Goal: Task Accomplishment & Management: Manage account settings

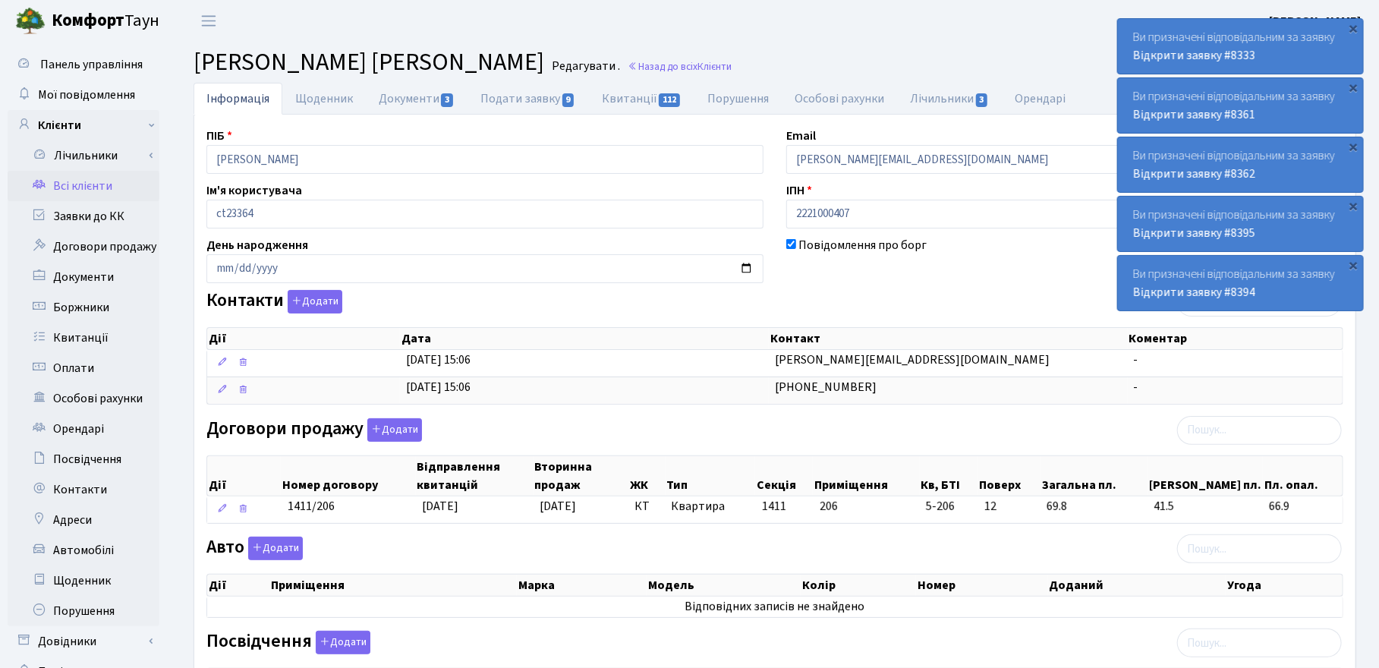
click at [81, 186] on link "Всі клієнти" at bounding box center [84, 186] width 152 height 30
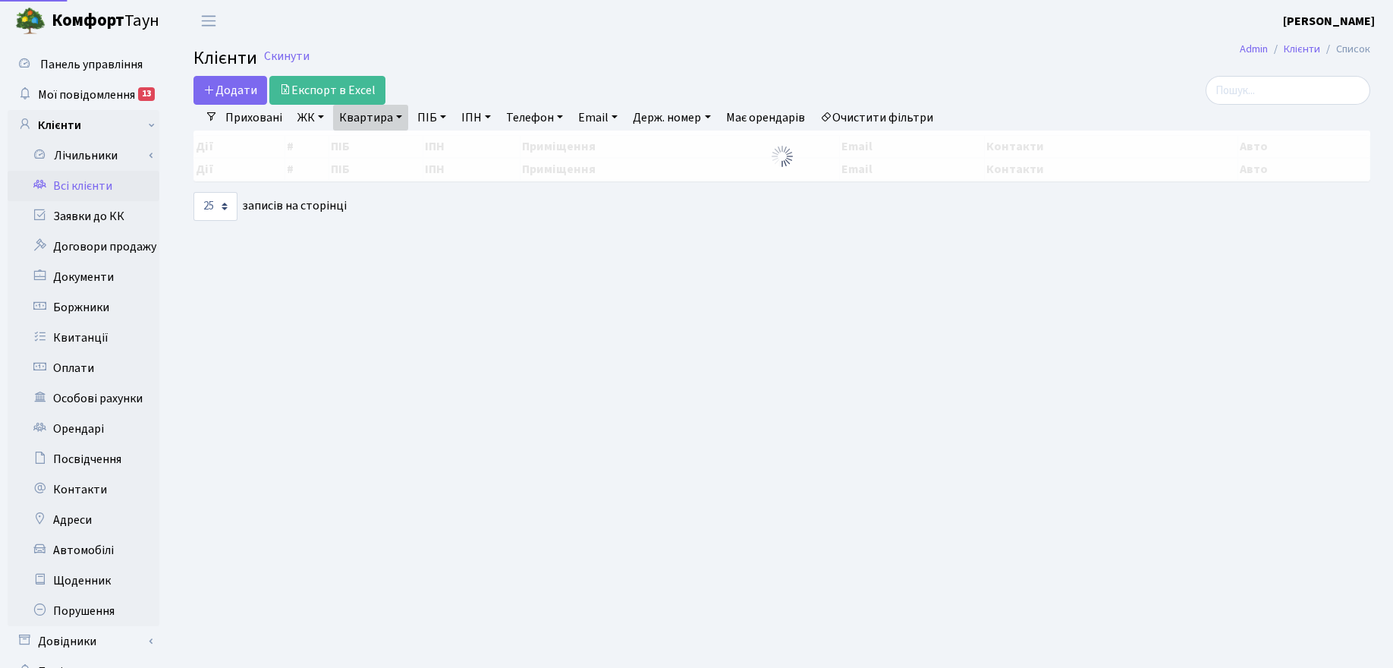
select select "25"
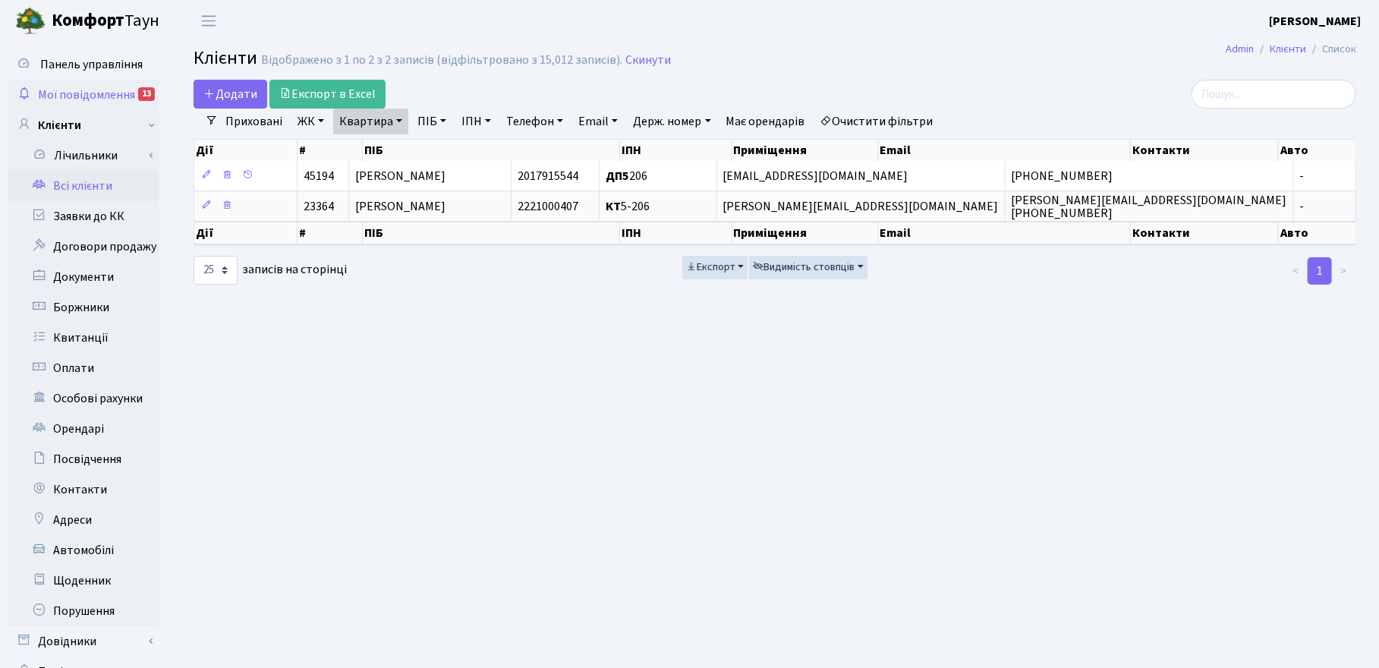
click at [62, 88] on span "Мої повідомлення" at bounding box center [86, 94] width 97 height 17
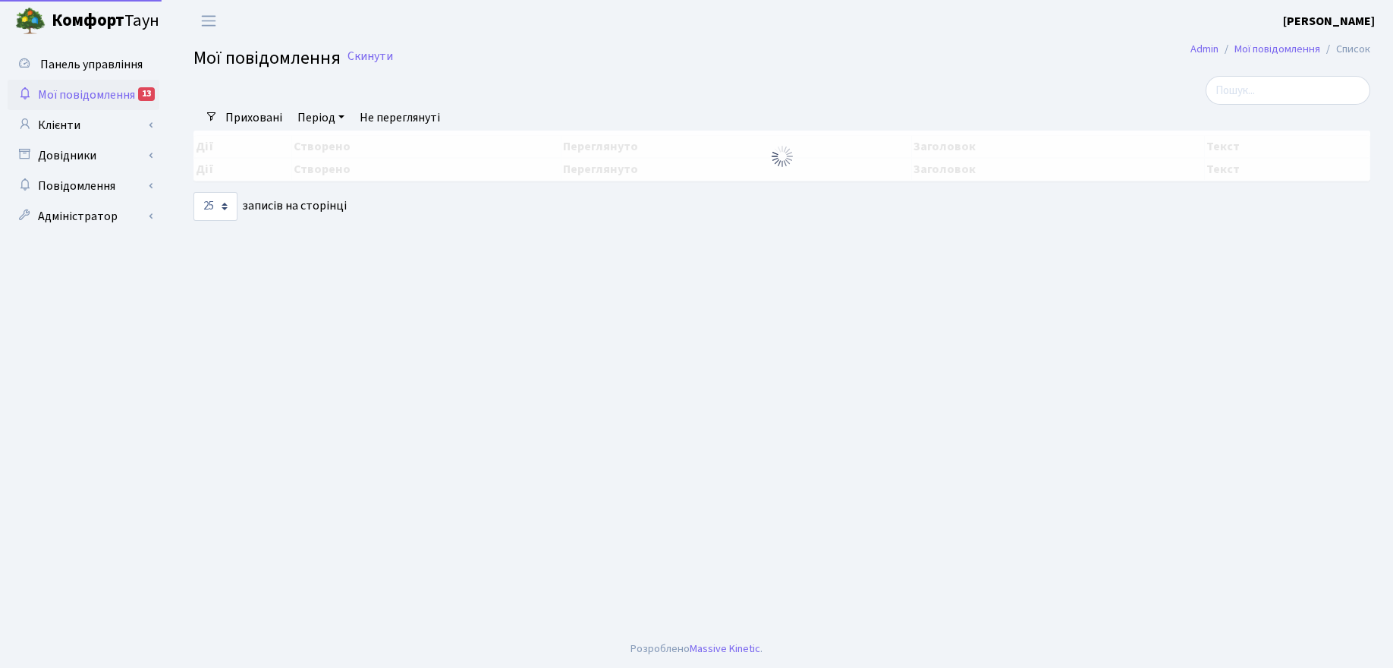
select select "25"
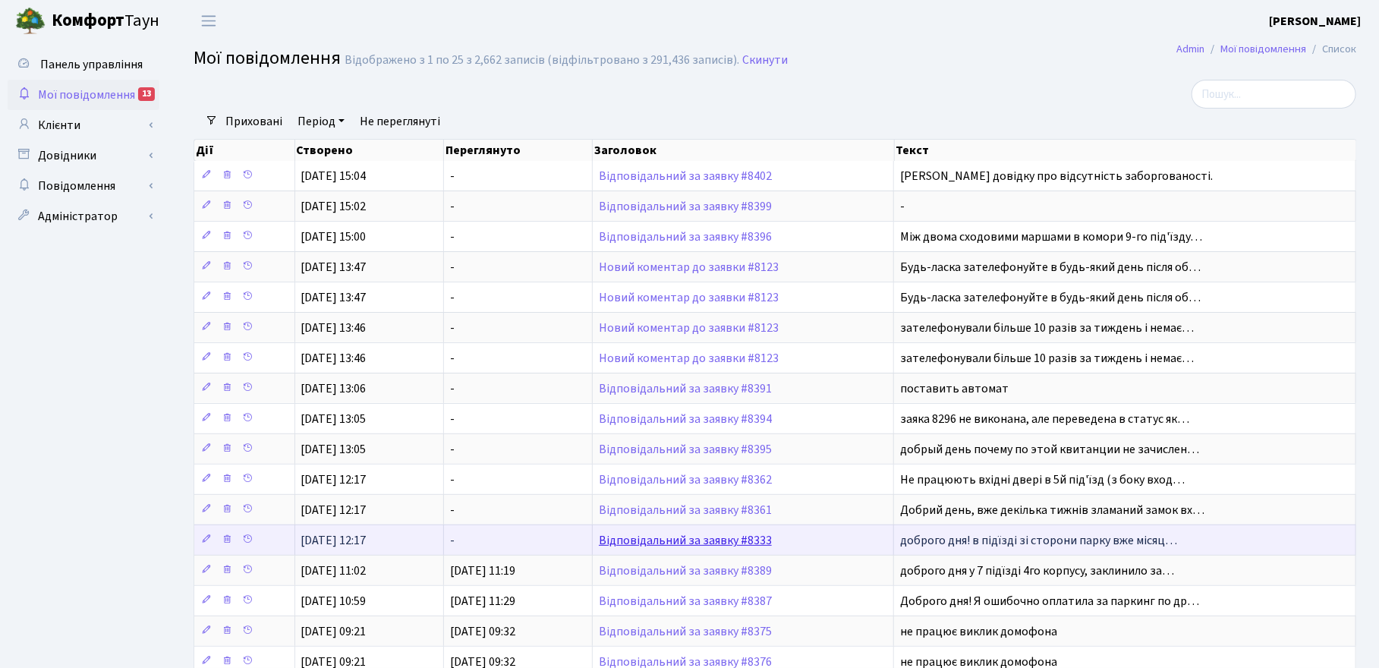
click at [635, 545] on link "Відповідальний за заявку #8333" at bounding box center [685, 540] width 173 height 17
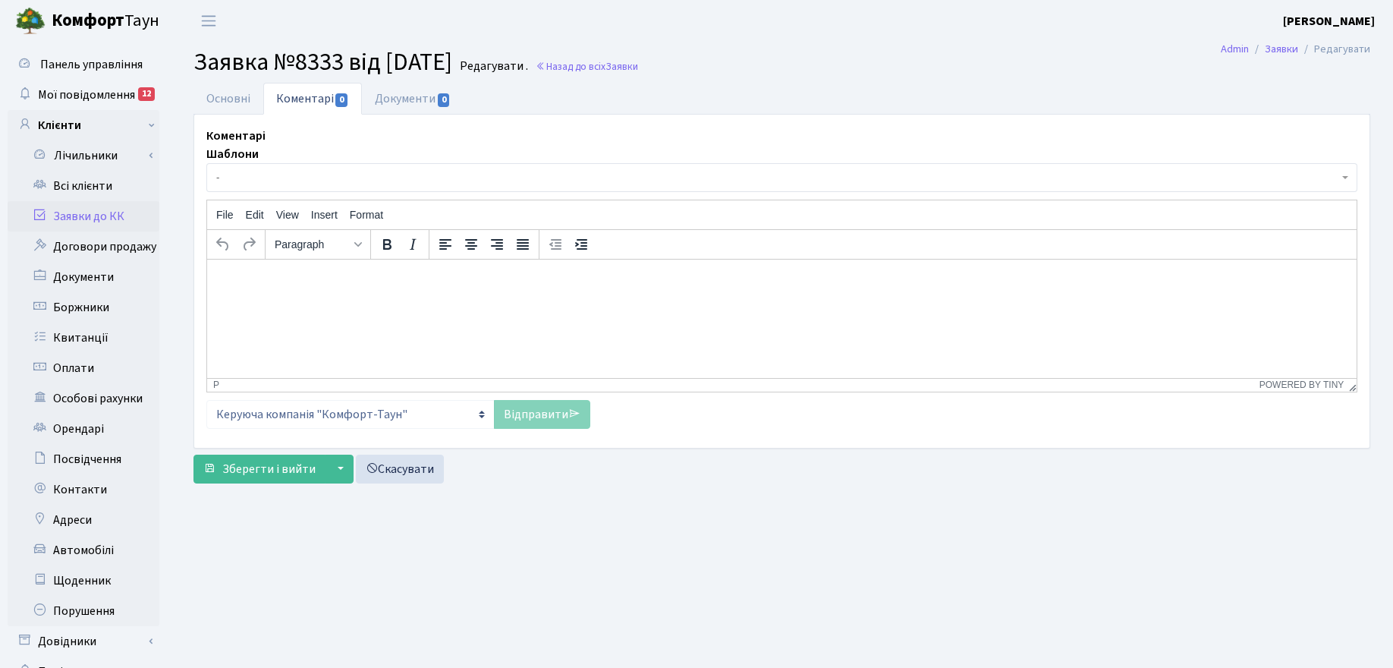
select select "205"
click at [239, 99] on link "Основні" at bounding box center [228, 98] width 70 height 31
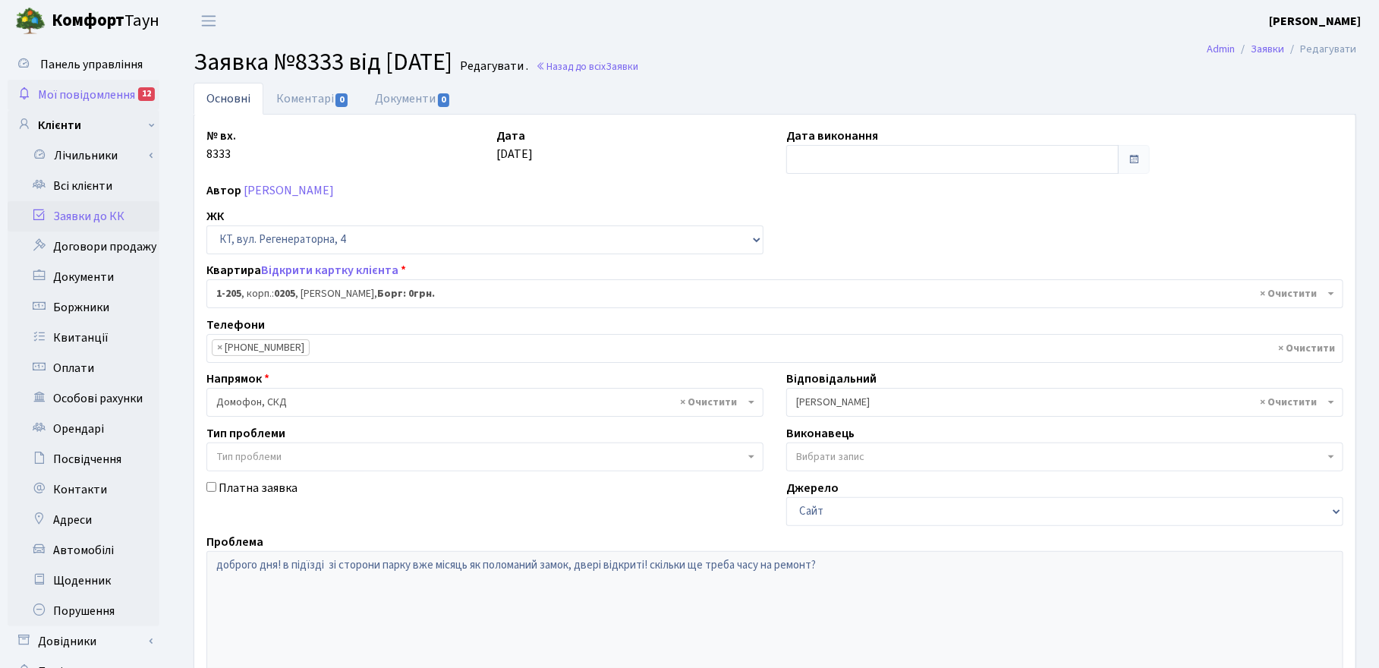
click at [82, 89] on span "Мої повідомлення" at bounding box center [86, 94] width 97 height 17
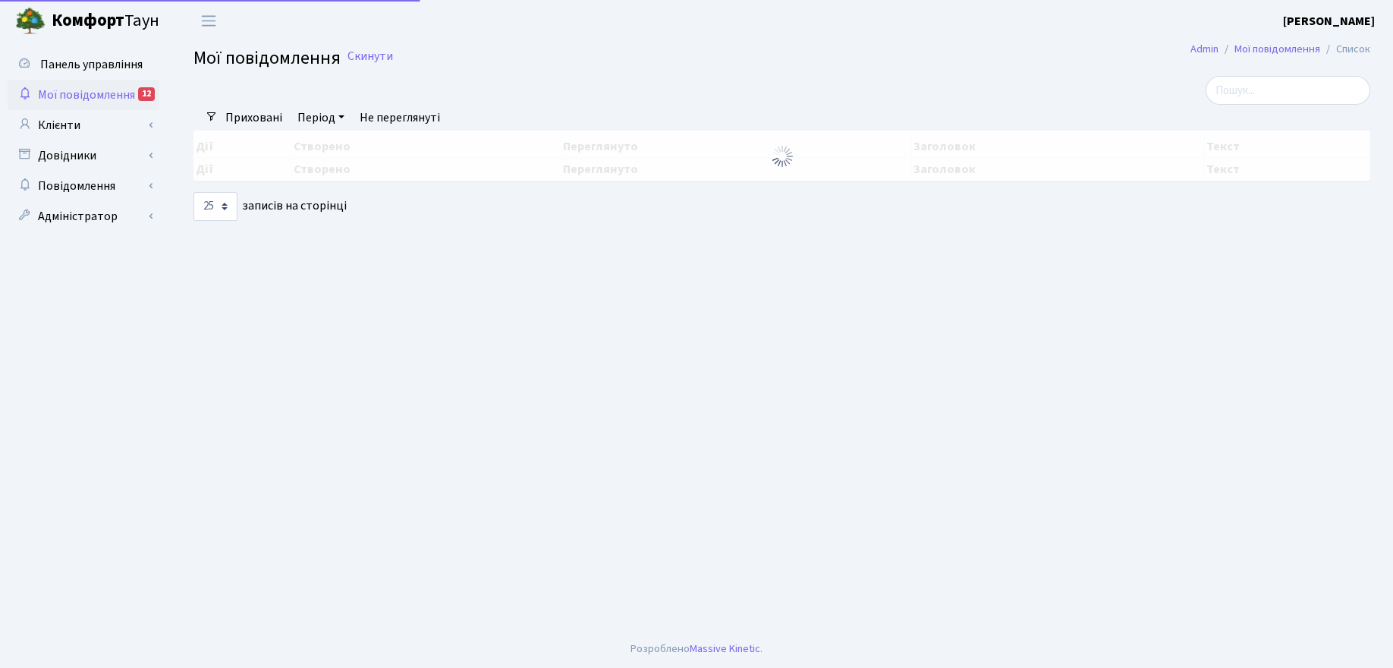
select select "25"
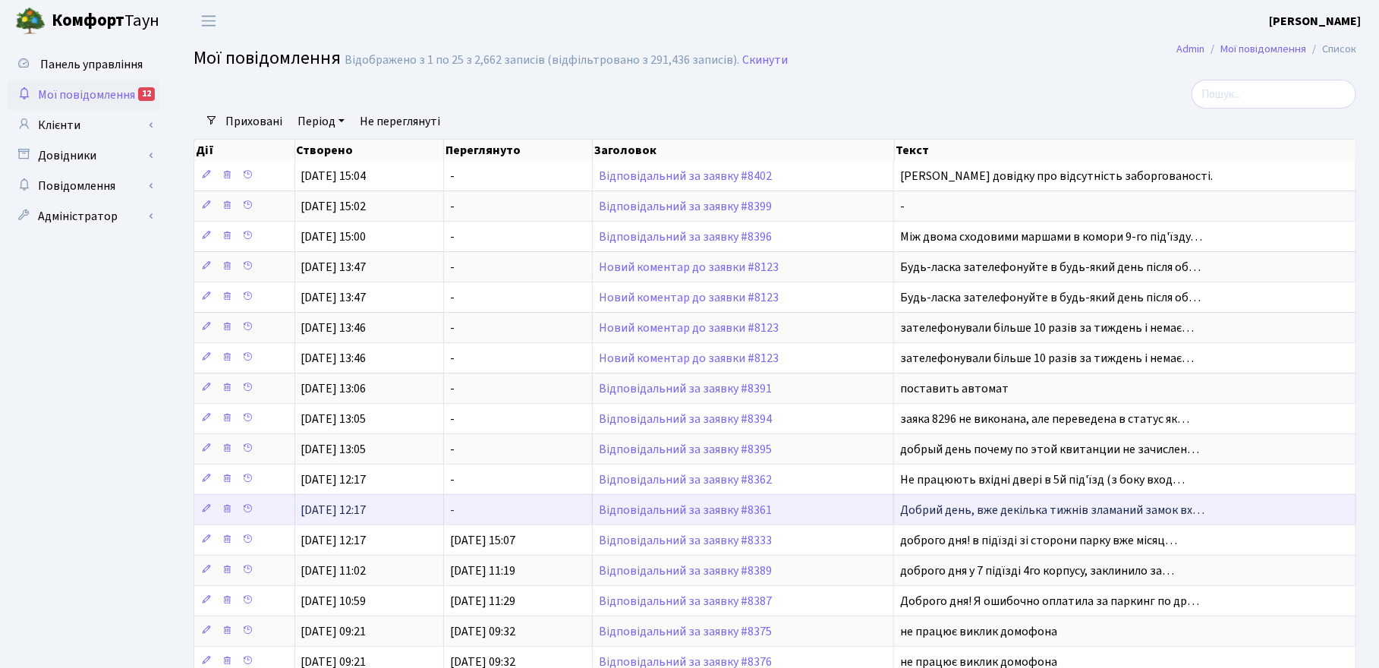
click at [664, 522] on td "Відповідальний за заявку #8361" at bounding box center [743, 509] width 301 height 30
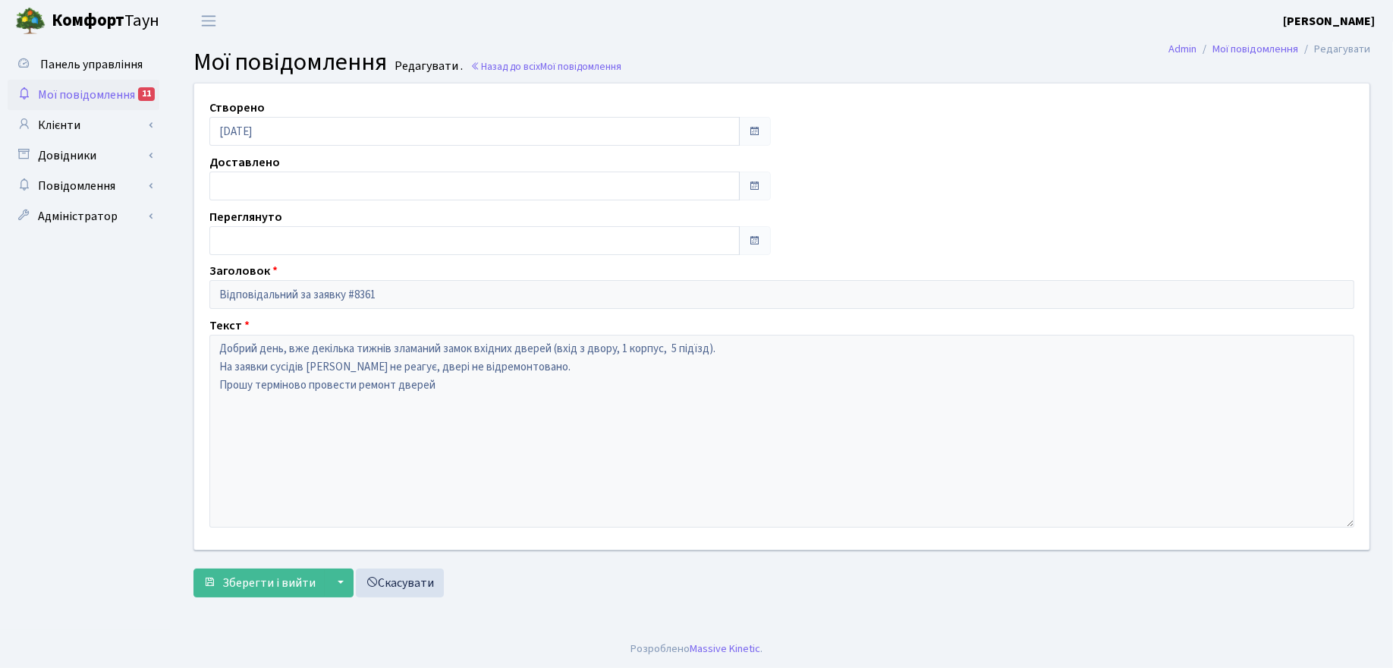
click at [76, 87] on span "Мої повідомлення" at bounding box center [86, 94] width 97 height 17
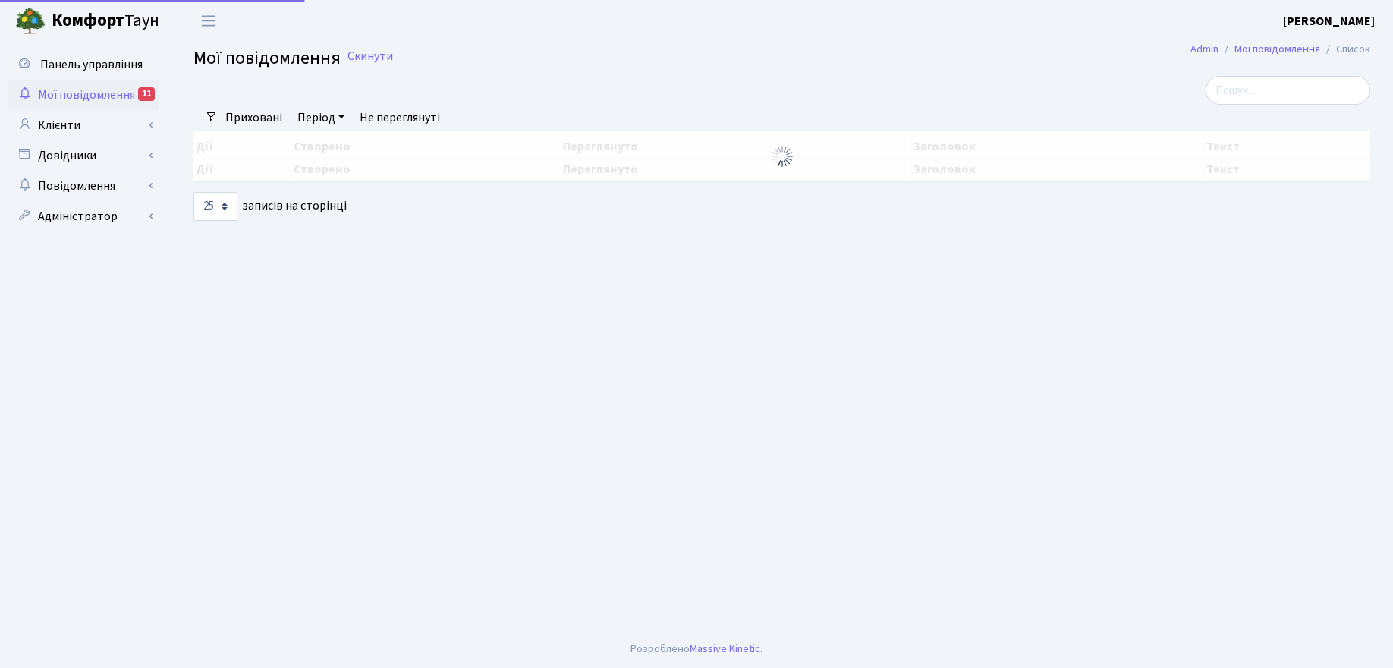
select select "25"
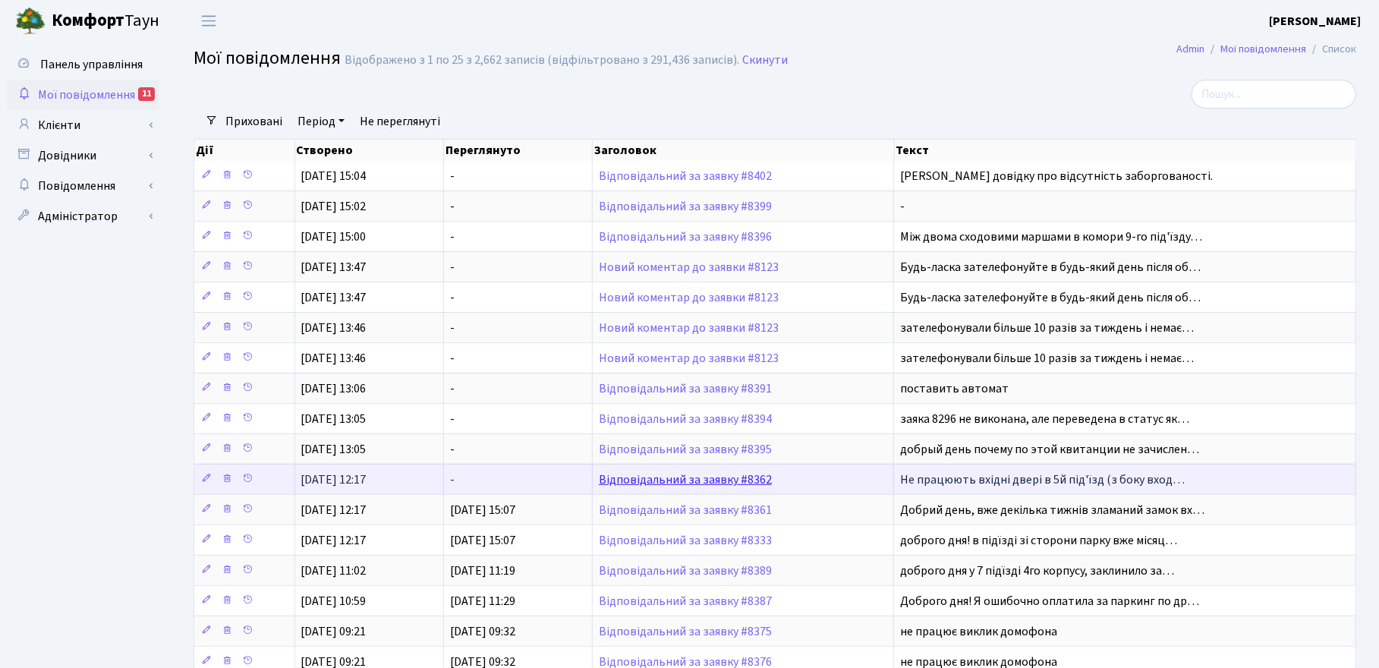
click at [649, 479] on link "Відповідальний за заявку #8362" at bounding box center [685, 479] width 173 height 17
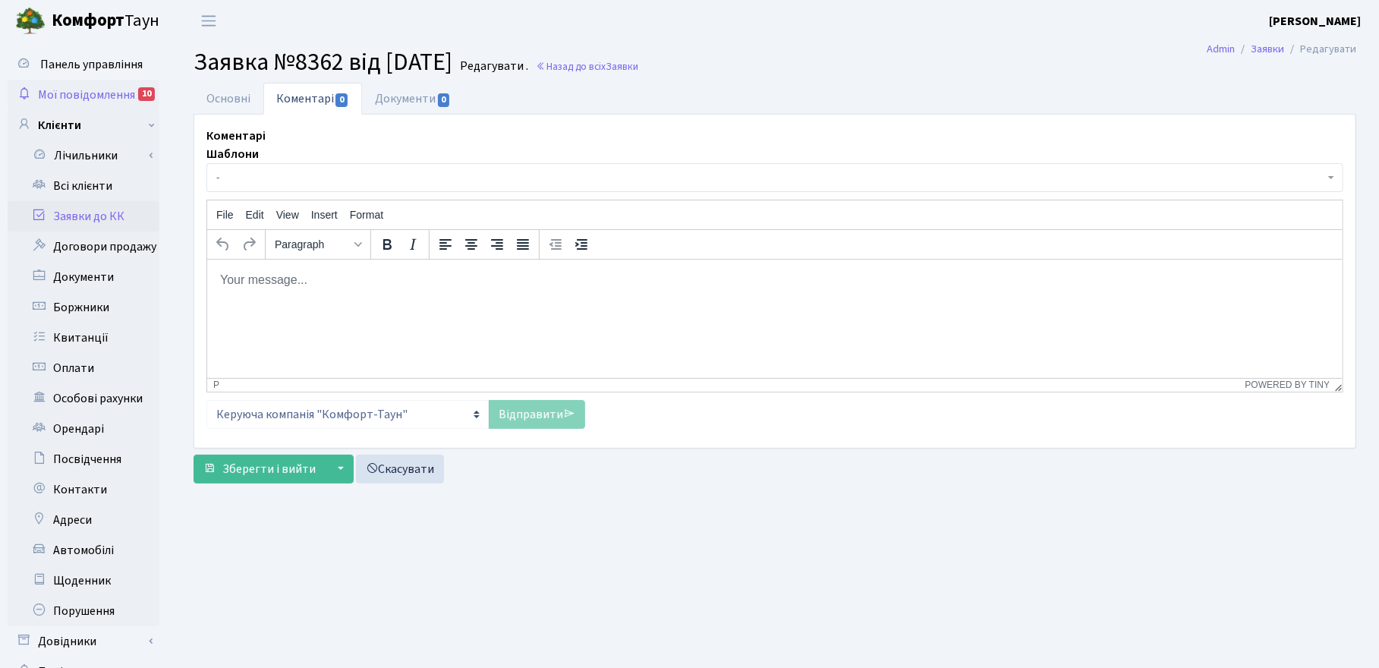
click at [80, 93] on span "Мої повідомлення" at bounding box center [86, 94] width 97 height 17
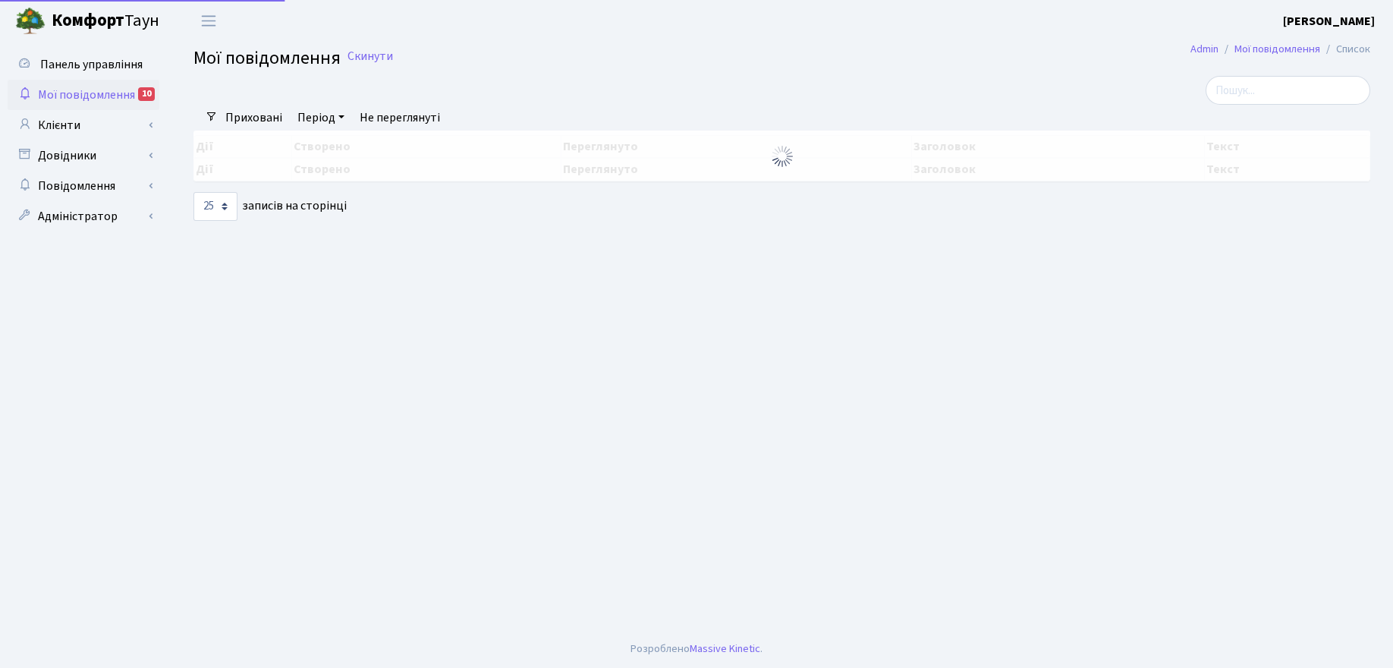
select select "25"
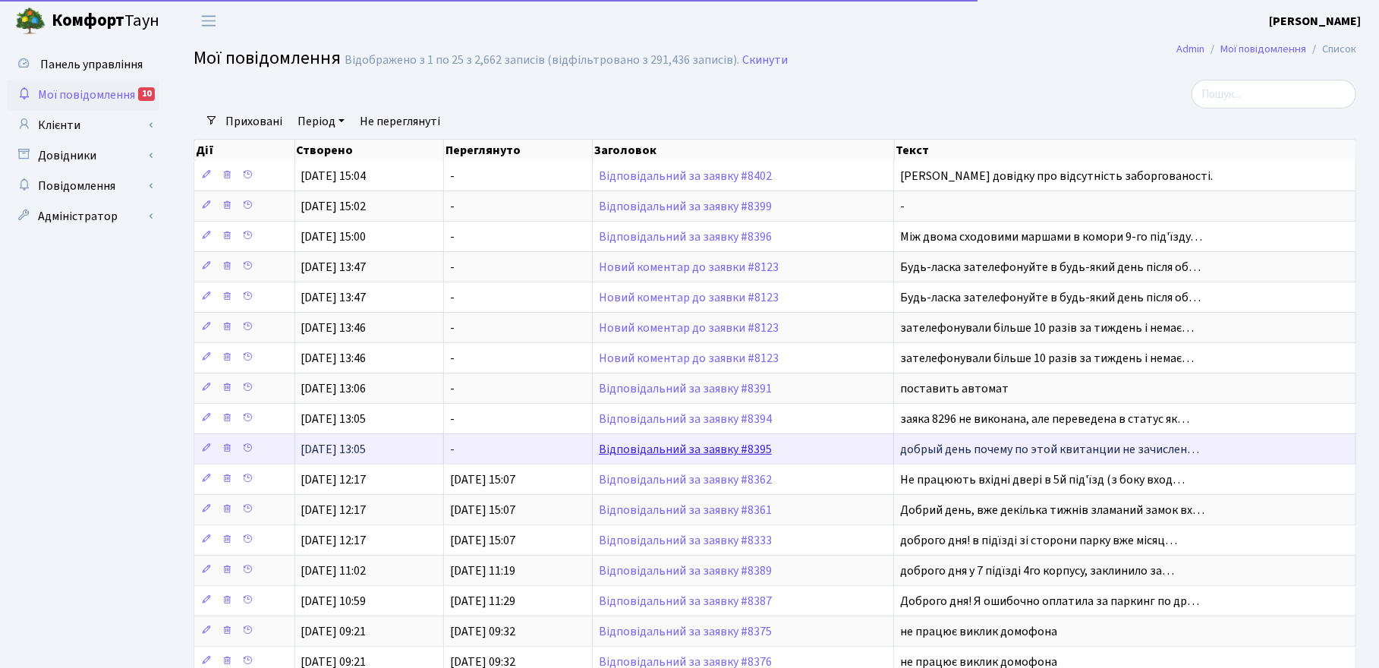
click at [670, 453] on link "Відповідальний за заявку #8395" at bounding box center [685, 449] width 173 height 17
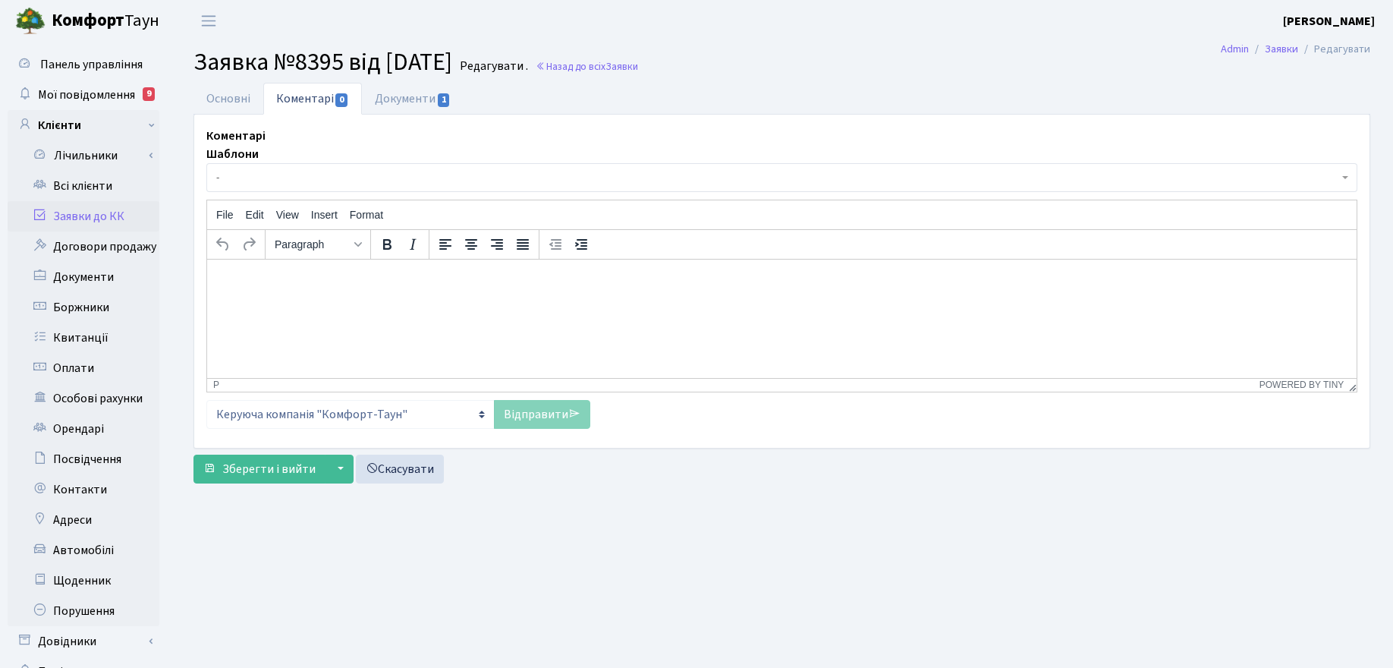
select select "20932"
click at [210, 97] on link "Основні" at bounding box center [228, 98] width 70 height 31
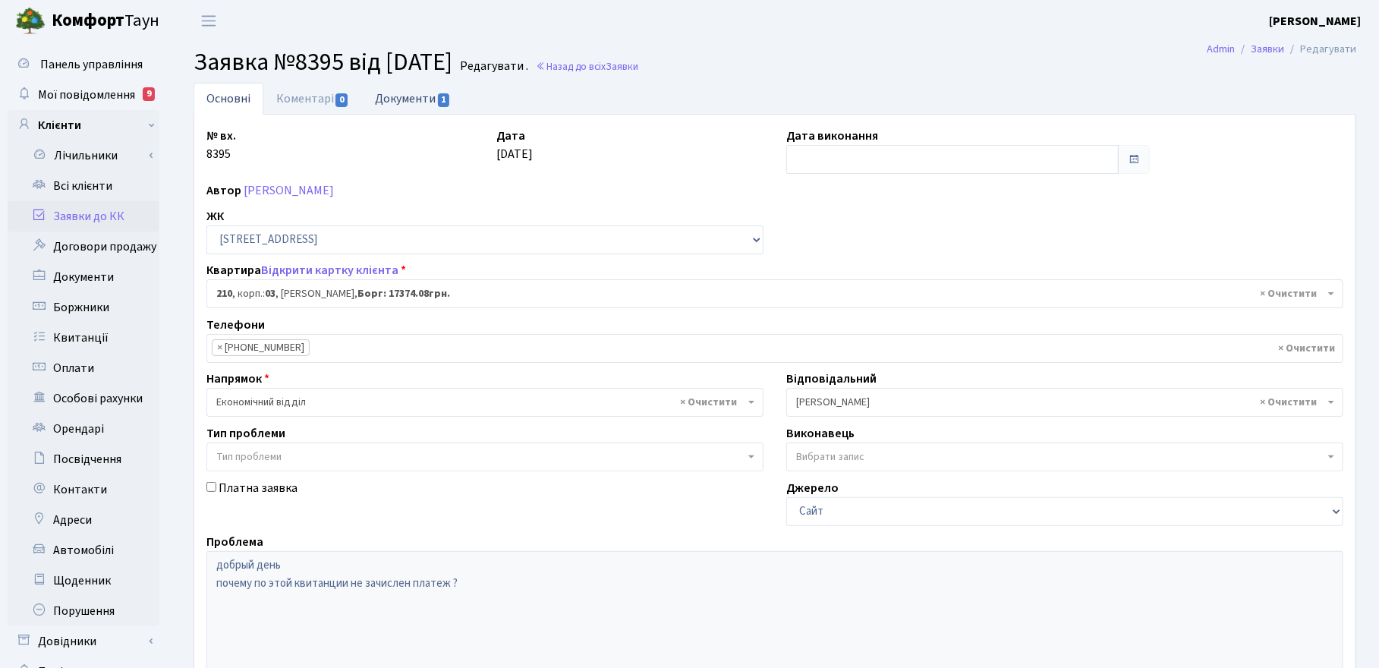
click at [414, 83] on link "Документи 1" at bounding box center [413, 98] width 102 height 31
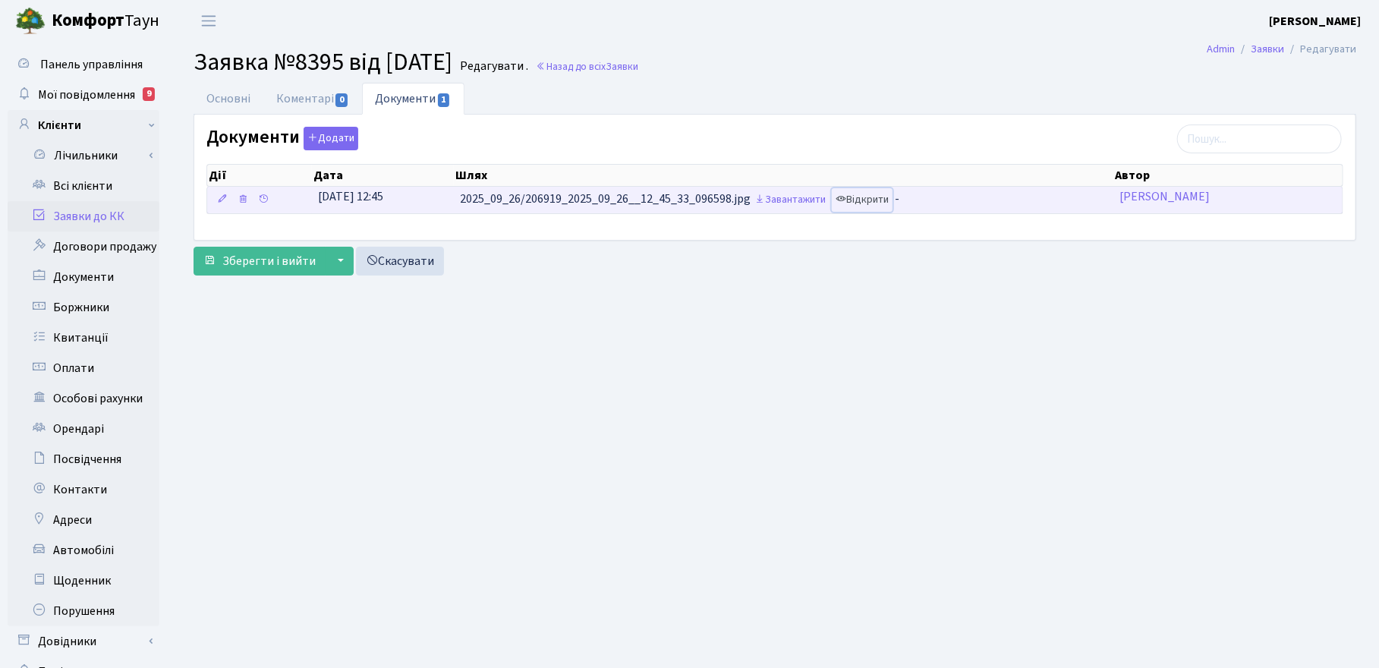
click at [863, 206] on link "Відкрити" at bounding box center [862, 200] width 61 height 24
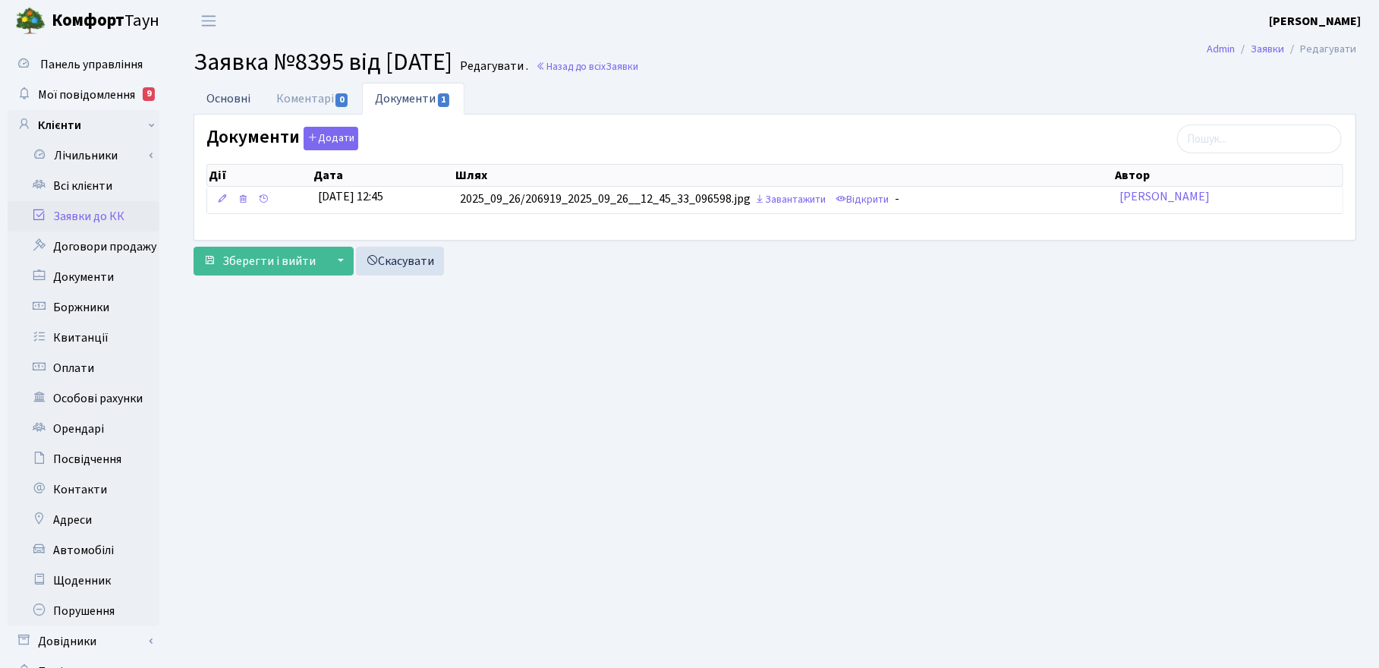
click at [234, 97] on link "Основні" at bounding box center [228, 98] width 70 height 31
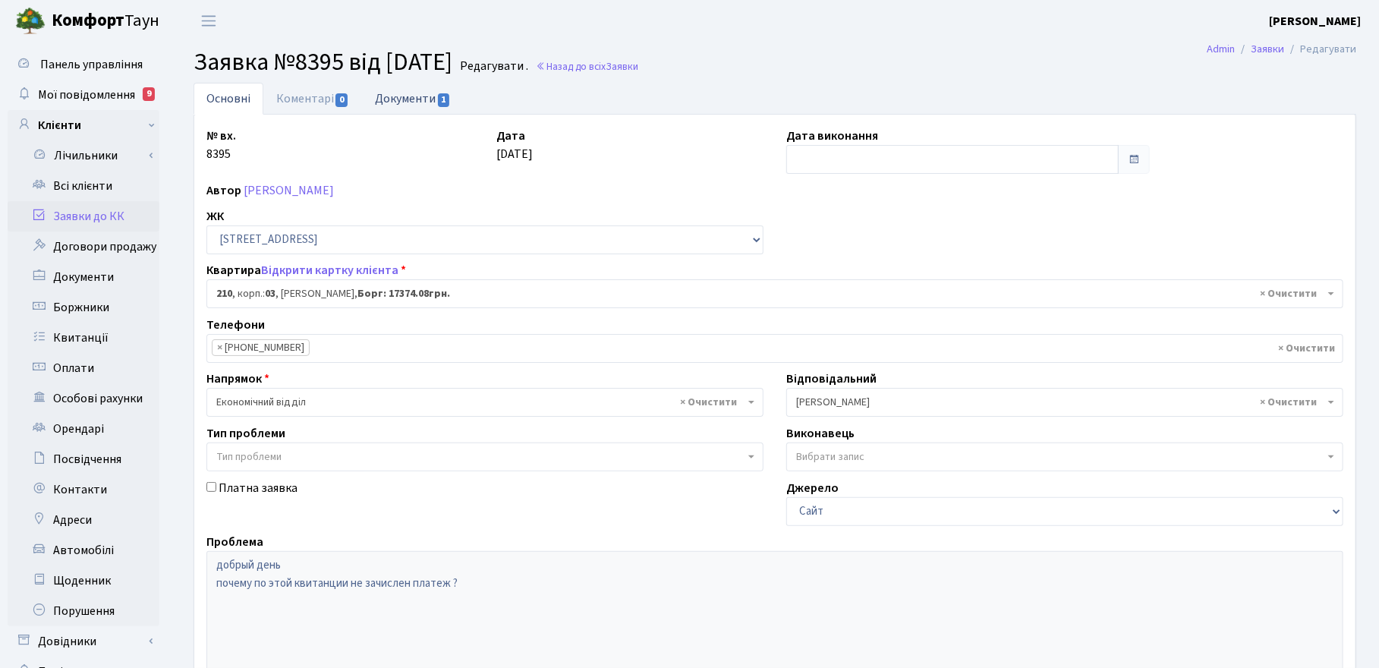
click at [414, 99] on link "Документи 1" at bounding box center [413, 98] width 102 height 31
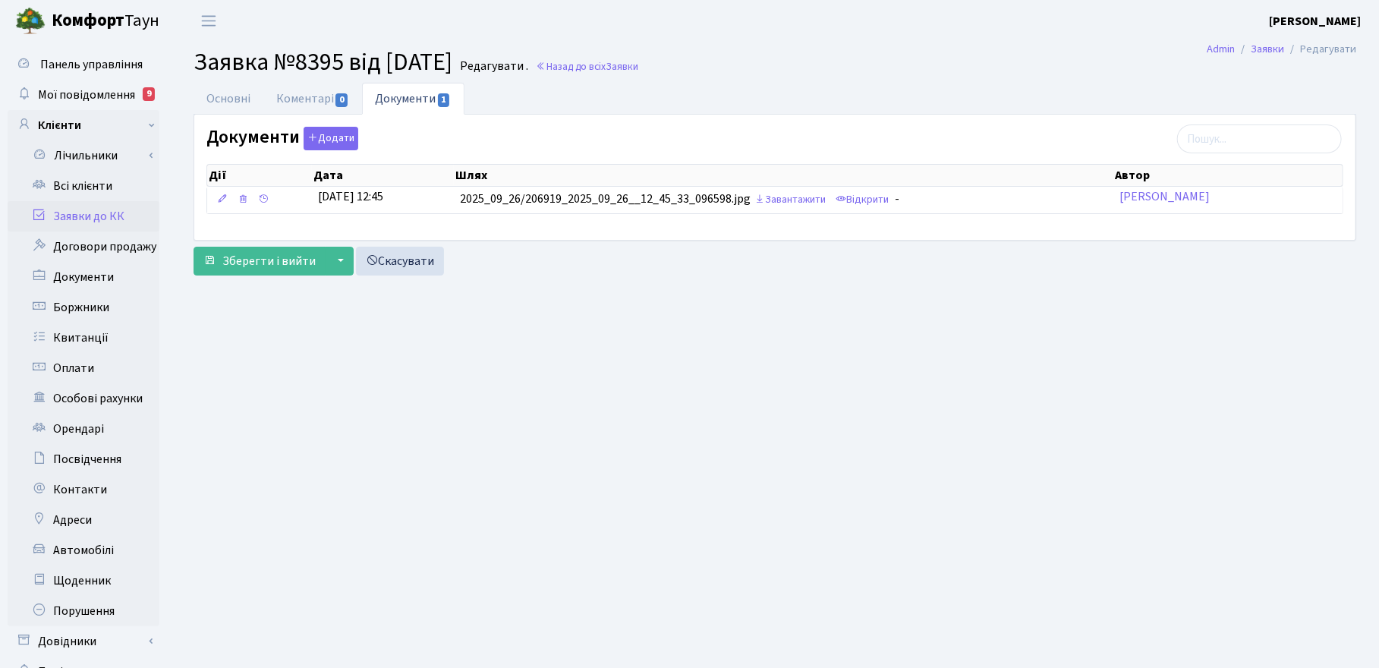
click at [920, 461] on main "Admin Заявки Редагувати Заявка №8395 від 26.09.2025 Редагувати . Назад до всіх …" at bounding box center [775, 383] width 1208 height 683
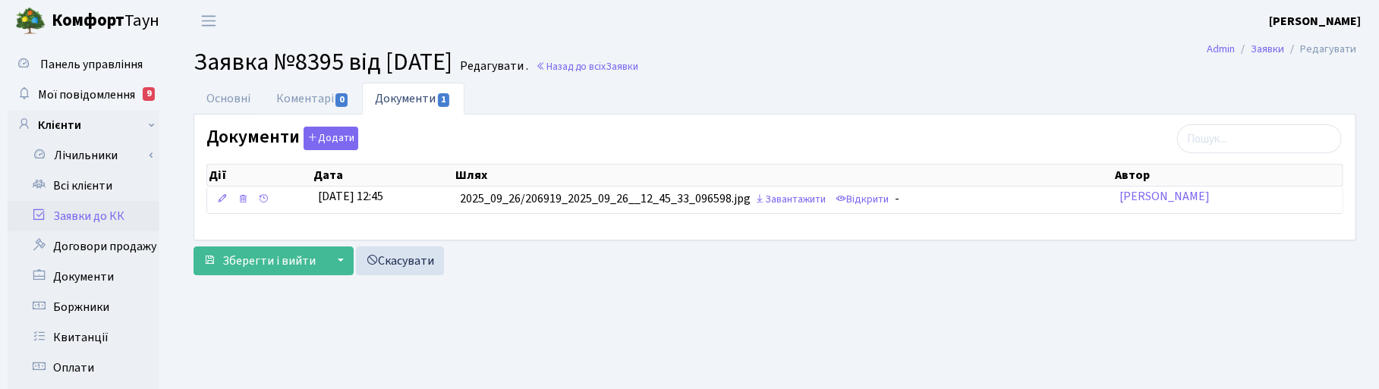
drag, startPoint x: 210, startPoint y: 99, endPoint x: 328, endPoint y: 126, distance: 120.7
click at [213, 100] on link "Основні" at bounding box center [228, 99] width 70 height 32
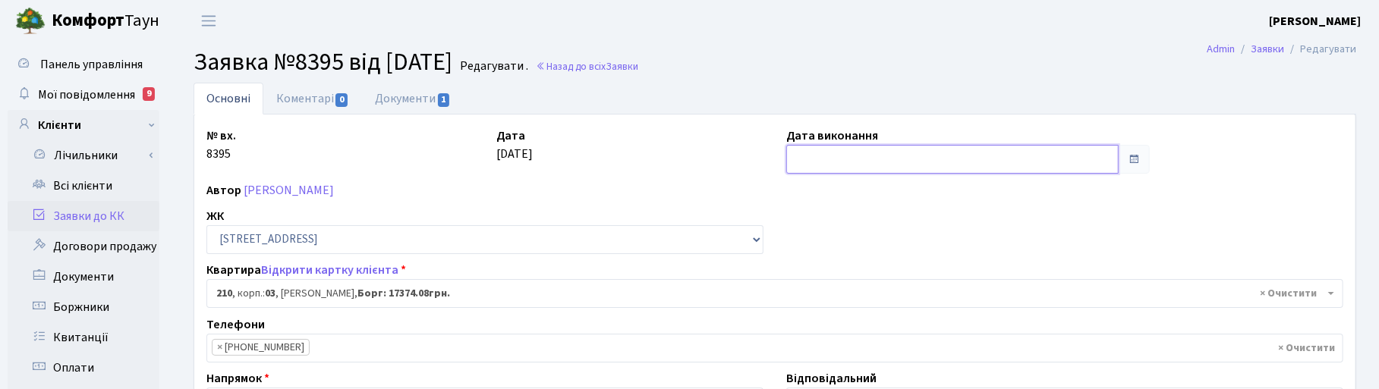
click at [825, 154] on input "text" at bounding box center [952, 159] width 332 height 29
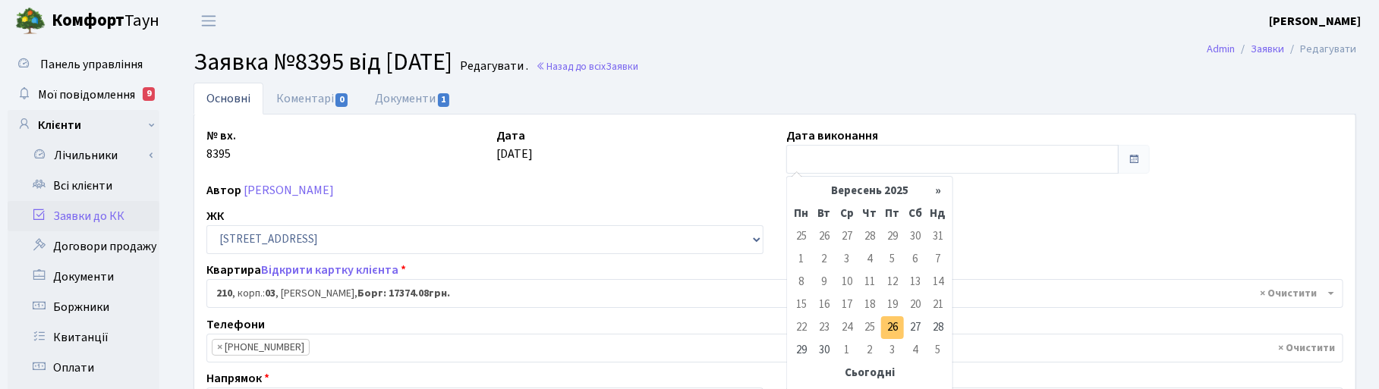
click at [895, 325] on td "26" at bounding box center [892, 327] width 23 height 23
type input "26.09.2025"
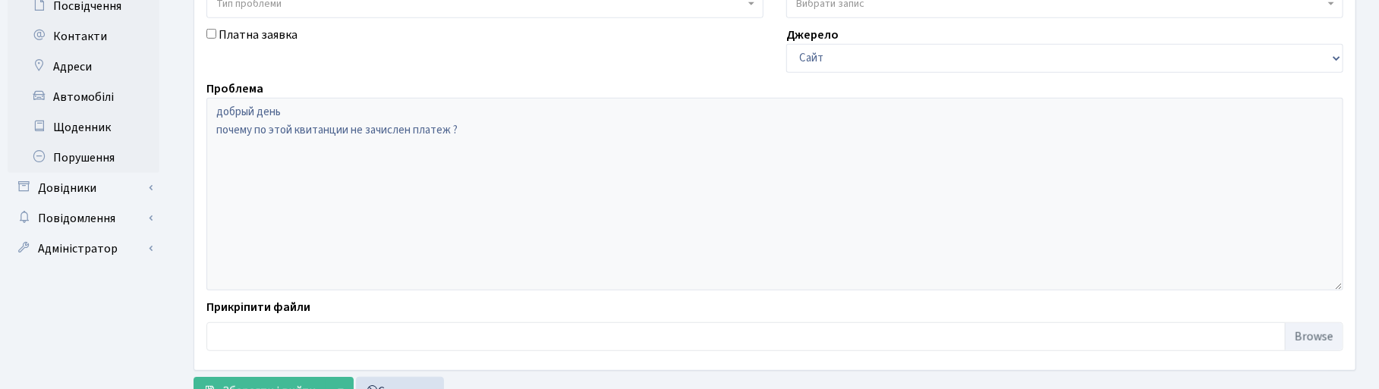
scroll to position [516, 0]
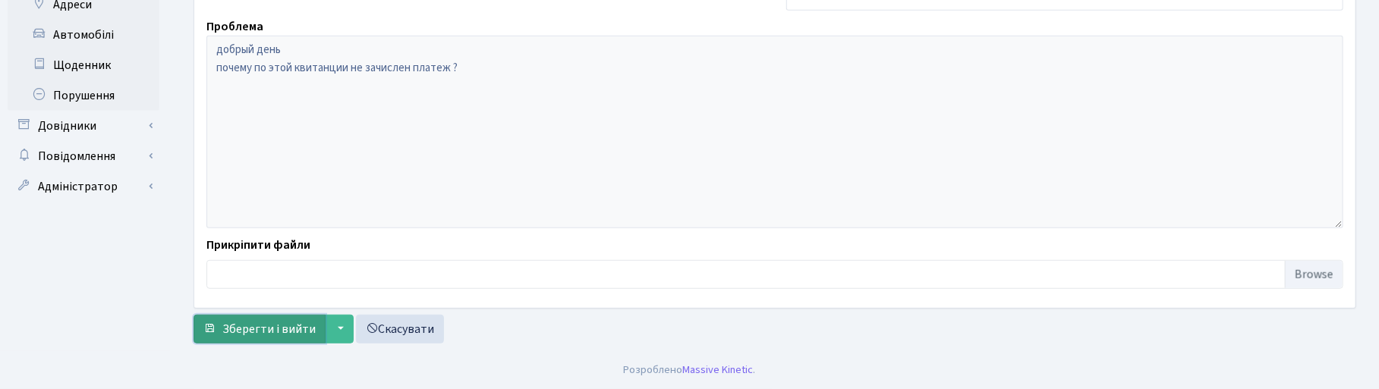
click at [298, 319] on button "Зберегти і вийти" at bounding box center [259, 329] width 132 height 29
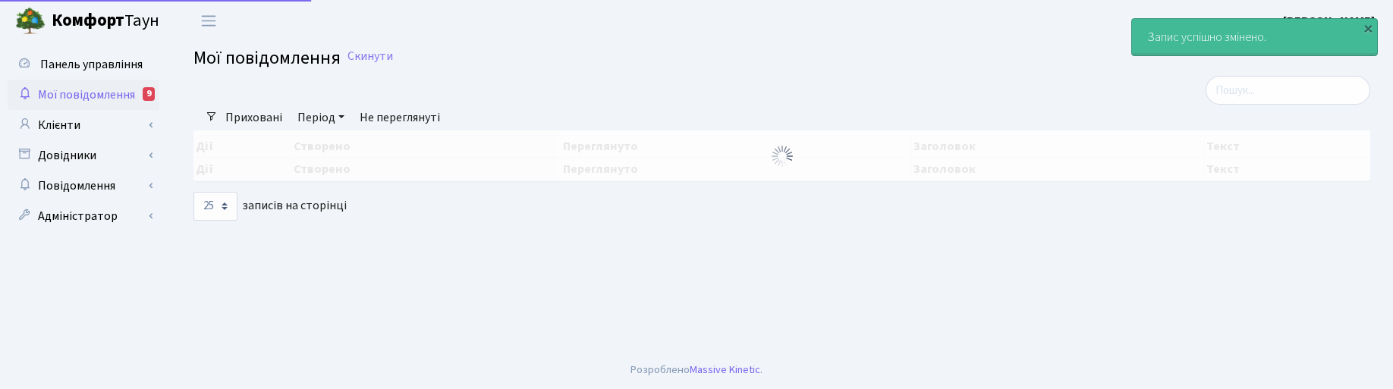
select select "25"
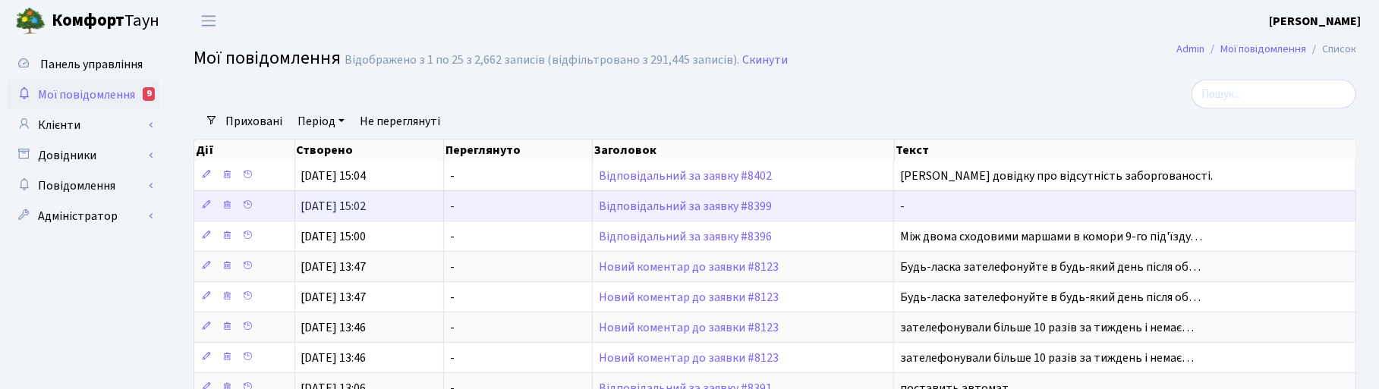
click at [700, 200] on td "Відповідальний за заявку #8399" at bounding box center [743, 205] width 301 height 30
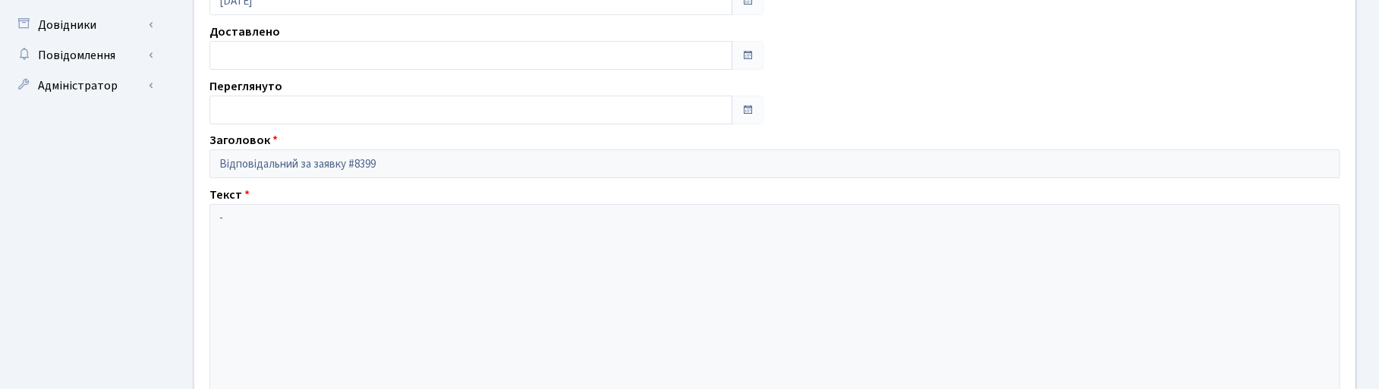
scroll to position [190, 0]
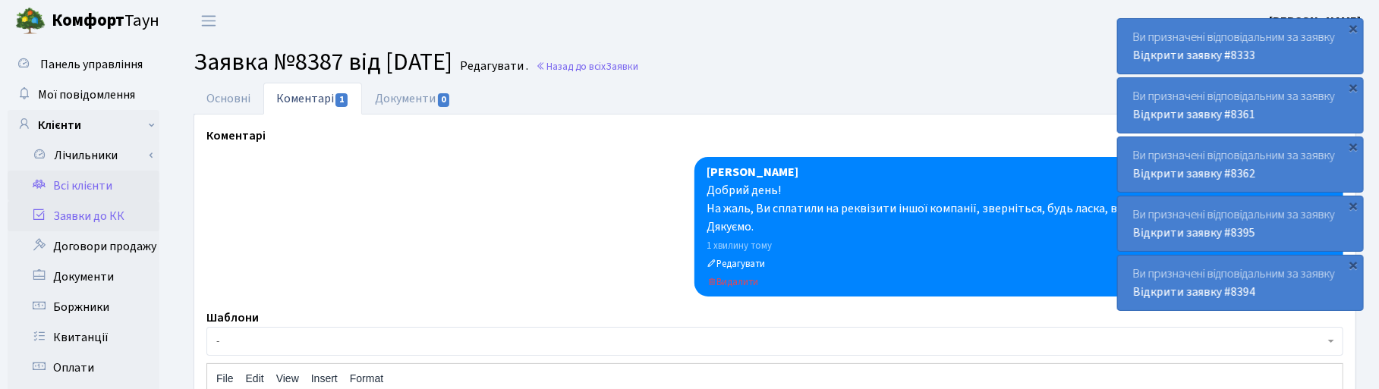
click at [77, 183] on link "Всі клієнти" at bounding box center [84, 186] width 152 height 30
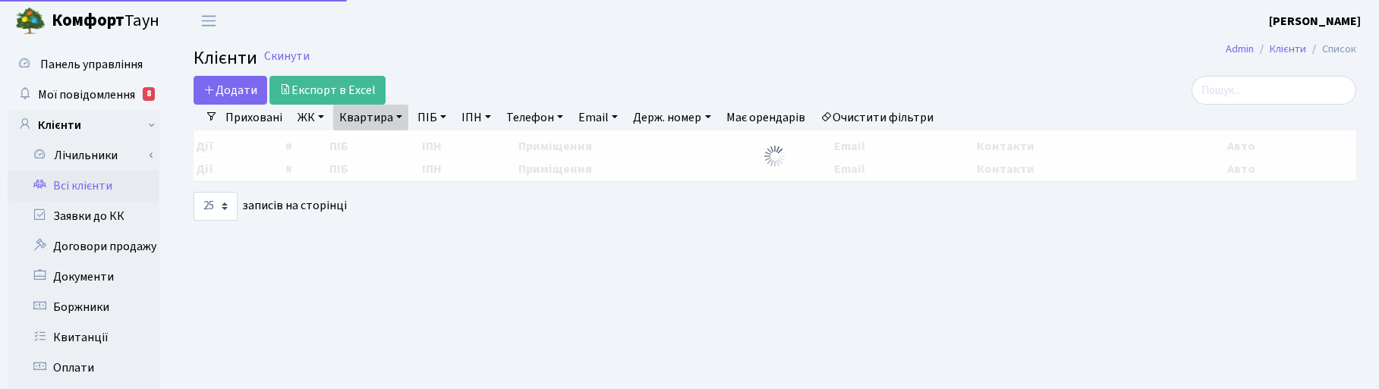
select select "25"
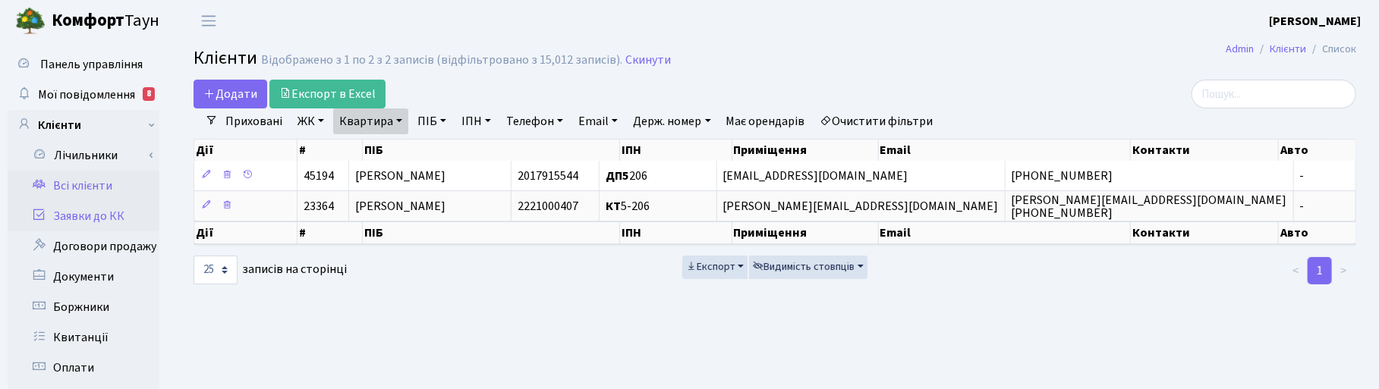
click at [96, 205] on link "Заявки до КК" at bounding box center [84, 216] width 152 height 30
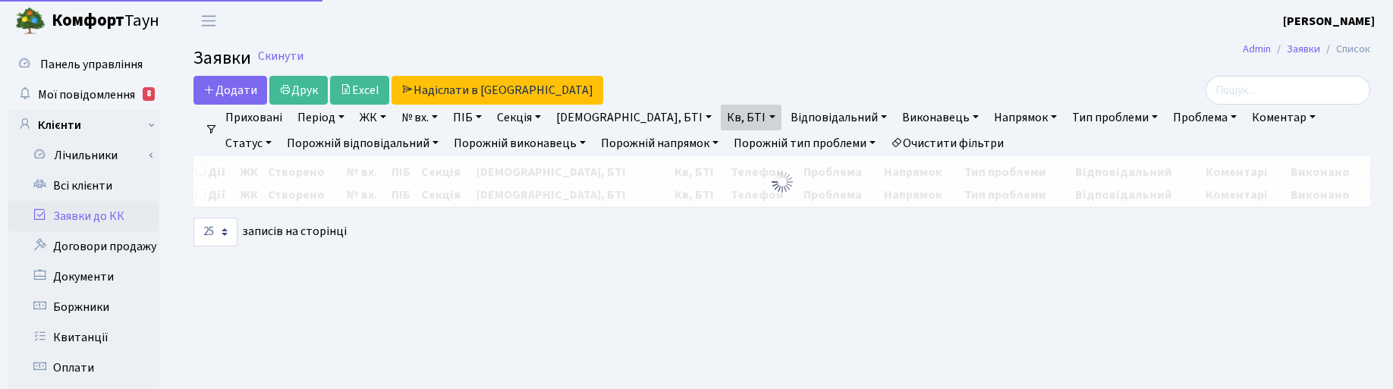
select select "25"
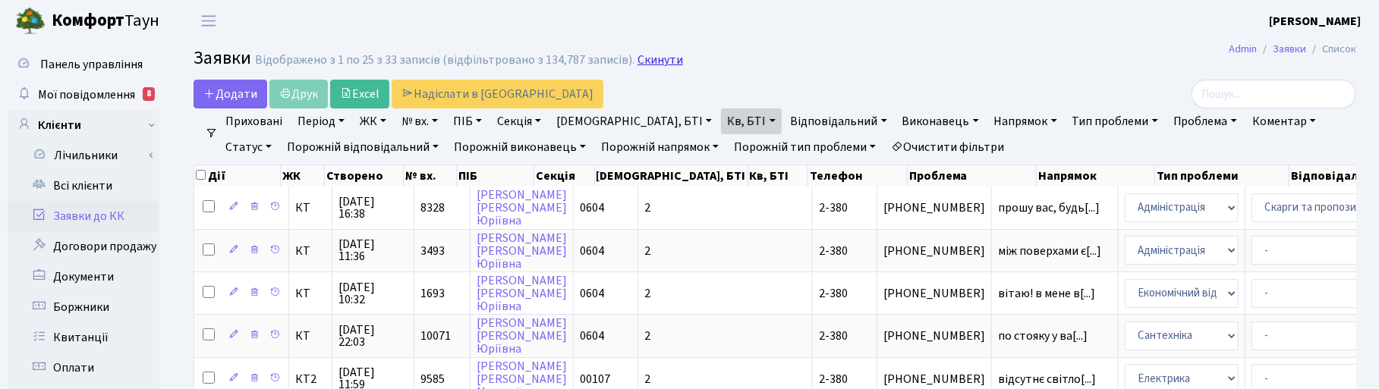
click at [646, 61] on link "Скинути" at bounding box center [660, 60] width 46 height 14
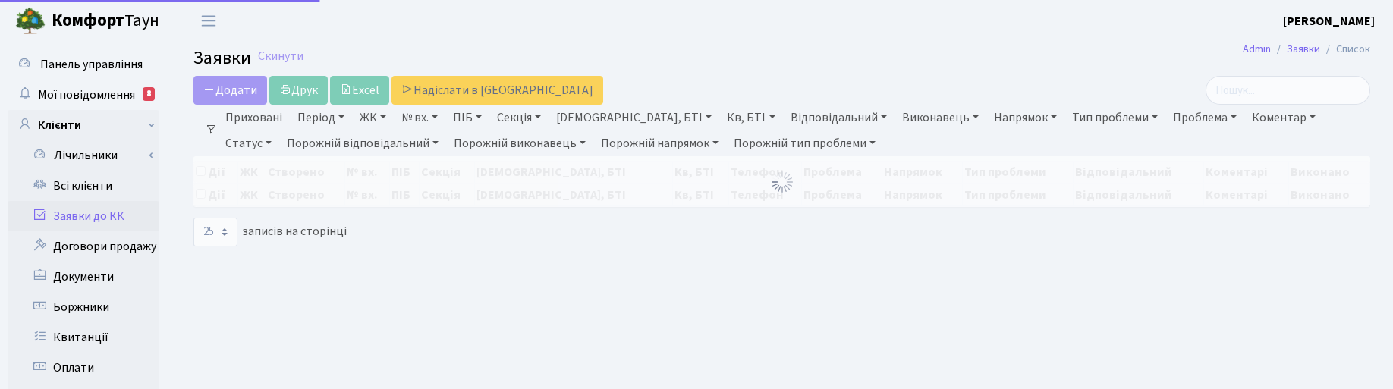
select select "25"
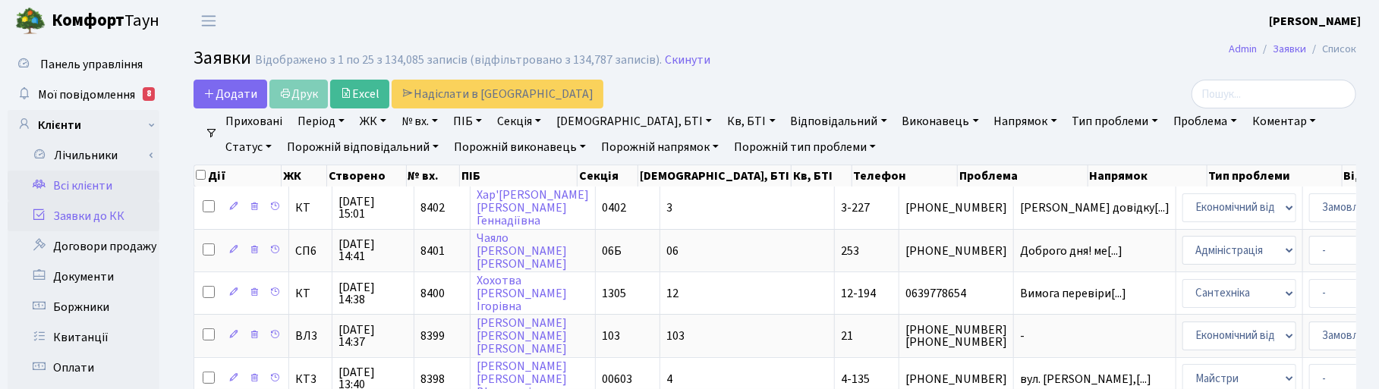
click at [92, 182] on link "Всі клієнти" at bounding box center [84, 186] width 152 height 30
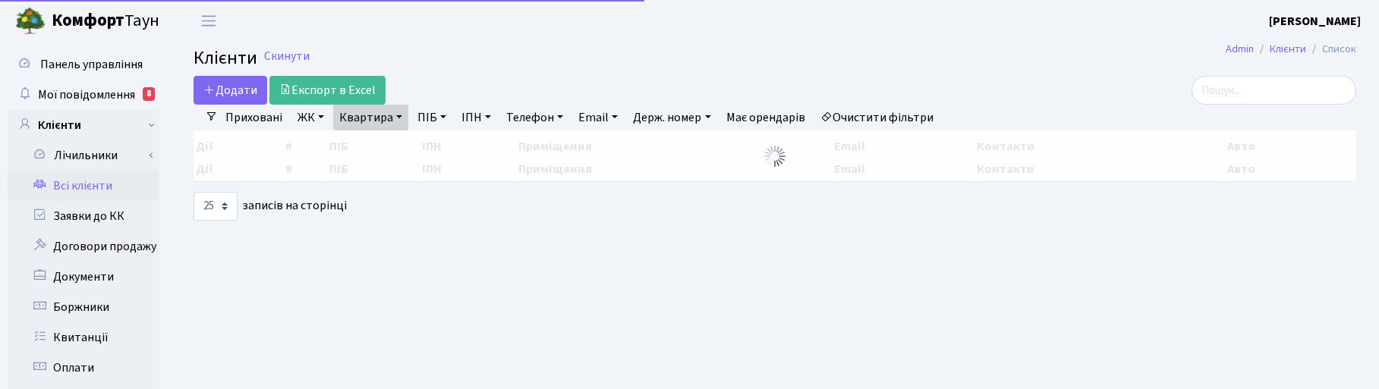
select select "25"
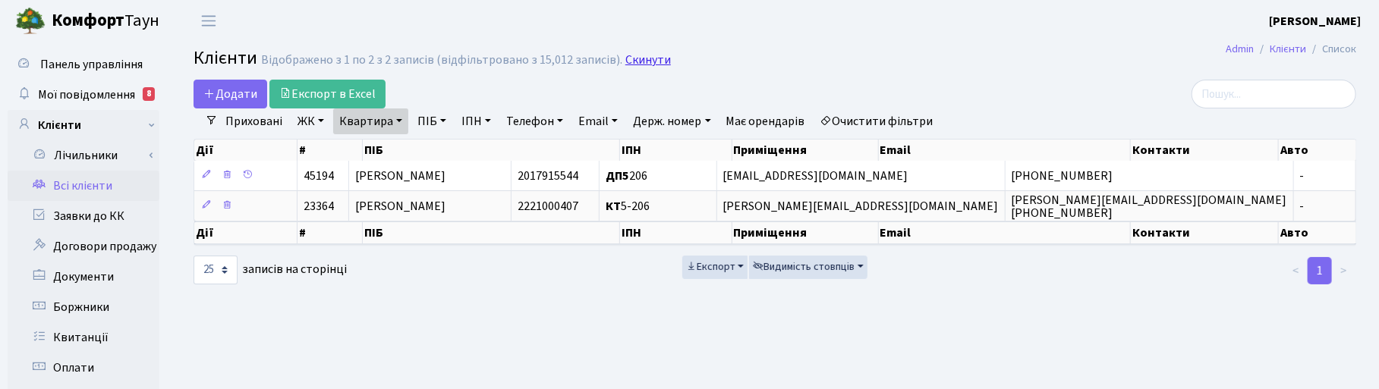
click at [634, 63] on link "Скинути" at bounding box center [648, 60] width 46 height 14
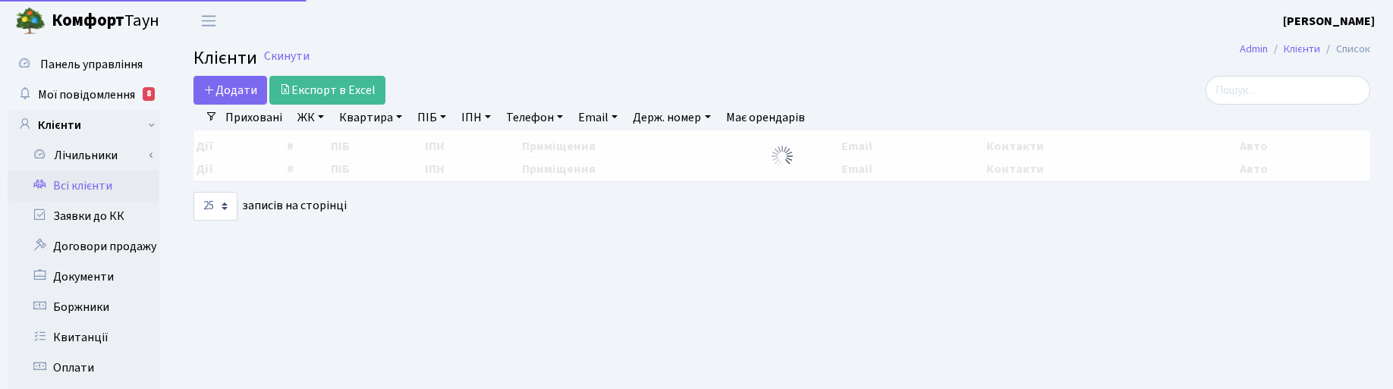
select select "25"
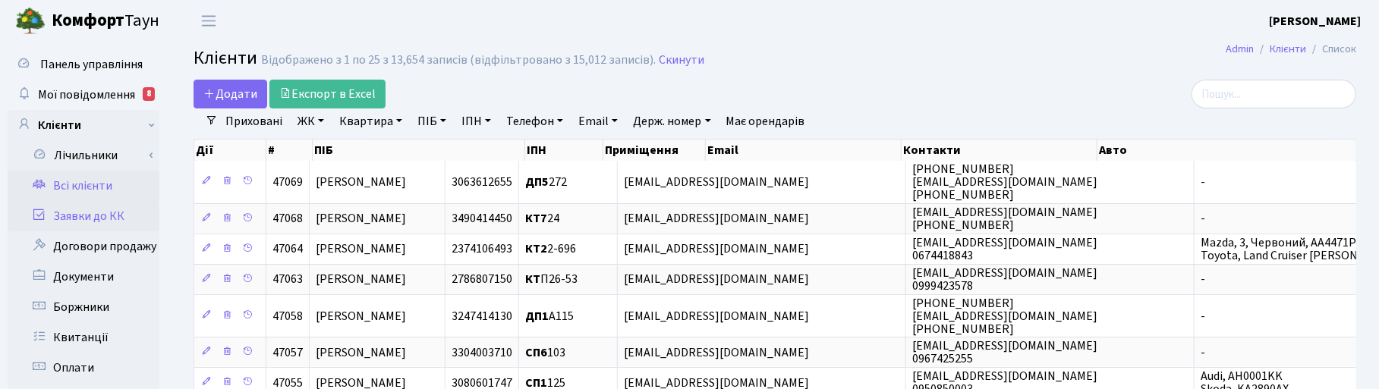
click at [91, 215] on link "Заявки до КК" at bounding box center [84, 216] width 152 height 30
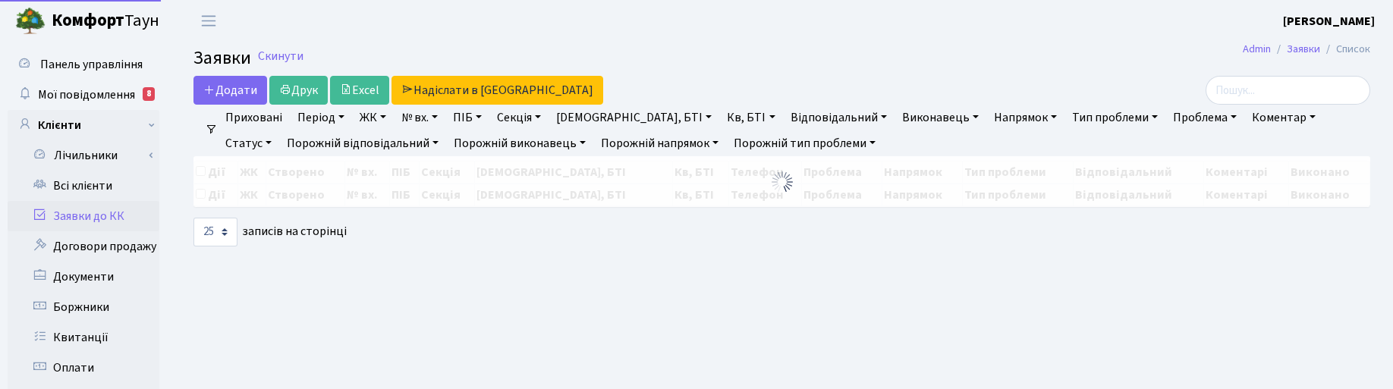
select select "25"
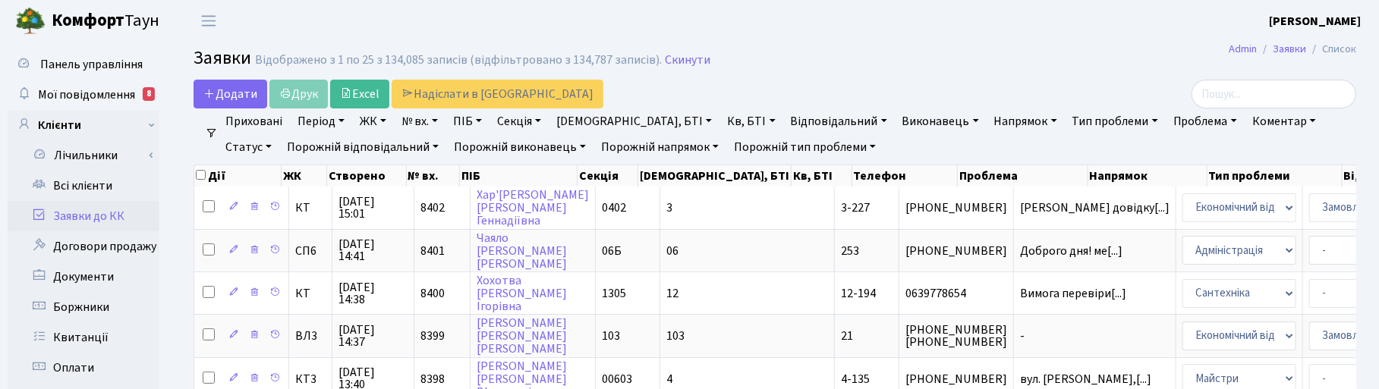
click at [419, 115] on link "№ вх." at bounding box center [419, 121] width 49 height 26
click at [433, 145] on input "text" at bounding box center [440, 151] width 89 height 29
type input "8399"
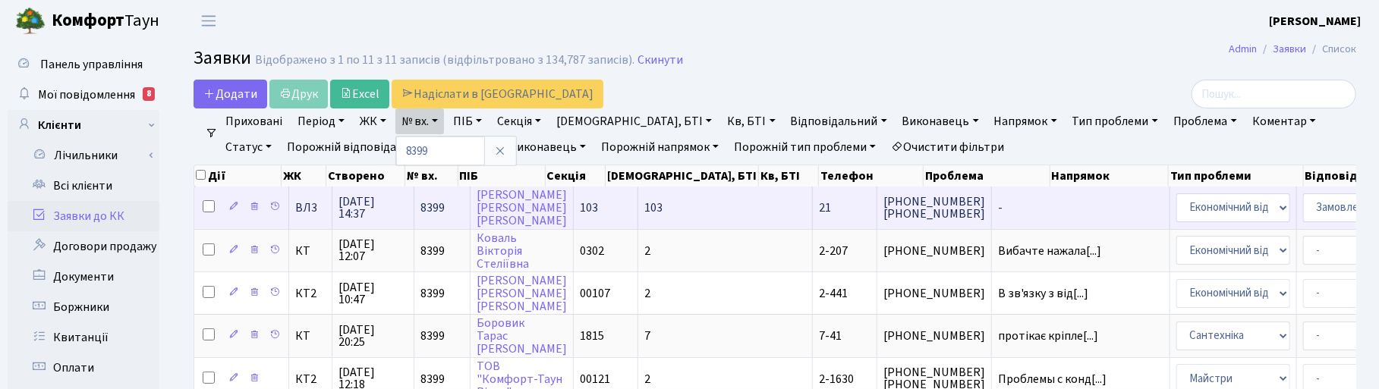
click at [368, 209] on span "[DATE] 14:37" at bounding box center [372, 208] width 69 height 24
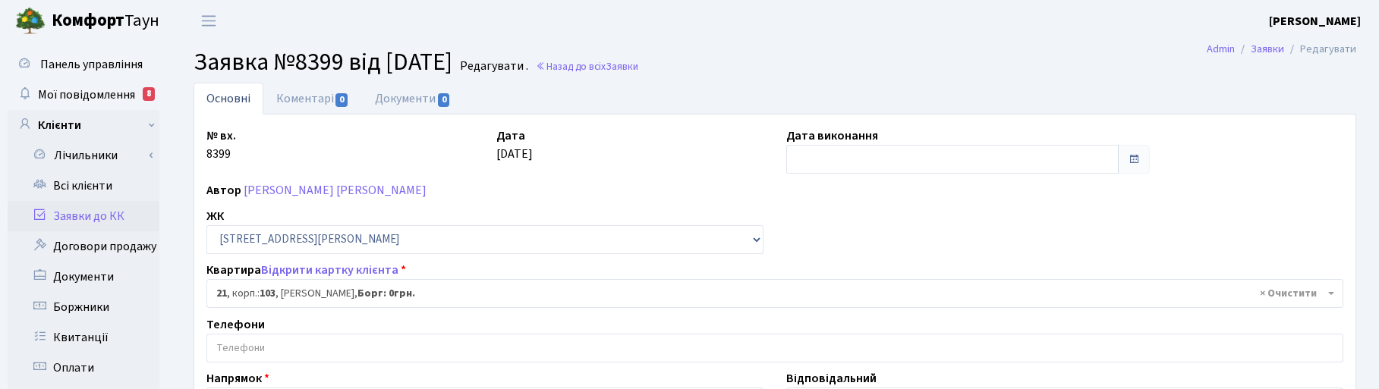
select select "42634"
select select "35"
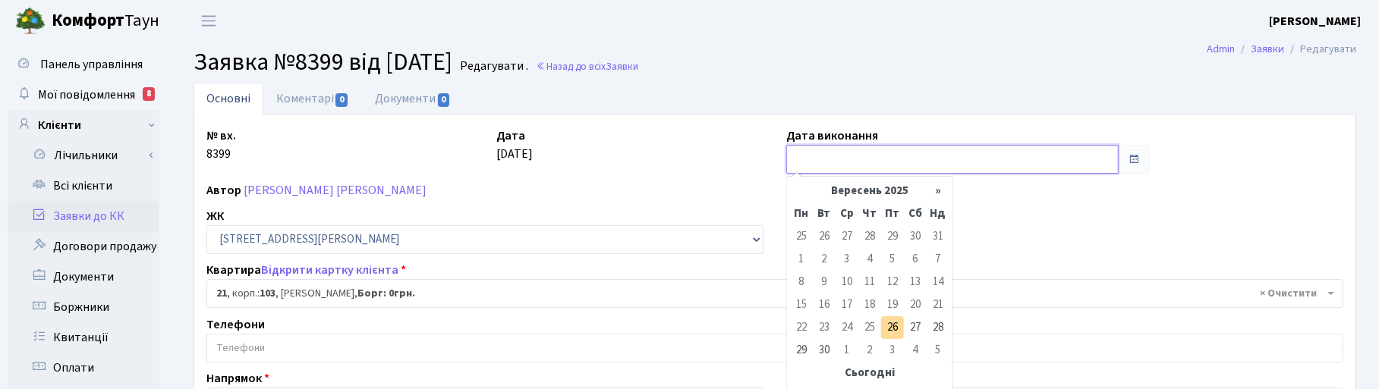
click at [829, 152] on input "text" at bounding box center [952, 159] width 332 height 29
click at [899, 330] on td "26" at bounding box center [892, 327] width 23 height 23
type input "26.09.2025"
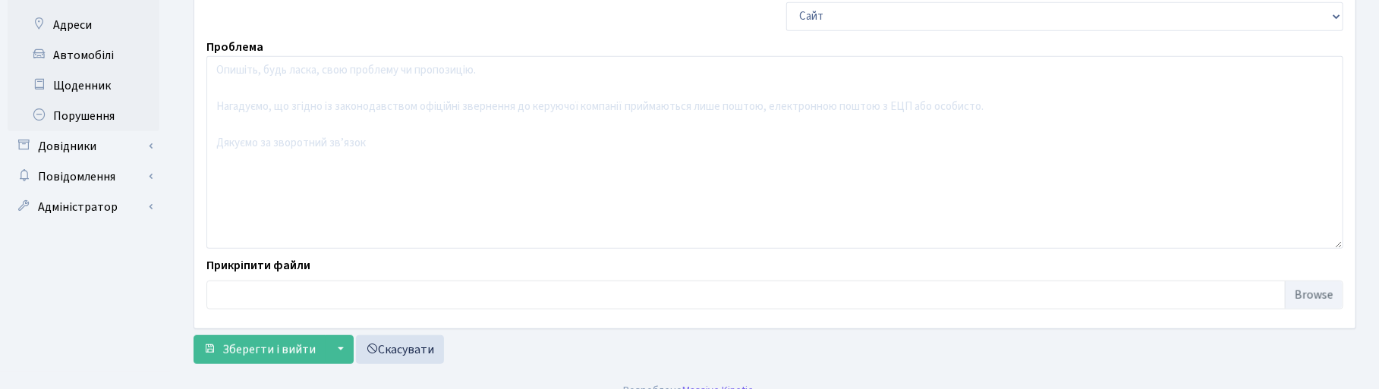
scroll to position [516, 0]
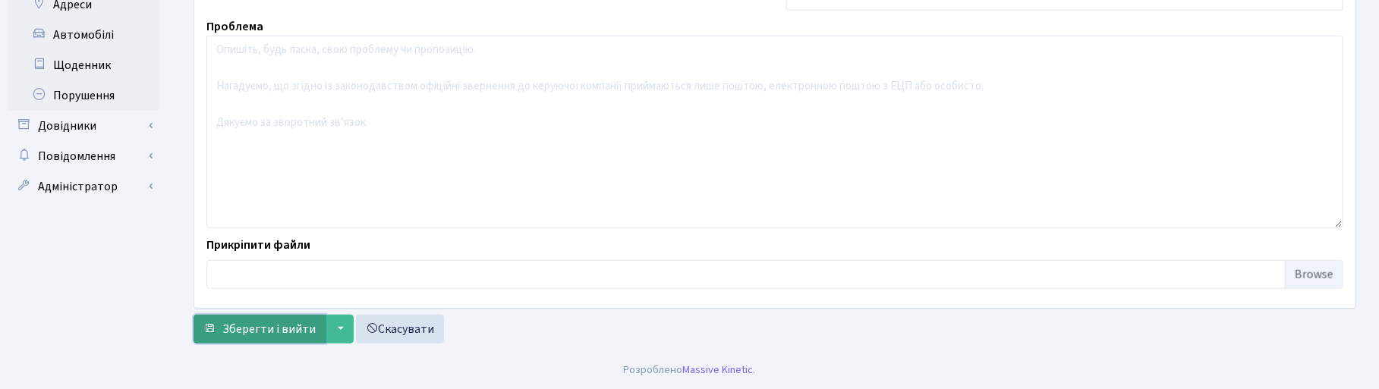
click at [291, 334] on span "Зберегти і вийти" at bounding box center [268, 329] width 93 height 17
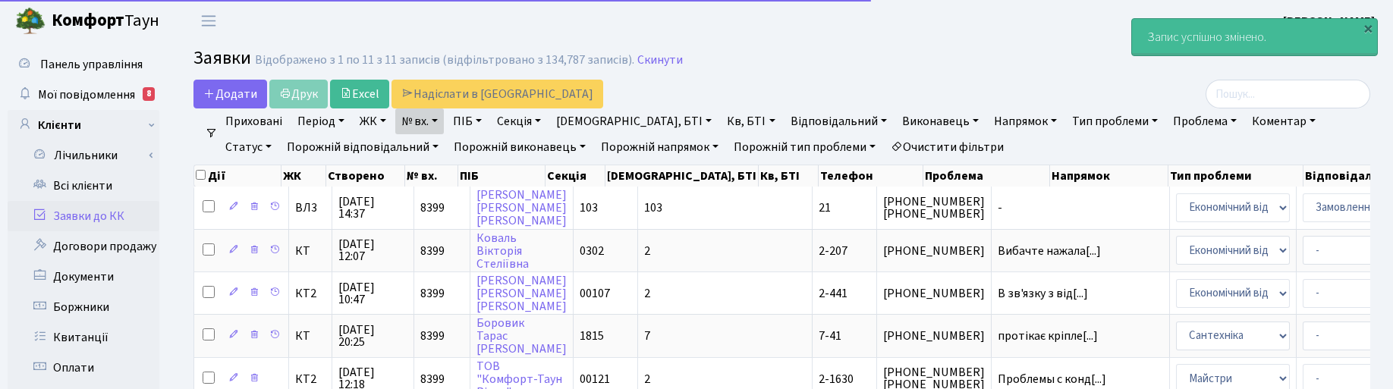
select select "25"
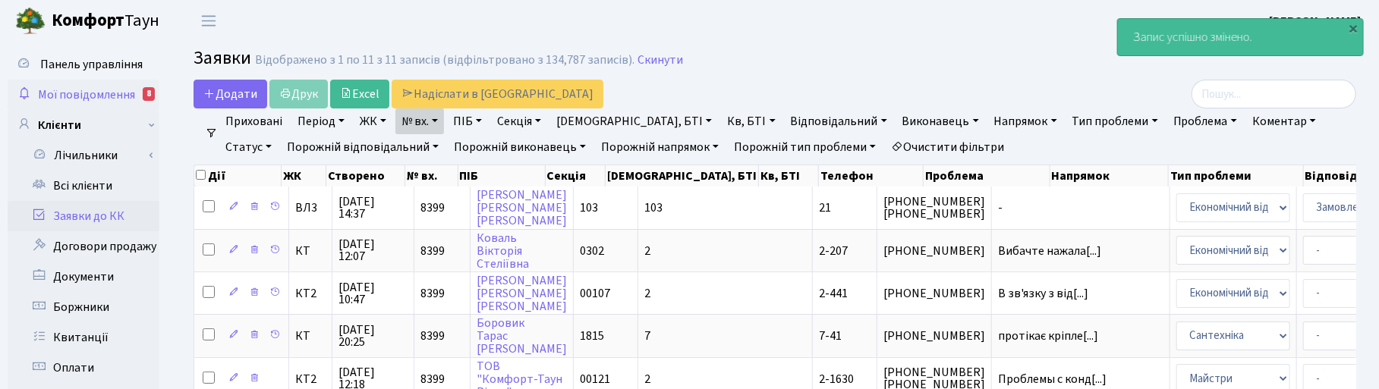
click at [77, 96] on span "Мої повідомлення" at bounding box center [86, 94] width 97 height 17
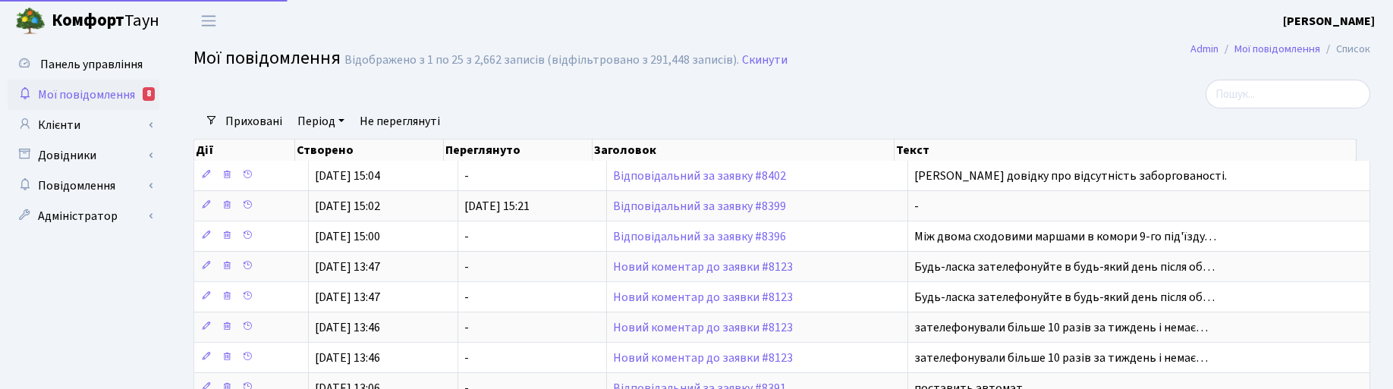
select select "25"
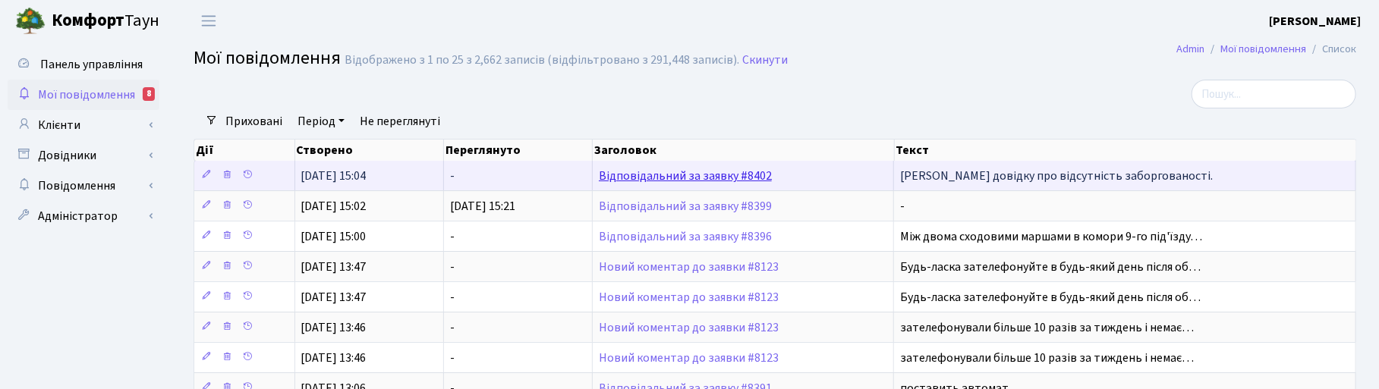
click at [672, 177] on link "Відповідальний за заявку #8402" at bounding box center [685, 176] width 173 height 17
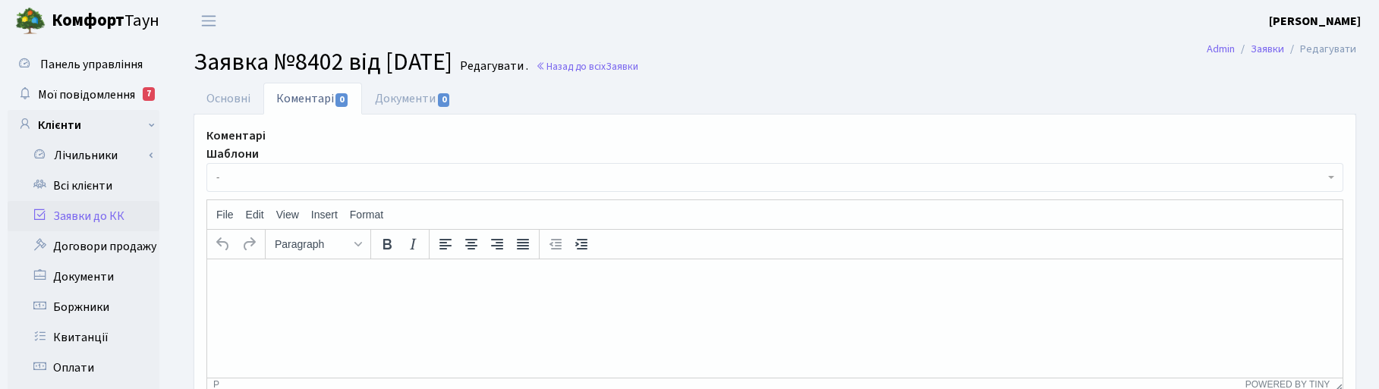
select select "796"
select select "35"
click at [225, 96] on link "Основні" at bounding box center [228, 98] width 70 height 31
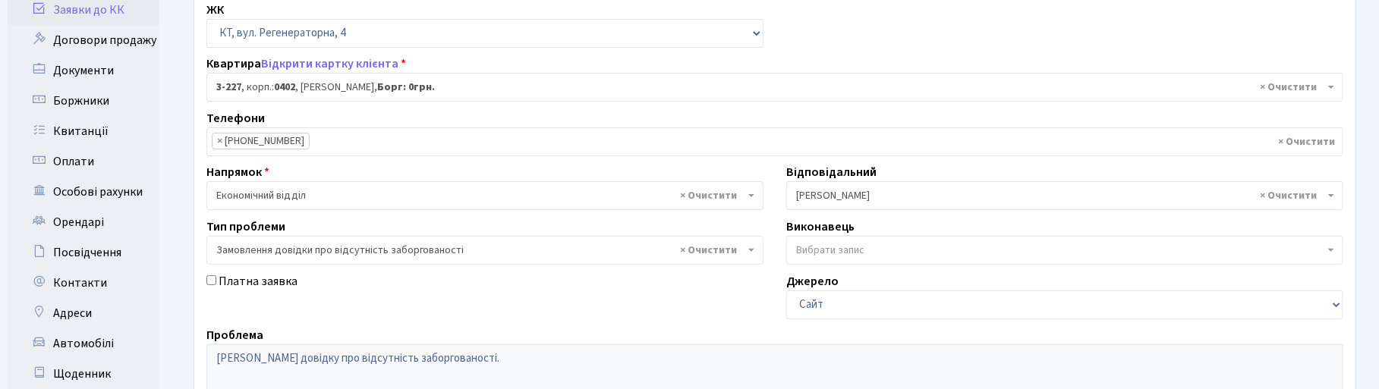
scroll to position [190, 0]
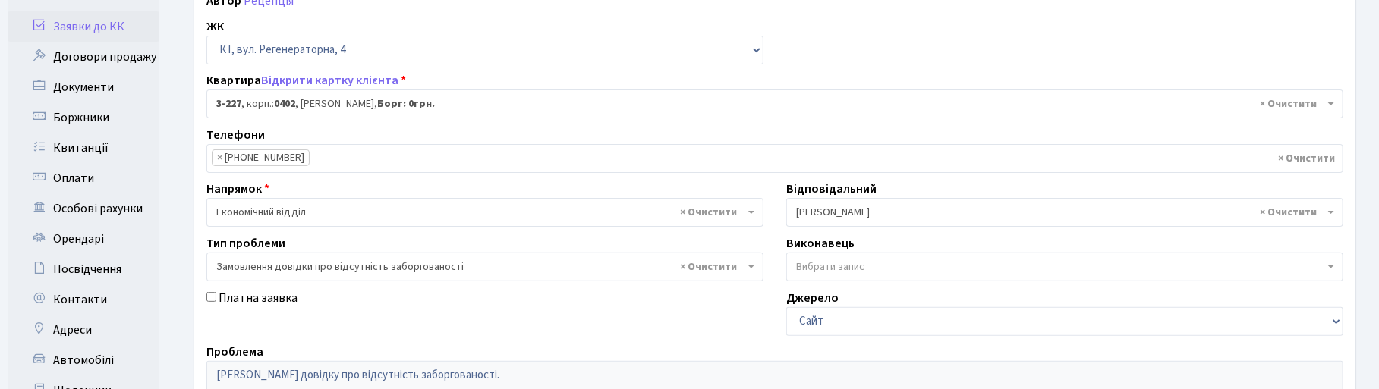
click at [486, 135] on div "Телефони 06612-67-708 × × 06612-67-708" at bounding box center [774, 149] width 1159 height 47
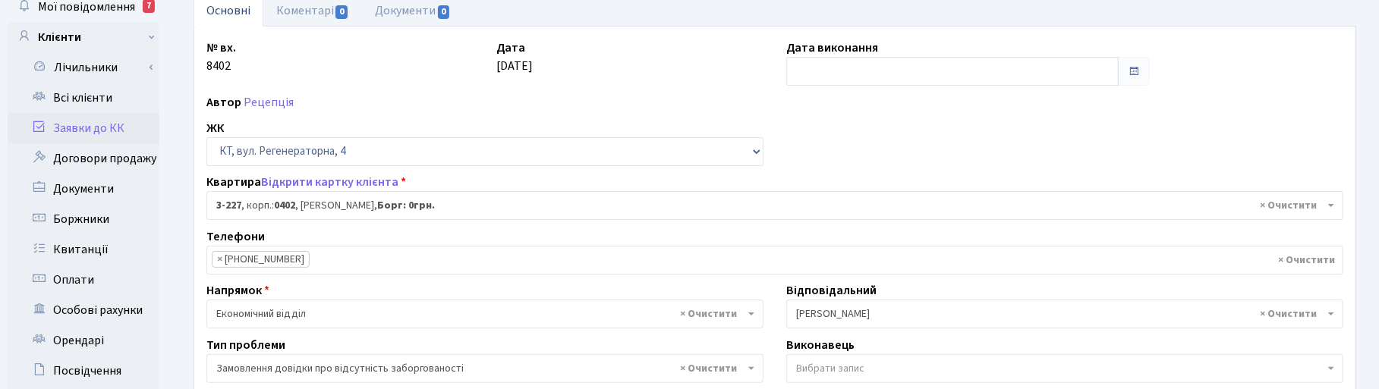
scroll to position [0, 0]
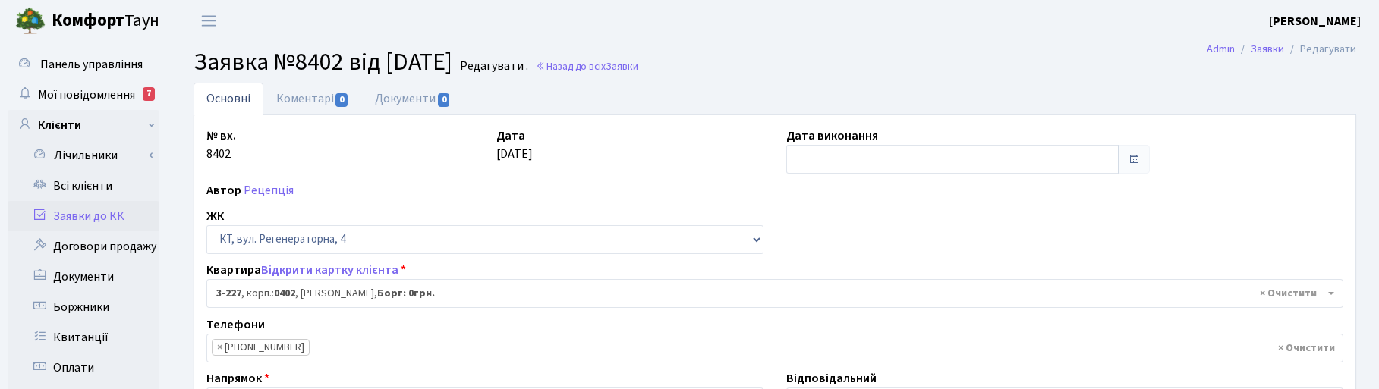
select select "796"
select select "35"
click at [833, 17] on header "Комфорт Таун Корчун І. С. Мій обліковий запис Вийти" at bounding box center [689, 21] width 1379 height 42
click at [819, 65] on h2 "Заявка №8402 від 26.09.2025 Редагувати . Назад до всіх Заявки" at bounding box center [774, 62] width 1162 height 29
drag, startPoint x: 335, startPoint y: 1, endPoint x: 774, endPoint y: 31, distance: 439.6
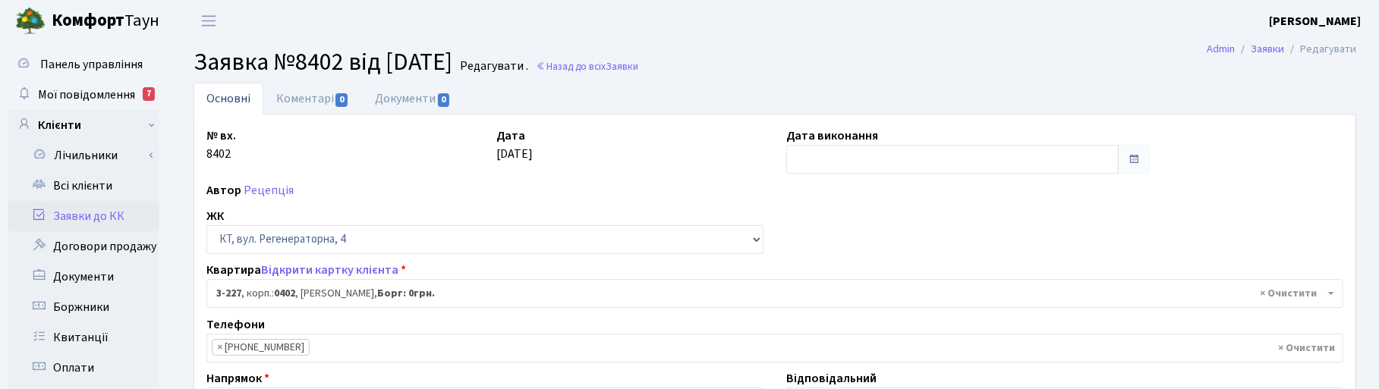
click at [774, 31] on header "Комфорт Таун Корчун І. С. Мій обліковий запис Вийти" at bounding box center [689, 21] width 1379 height 42
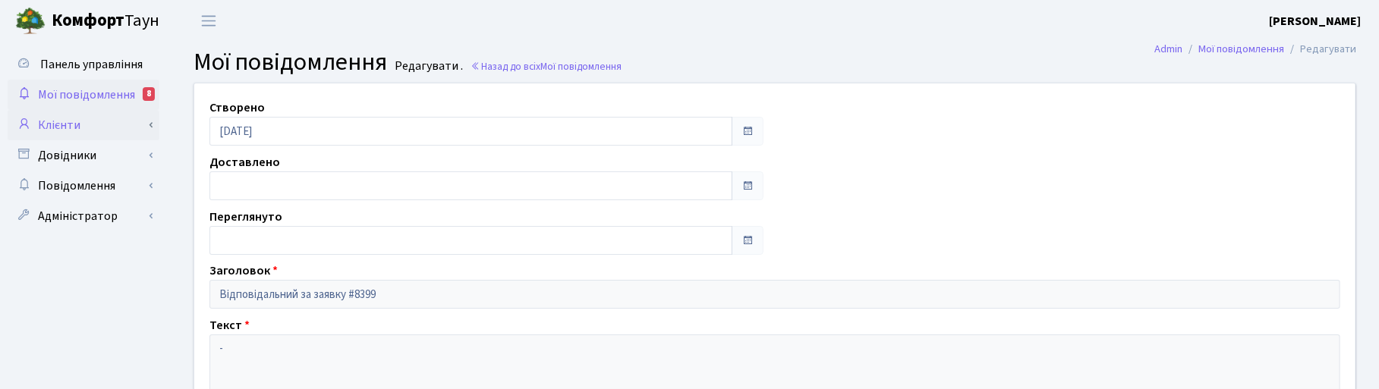
click at [66, 126] on link "Клієнти" at bounding box center [84, 125] width 152 height 30
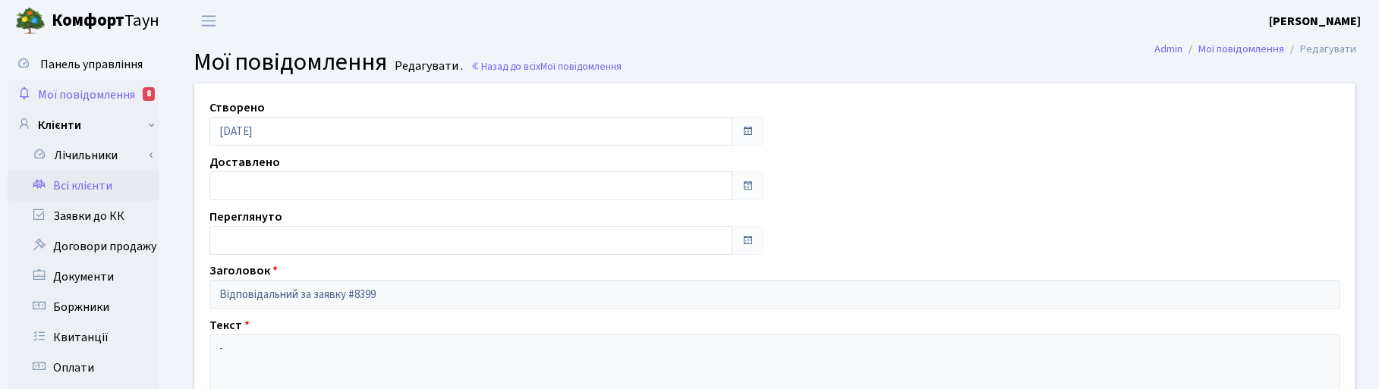
click at [72, 187] on link "Всі клієнти" at bounding box center [84, 186] width 152 height 30
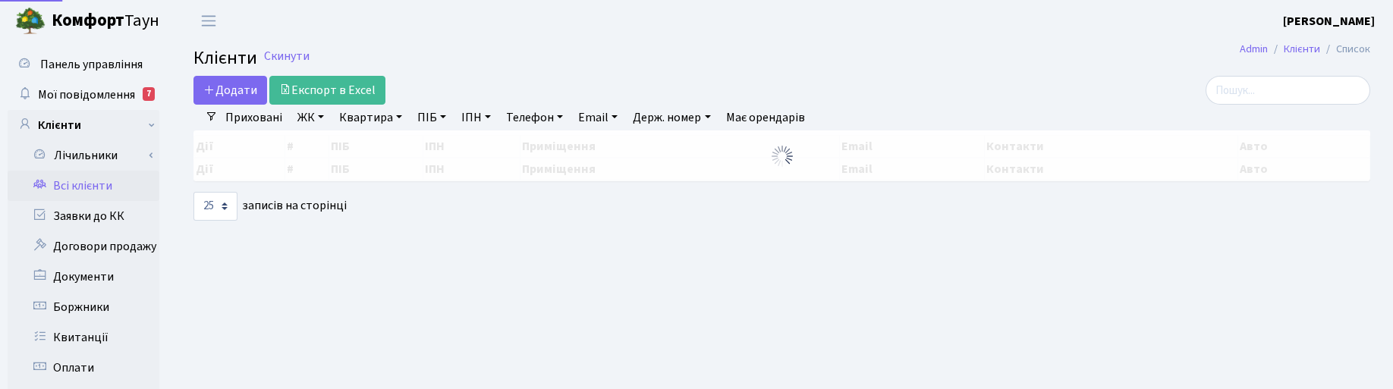
select select "25"
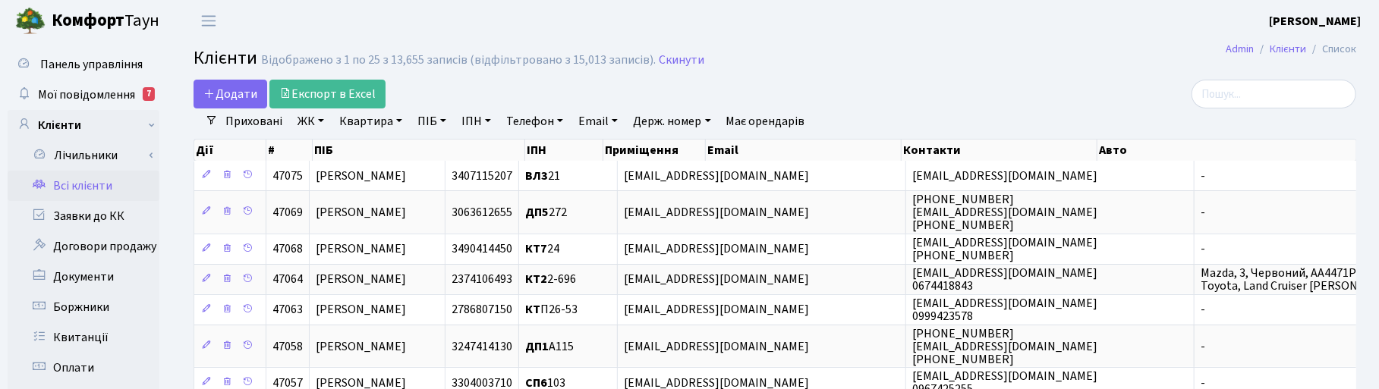
click at [388, 120] on link "Квартира" at bounding box center [370, 121] width 75 height 26
click at [380, 152] on input "text" at bounding box center [378, 151] width 89 height 29
type input "4-127"
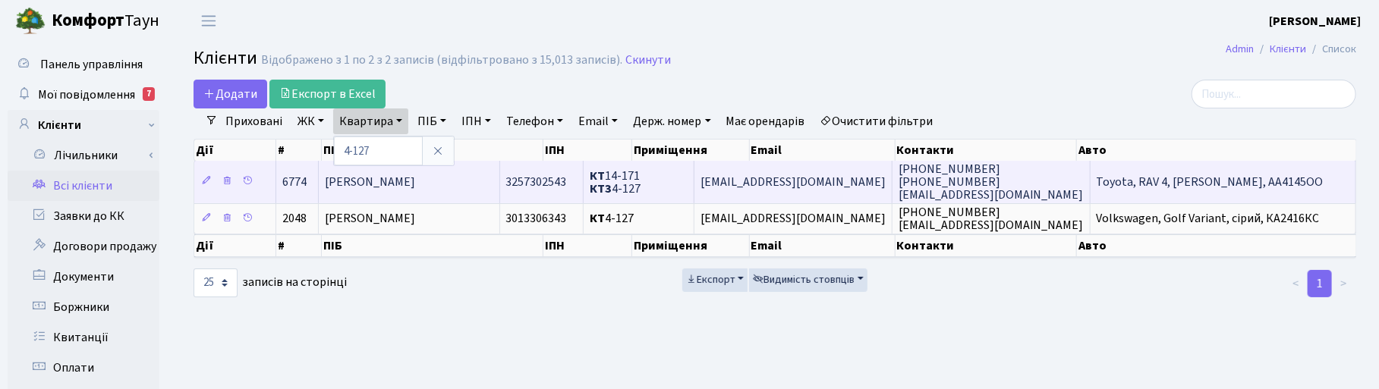
click at [403, 184] on span "[PERSON_NAME]" at bounding box center [370, 182] width 90 height 17
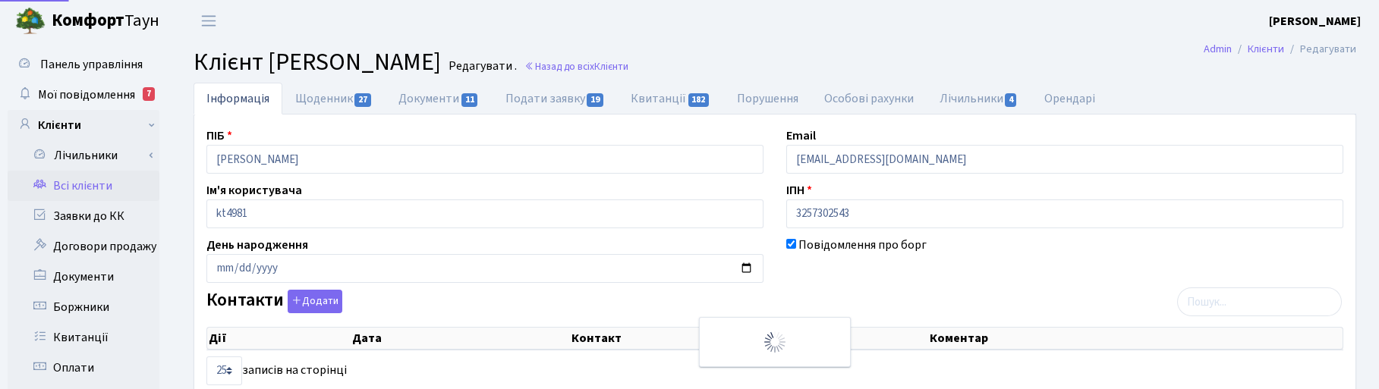
select select "25"
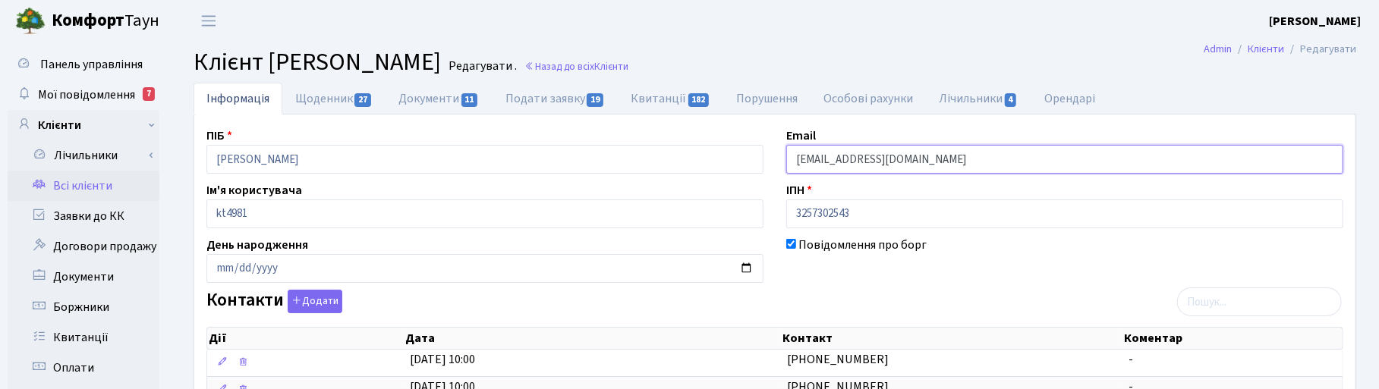
drag, startPoint x: 879, startPoint y: 157, endPoint x: 772, endPoint y: 154, distance: 107.0
click at [1033, 49] on h2 "Клієнт Шира Христина Володимирівна Редагувати . Назад до всіх Клієнти" at bounding box center [774, 62] width 1162 height 29
drag, startPoint x: 882, startPoint y: 163, endPoint x: 766, endPoint y: 159, distance: 115.4
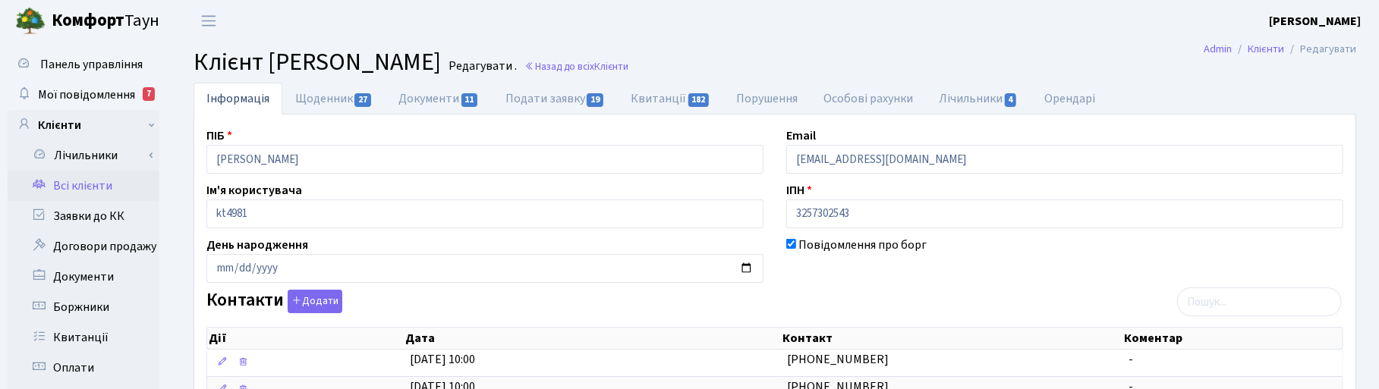
click at [628, 62] on link "Назад до всіх Клієнти" at bounding box center [576, 66] width 104 height 14
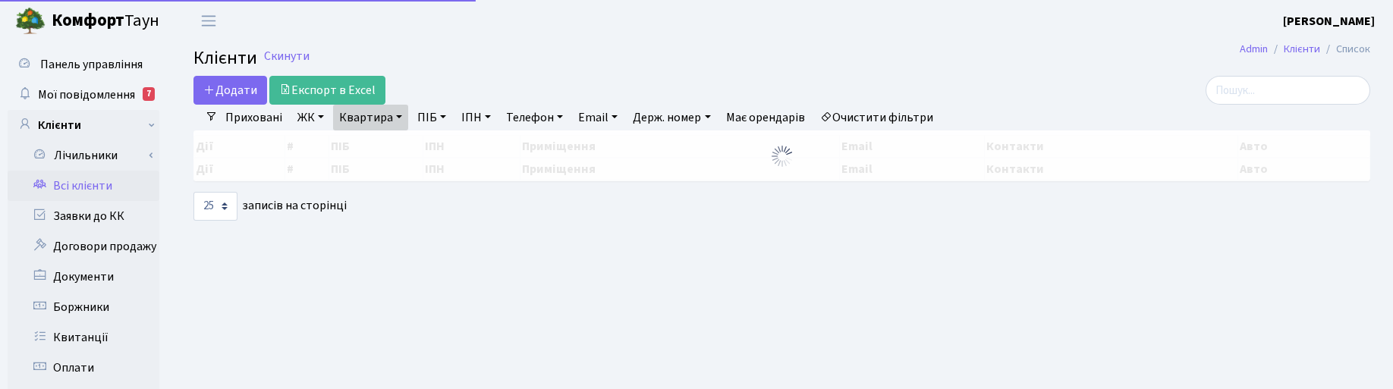
select select "25"
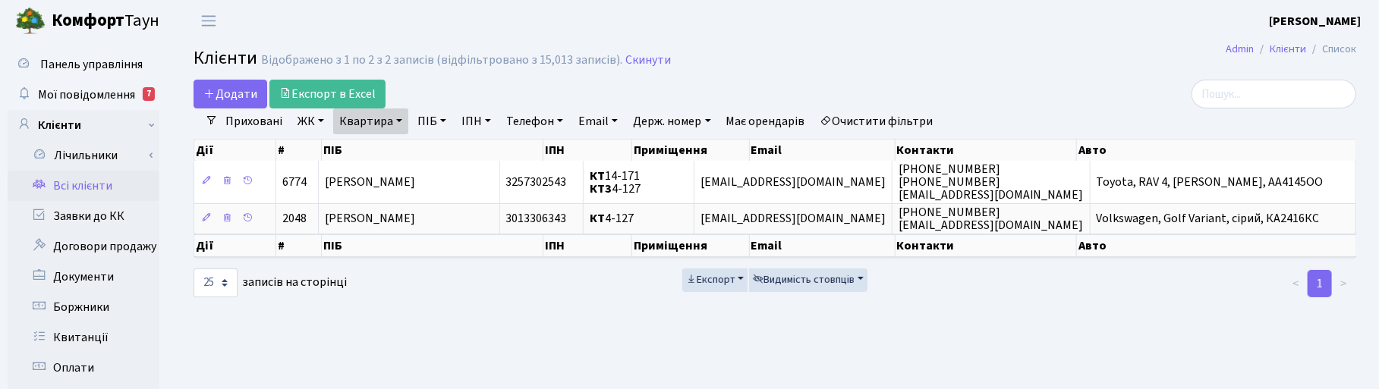
click at [388, 123] on link "Квартира" at bounding box center [370, 121] width 75 height 26
click at [378, 152] on input "4-127" at bounding box center [378, 151] width 89 height 29
type input "4"
type input "2-227"
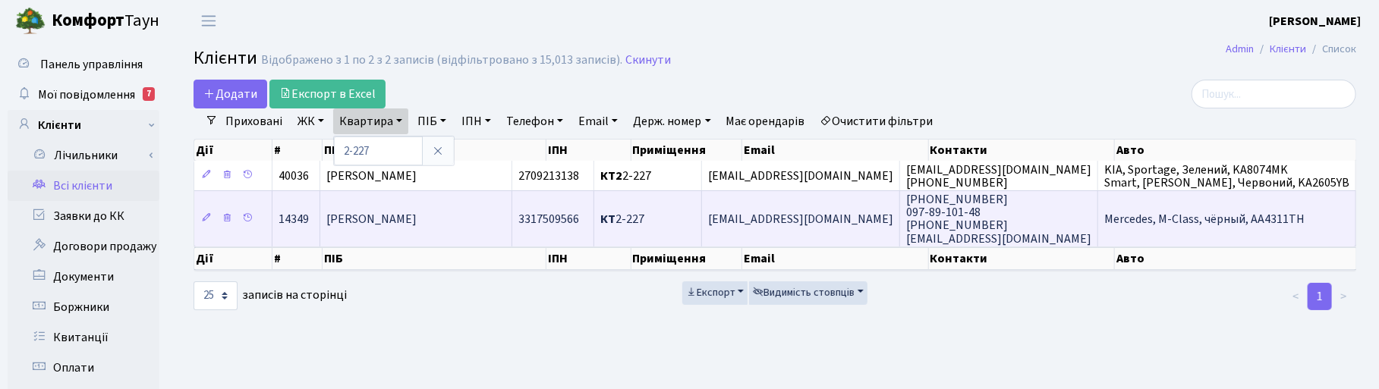
click at [407, 228] on span "[PERSON_NAME]" at bounding box center [371, 219] width 90 height 17
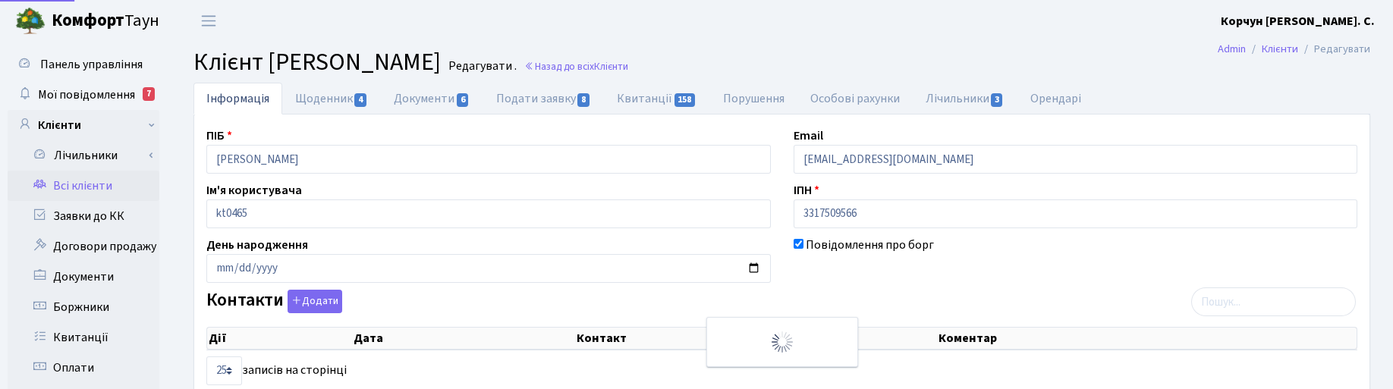
select select "25"
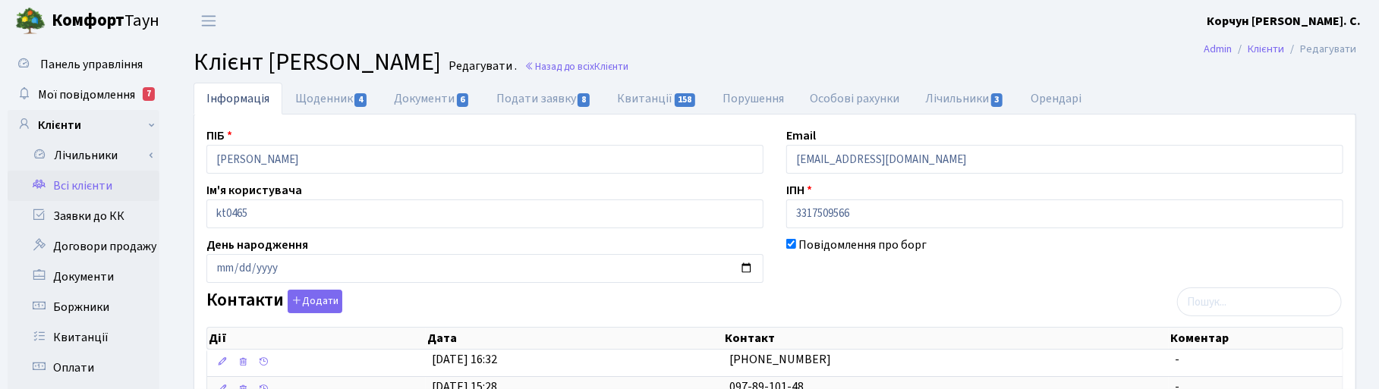
click at [957, 58] on h2 "Клієнт Кочума Інна Григорівна Редагувати . Назад до всіх Клієнти" at bounding box center [774, 62] width 1162 height 29
click at [329, 105] on link "Щоденник 4" at bounding box center [331, 98] width 99 height 31
select select "25"
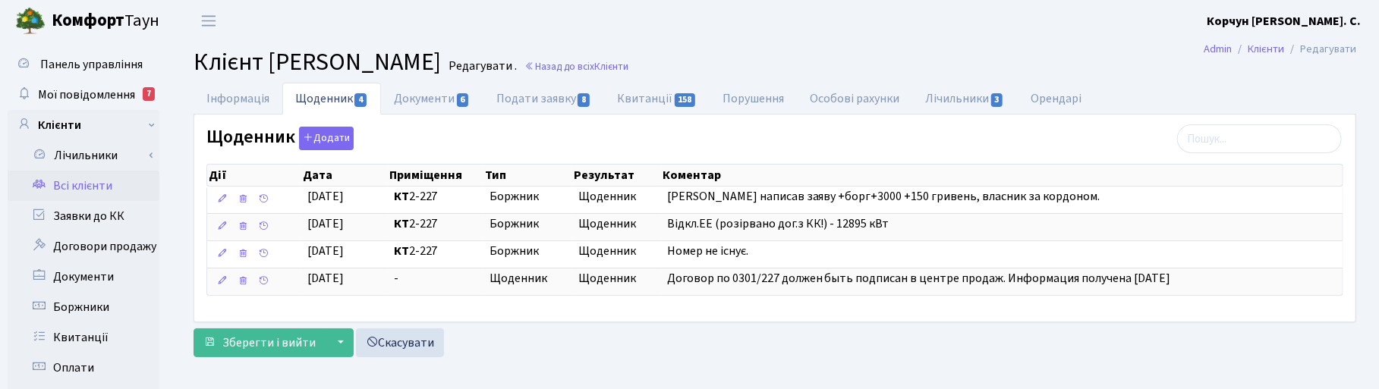
click at [752, 49] on h2 "Клієнт Кочума Інна Григорівна Редагувати . Назад до всіх Клієнти" at bounding box center [774, 62] width 1162 height 29
click at [247, 96] on link "Інформація" at bounding box center [237, 98] width 89 height 31
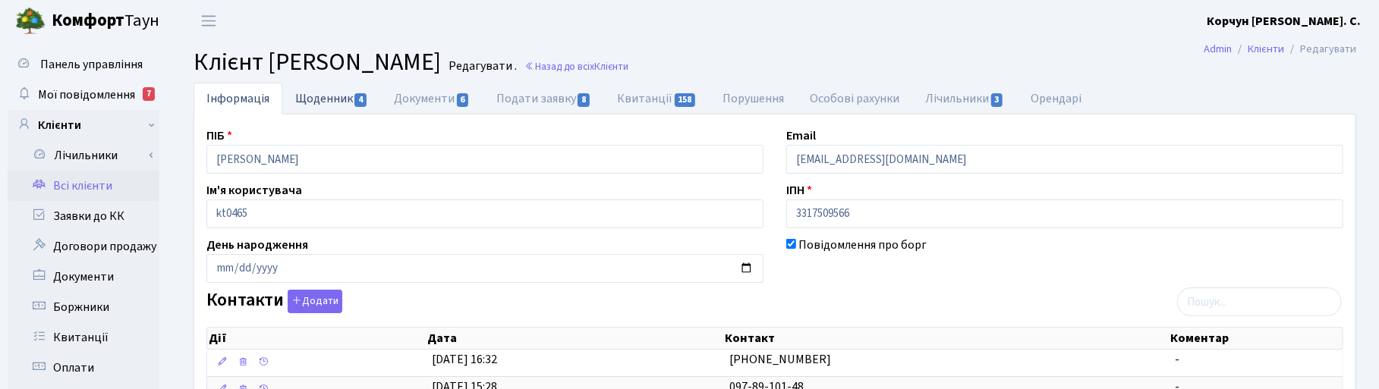
click at [316, 96] on link "Щоденник 4" at bounding box center [331, 98] width 99 height 31
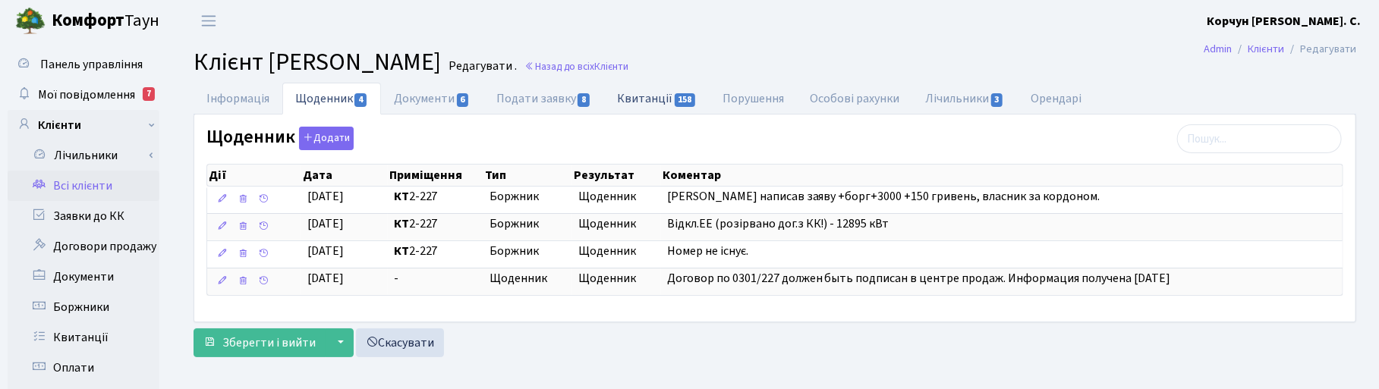
click at [651, 89] on link "Квитанції 158" at bounding box center [656, 98] width 105 height 31
select select "25"
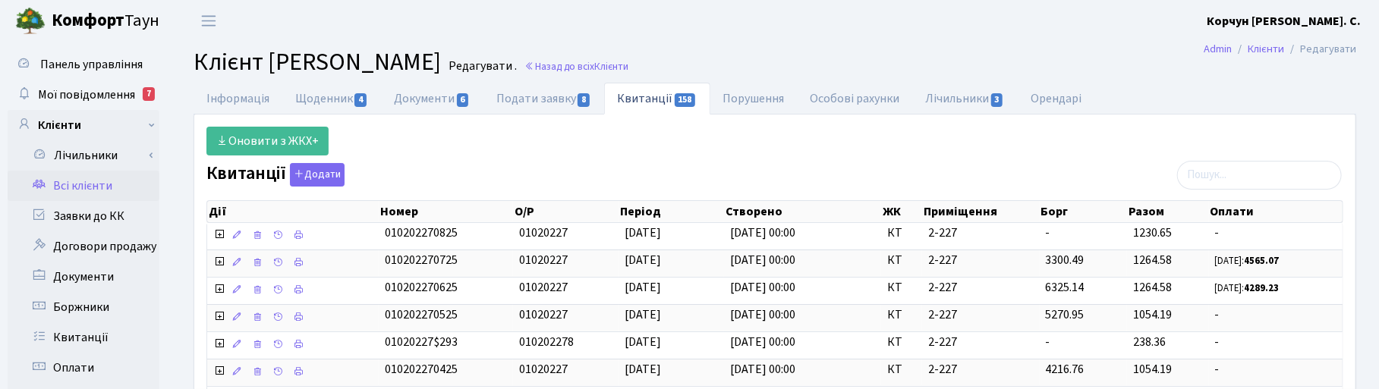
click at [892, 61] on h2 "Клієнт Кочума Інна Григорівна Редагувати . Назад до всіх Клієнти" at bounding box center [774, 62] width 1162 height 29
click at [903, 50] on h2 "Клієнт Кочума Інна Григорівна Редагувати . Назад до всіх Клієнти" at bounding box center [774, 62] width 1162 height 29
click at [104, 90] on span "Мої повідомлення" at bounding box center [86, 94] width 97 height 17
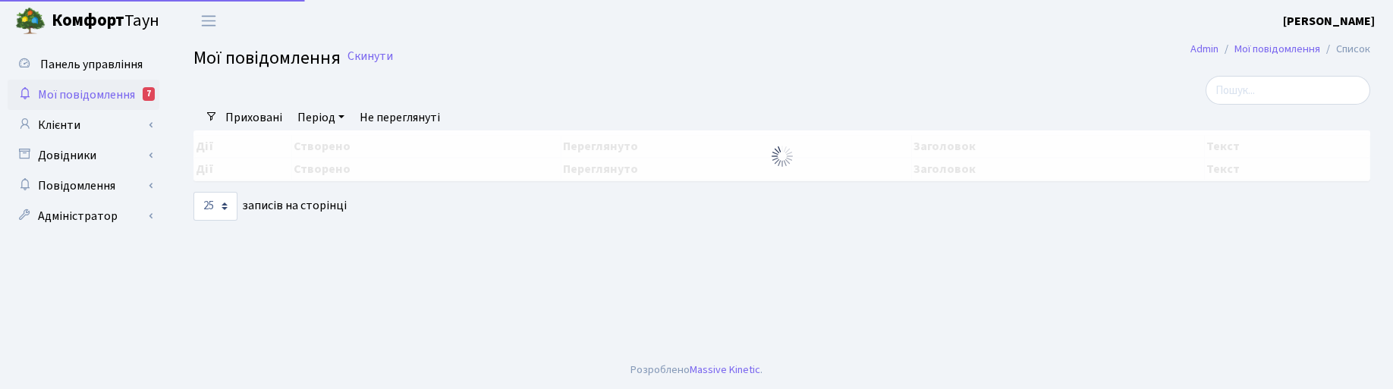
select select "25"
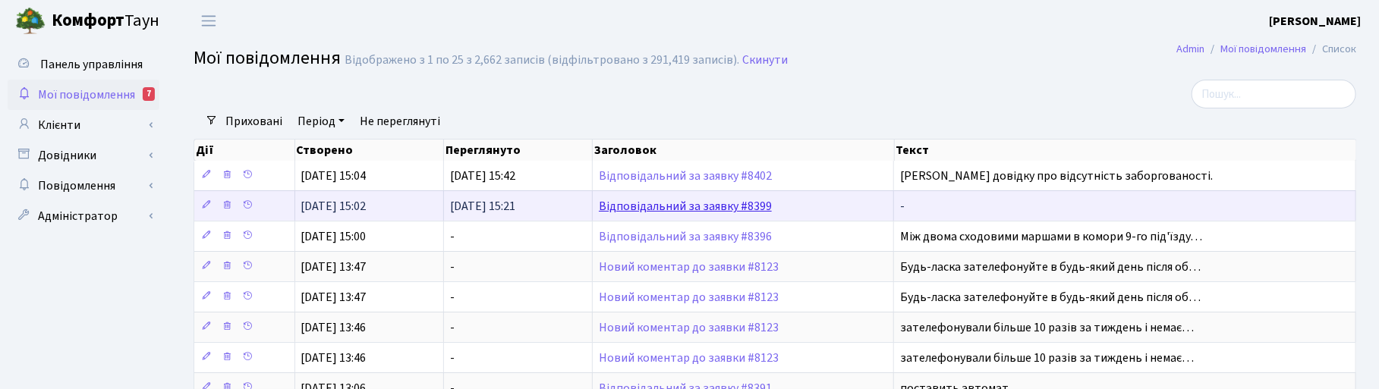
click at [674, 206] on link "Відповідальний за заявку #8399" at bounding box center [685, 206] width 173 height 17
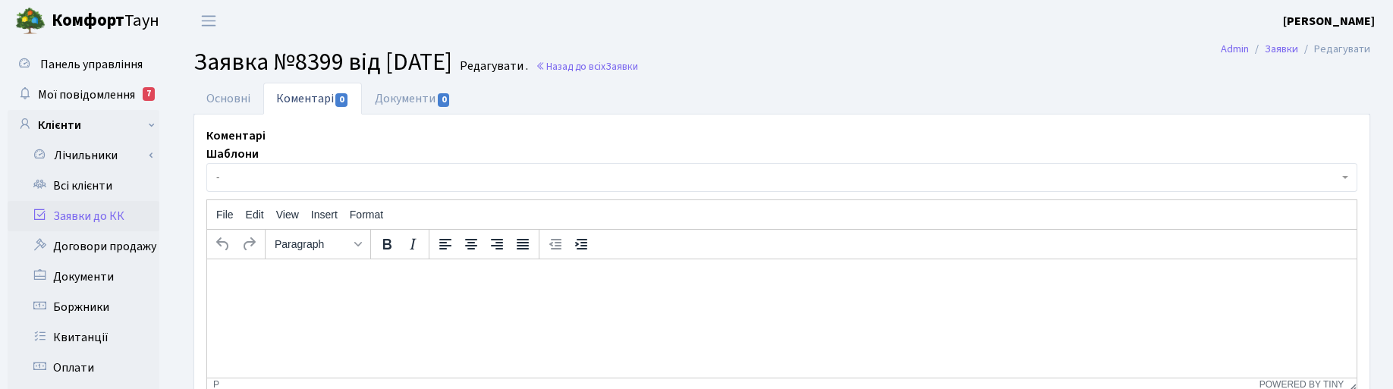
select select "42634"
select select "35"
click at [220, 103] on link "Основні" at bounding box center [228, 98] width 70 height 31
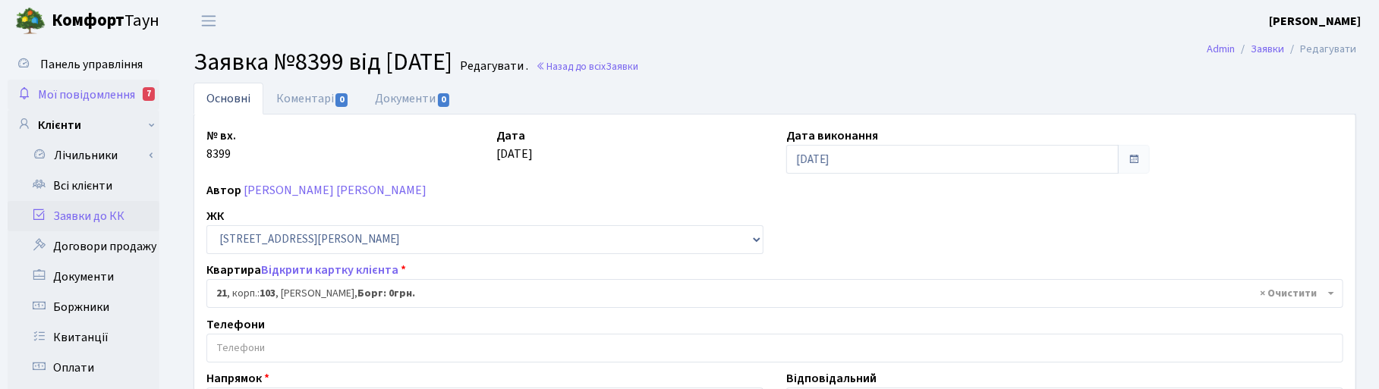
click at [97, 86] on span "Мої повідомлення" at bounding box center [86, 94] width 97 height 17
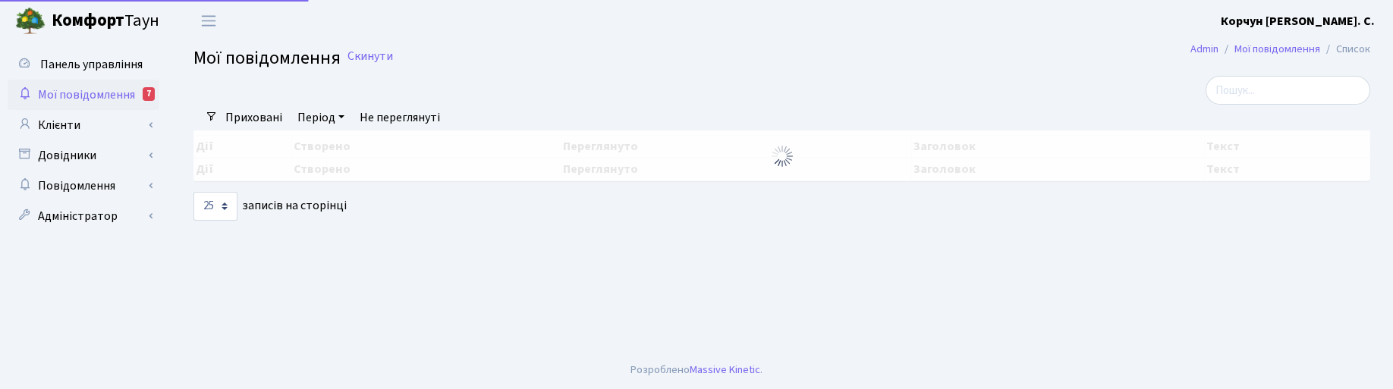
select select "25"
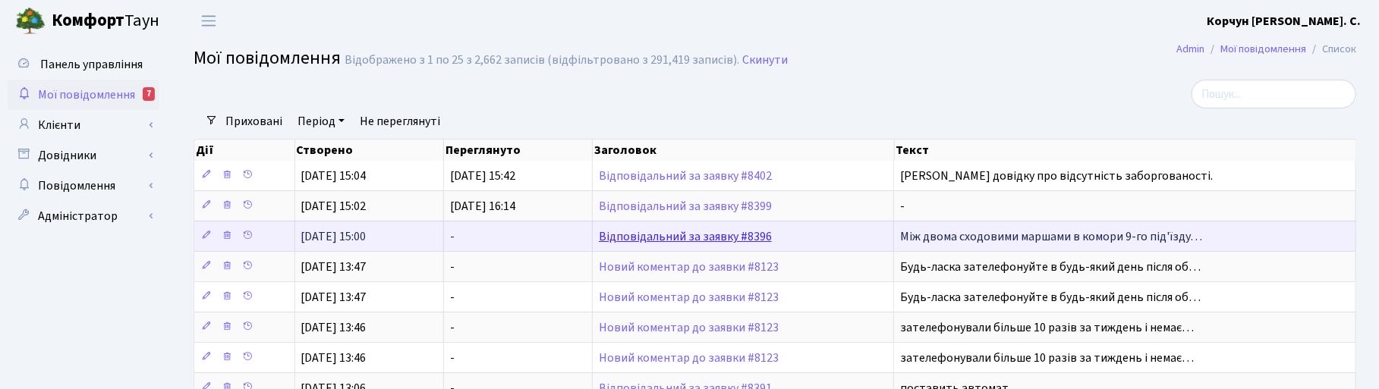
click at [687, 244] on link "Відповідальний за заявку #8396" at bounding box center [685, 236] width 173 height 17
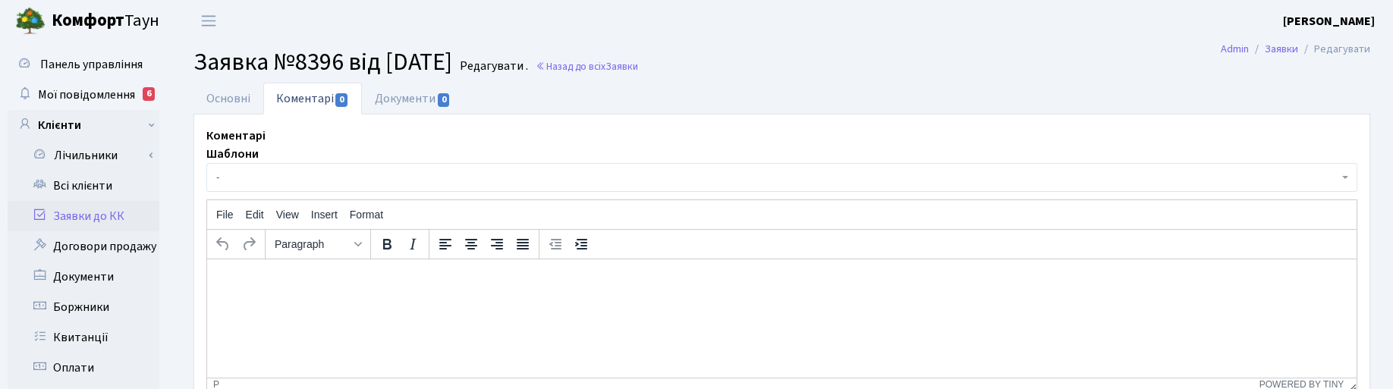
select select "18883"
select select "40"
click at [218, 96] on link "Основні" at bounding box center [228, 98] width 70 height 31
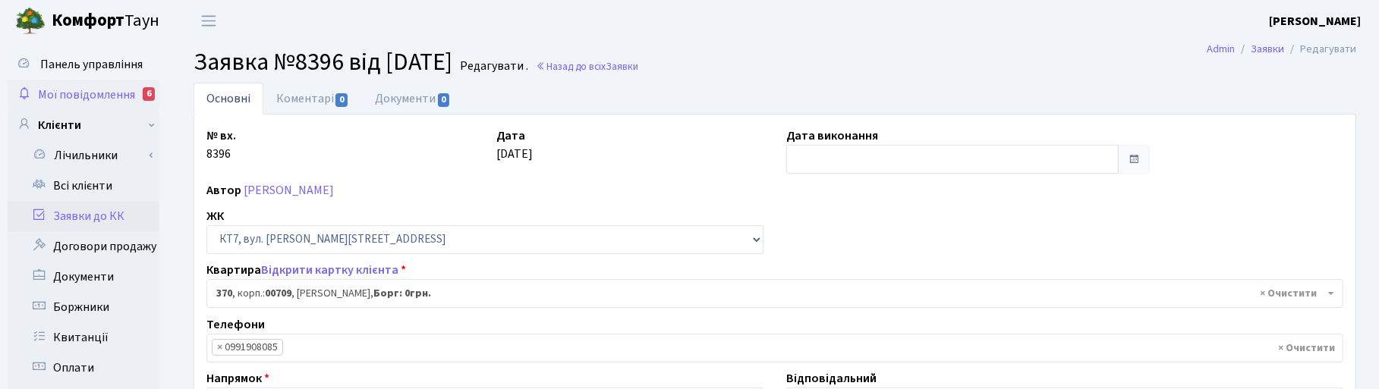
click at [96, 95] on span "Мої повідомлення" at bounding box center [86, 94] width 97 height 17
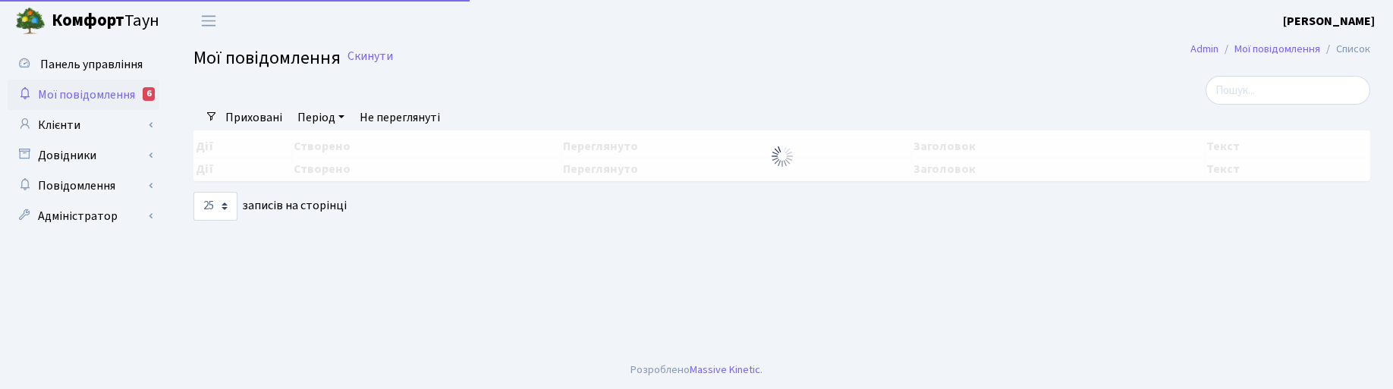
select select "25"
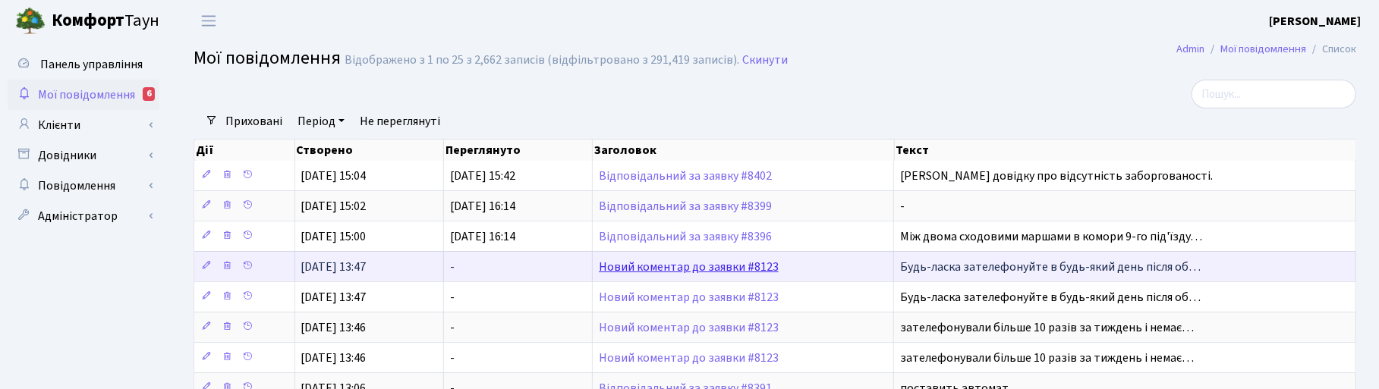
click at [672, 267] on link "Новий коментар до заявки #8123" at bounding box center [689, 267] width 180 height 17
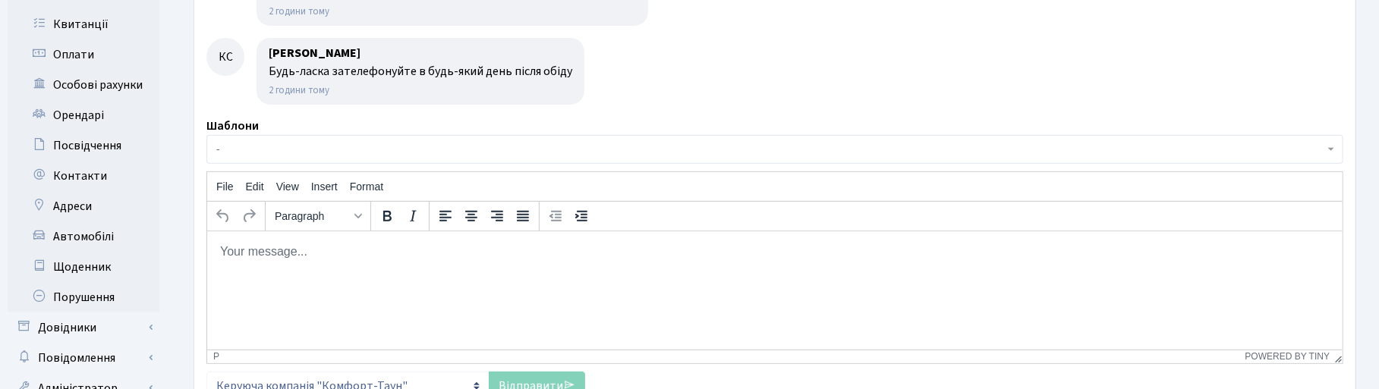
scroll to position [46, 0]
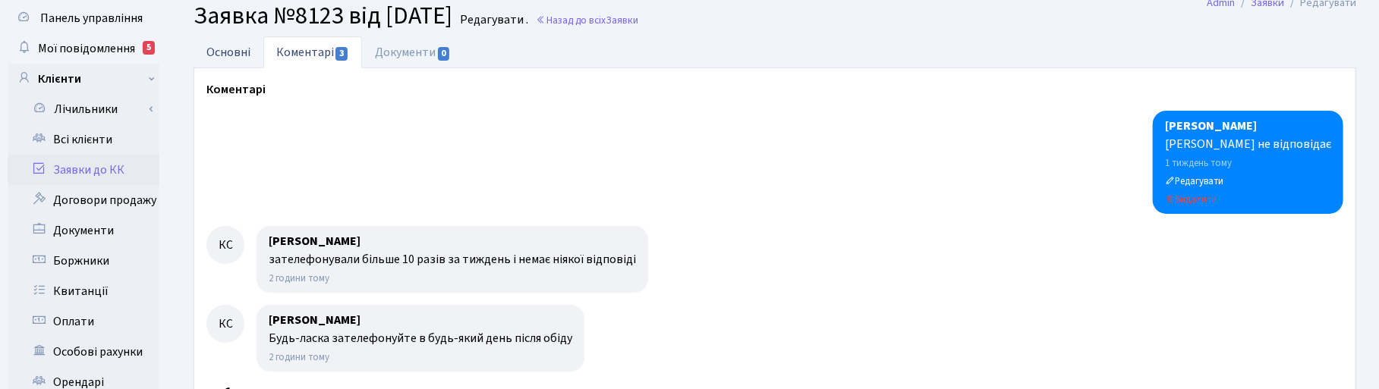
click at [230, 51] on link "Основні" at bounding box center [228, 51] width 70 height 31
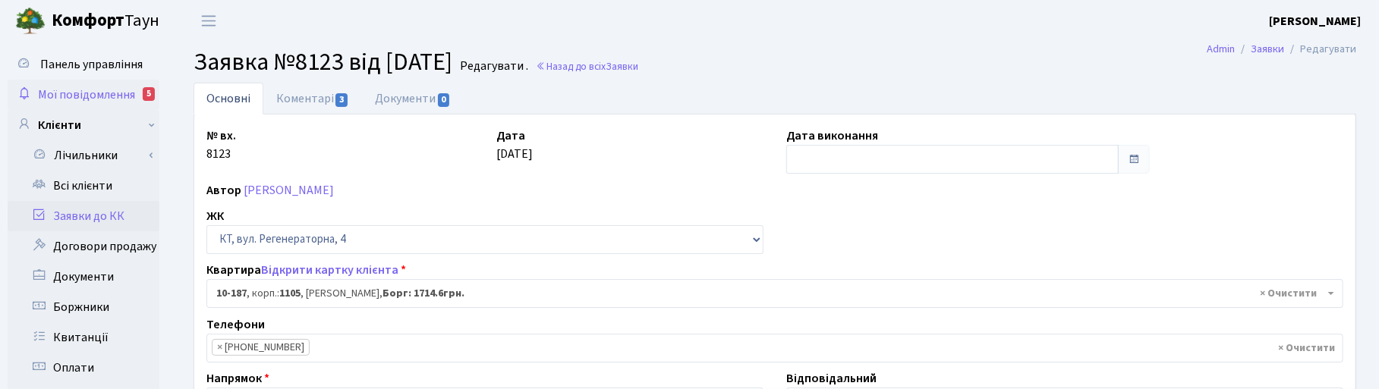
click at [80, 86] on span "Мої повідомлення" at bounding box center [86, 94] width 97 height 17
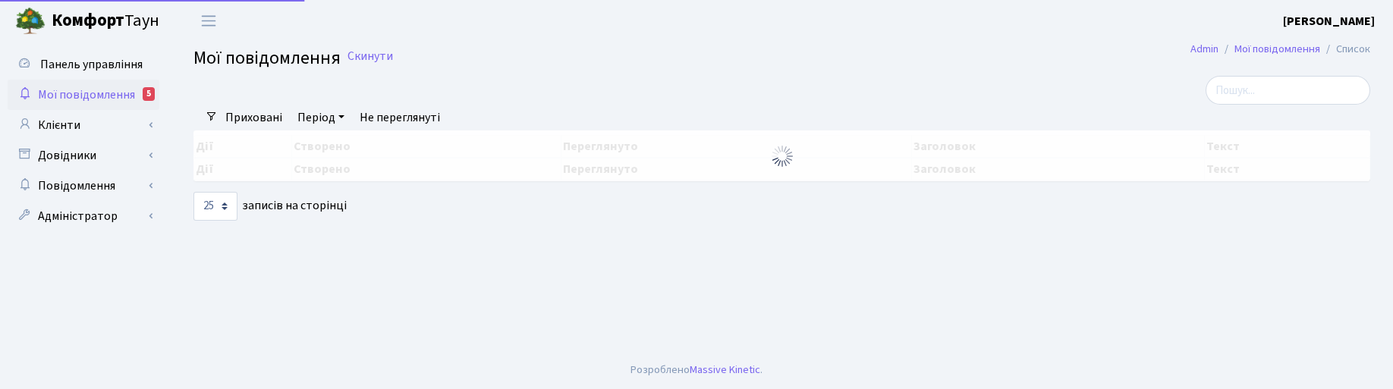
select select "25"
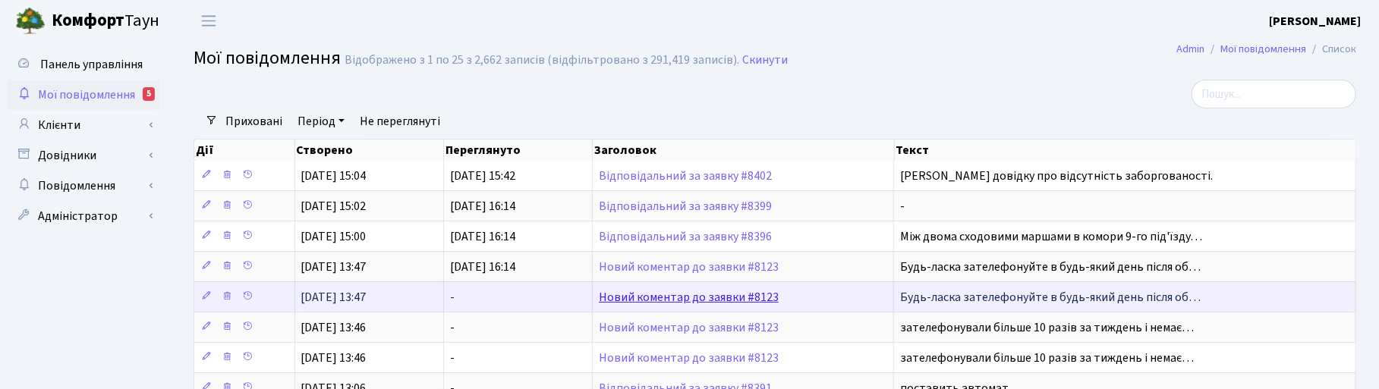
click at [690, 294] on link "Новий коментар до заявки #8123" at bounding box center [689, 297] width 180 height 17
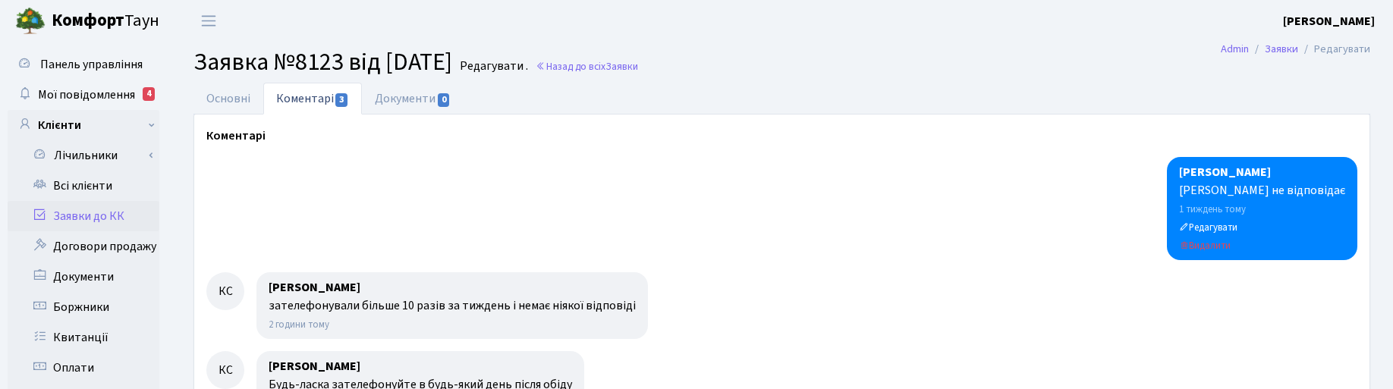
select select "6756"
select select "5"
click at [215, 93] on link "Основні" at bounding box center [228, 98] width 70 height 31
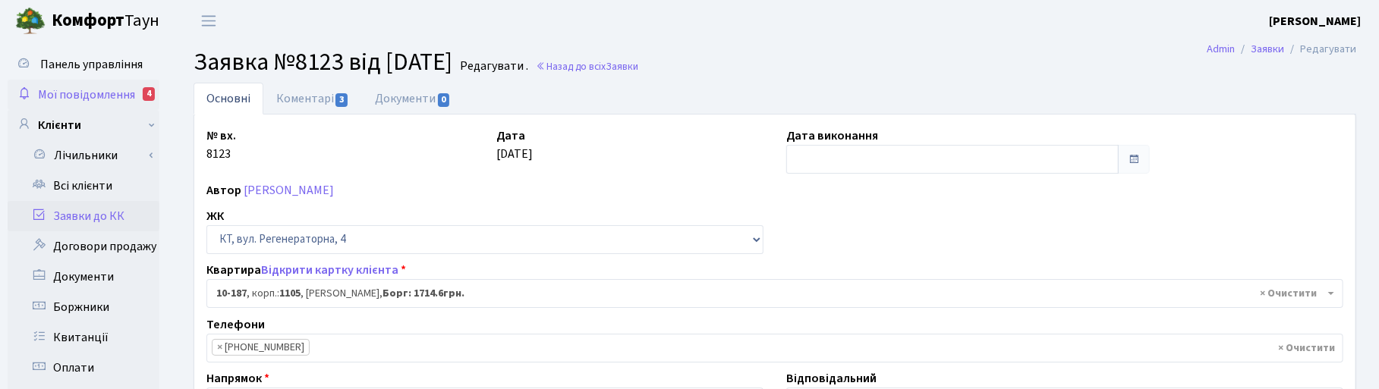
click at [77, 86] on span "Мої повідомлення" at bounding box center [86, 94] width 97 height 17
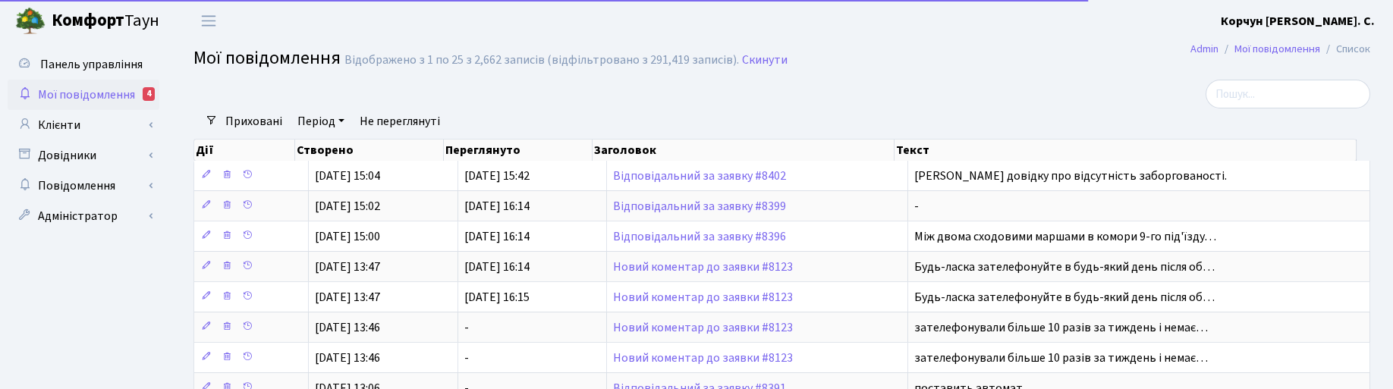
select select "25"
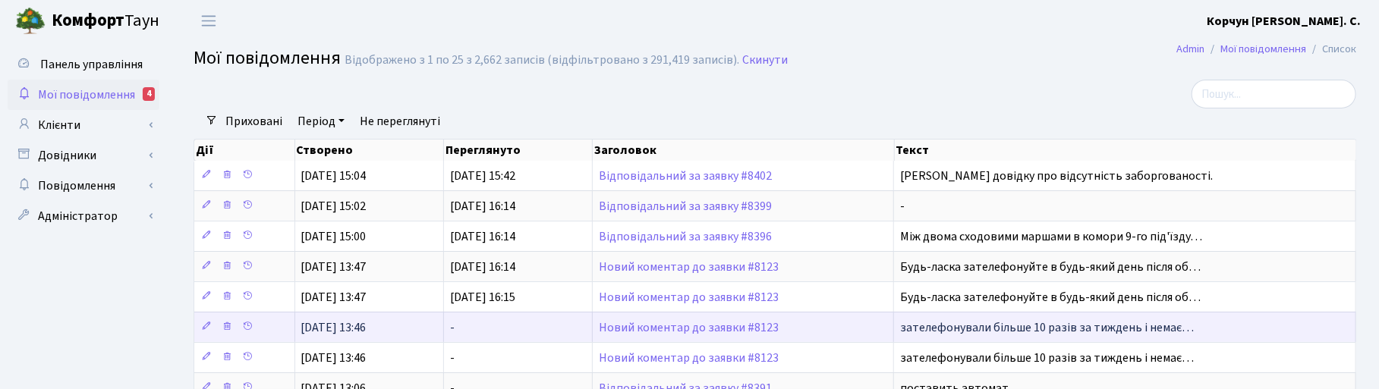
click at [641, 322] on td "Новий коментар до заявки #8123" at bounding box center [743, 327] width 301 height 30
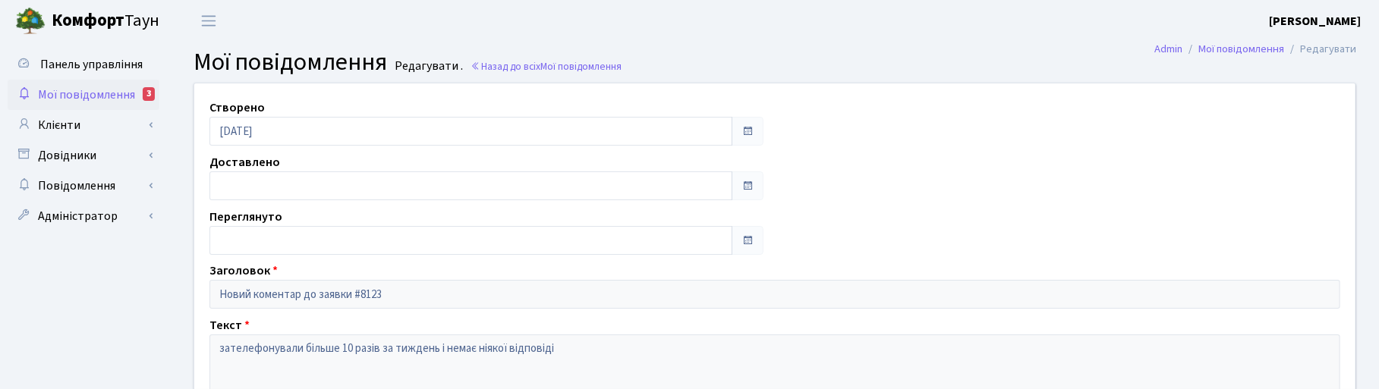
click at [80, 91] on span "Мої повідомлення" at bounding box center [86, 94] width 97 height 17
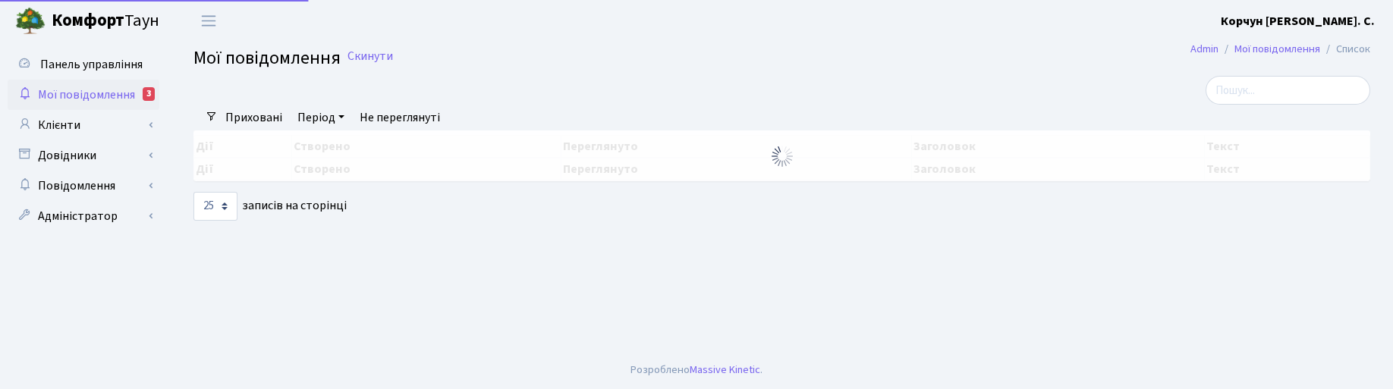
select select "25"
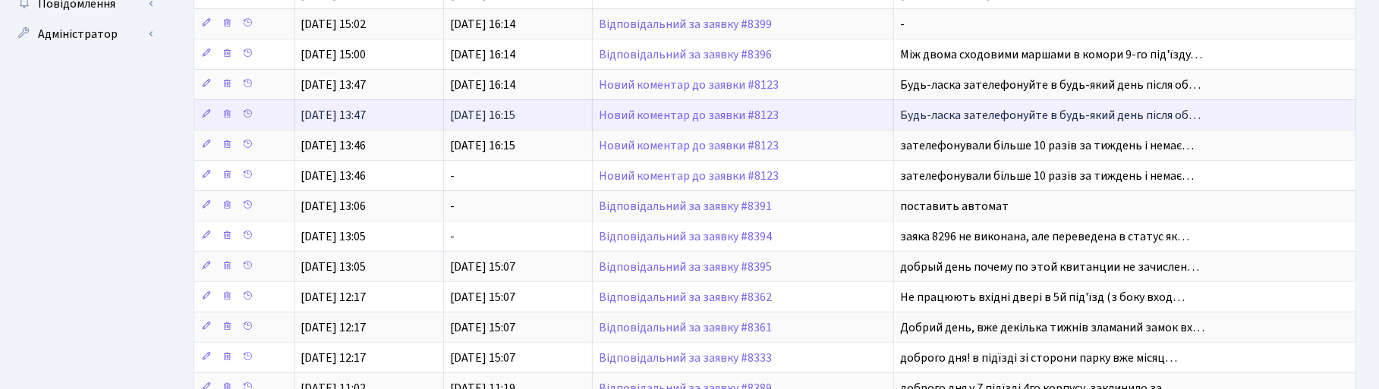
scroll to position [190, 0]
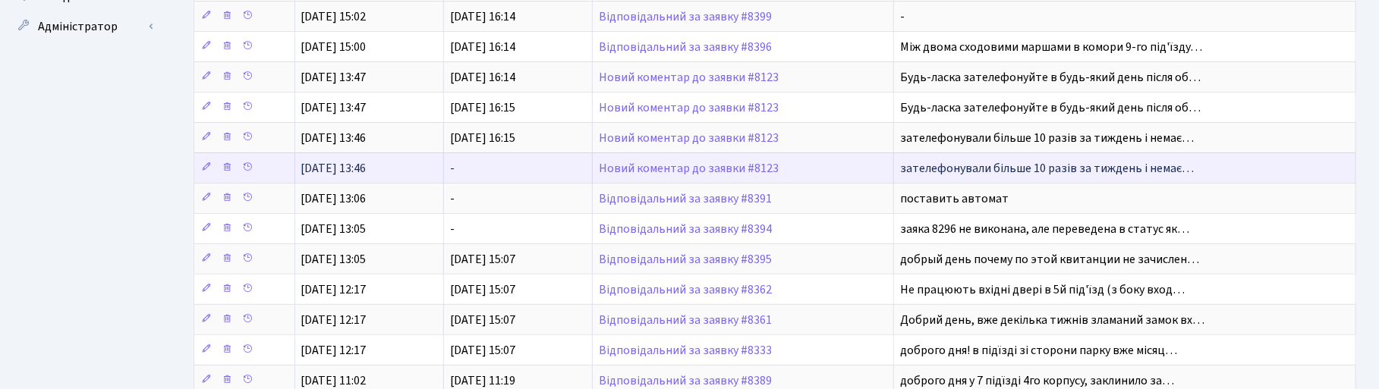
click at [647, 163] on td "Новий коментар до заявки #8123" at bounding box center [743, 167] width 301 height 30
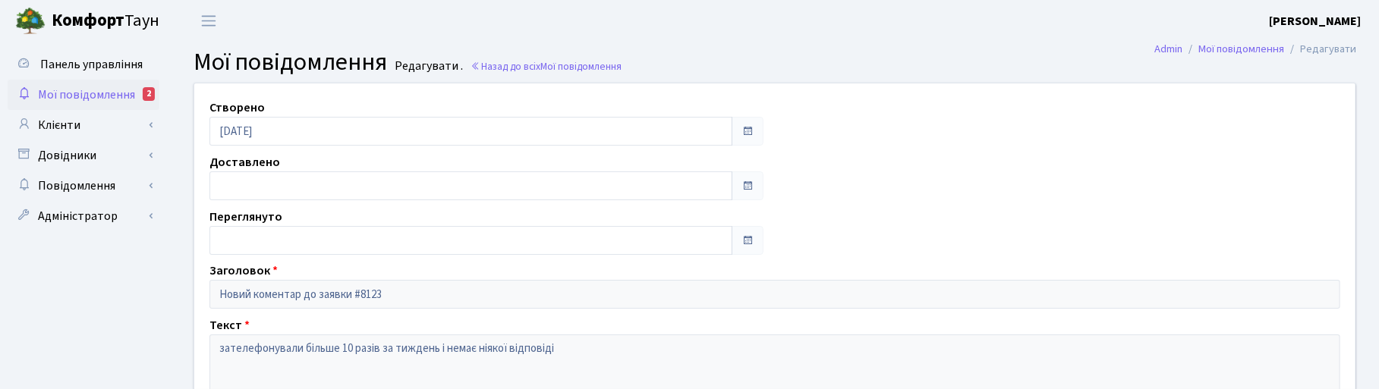
click at [91, 91] on span "Мої повідомлення" at bounding box center [86, 94] width 97 height 17
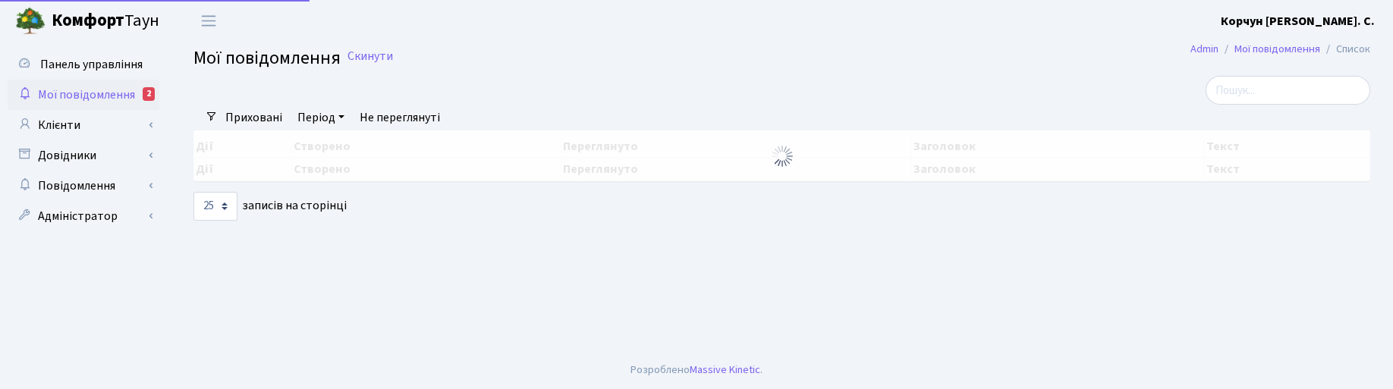
select select "25"
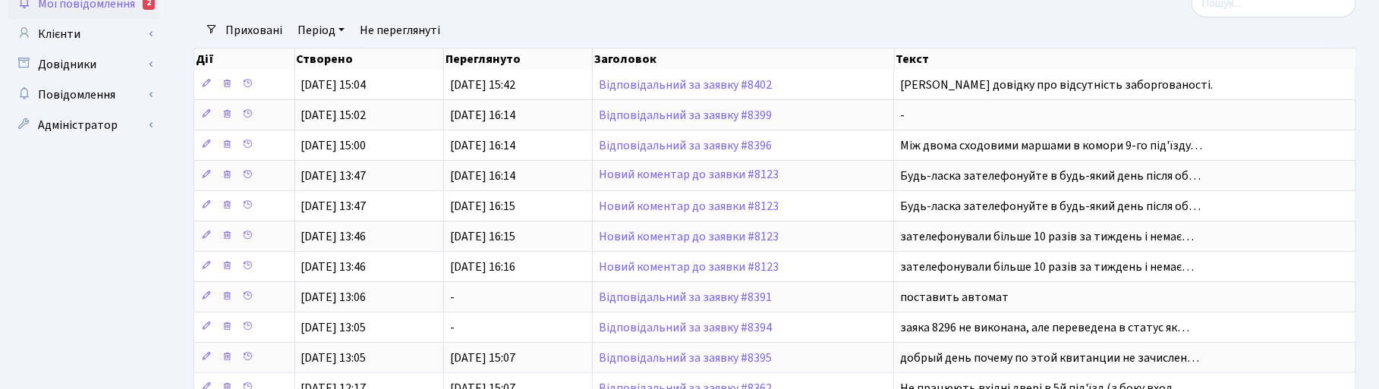
scroll to position [190, 0]
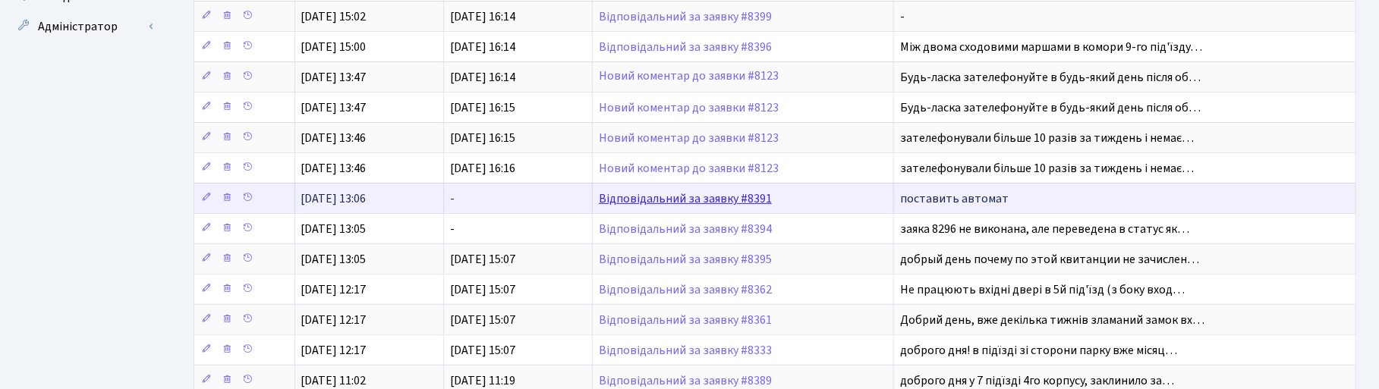
click at [653, 200] on link "Відповідальний за заявку #8391" at bounding box center [685, 198] width 173 height 17
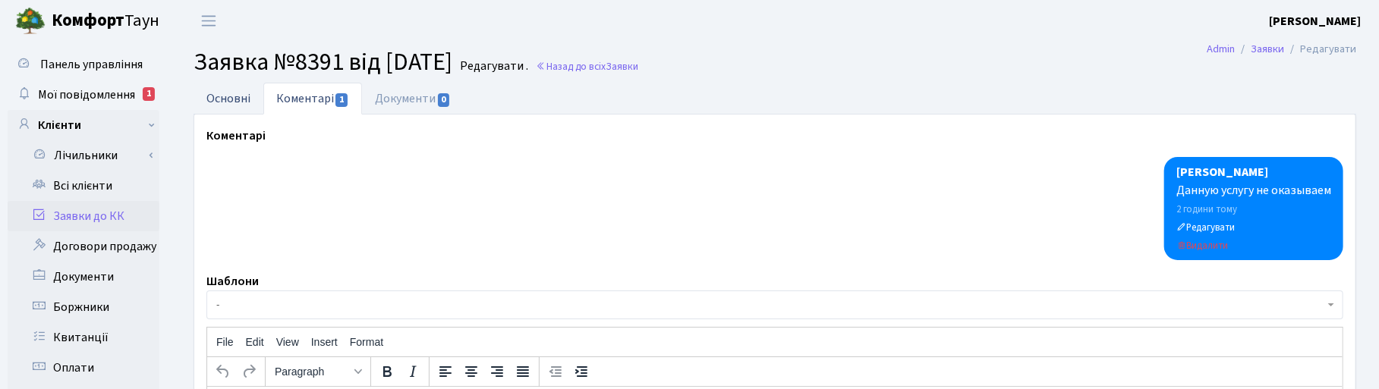
click at [225, 99] on link "Основні" at bounding box center [228, 98] width 70 height 31
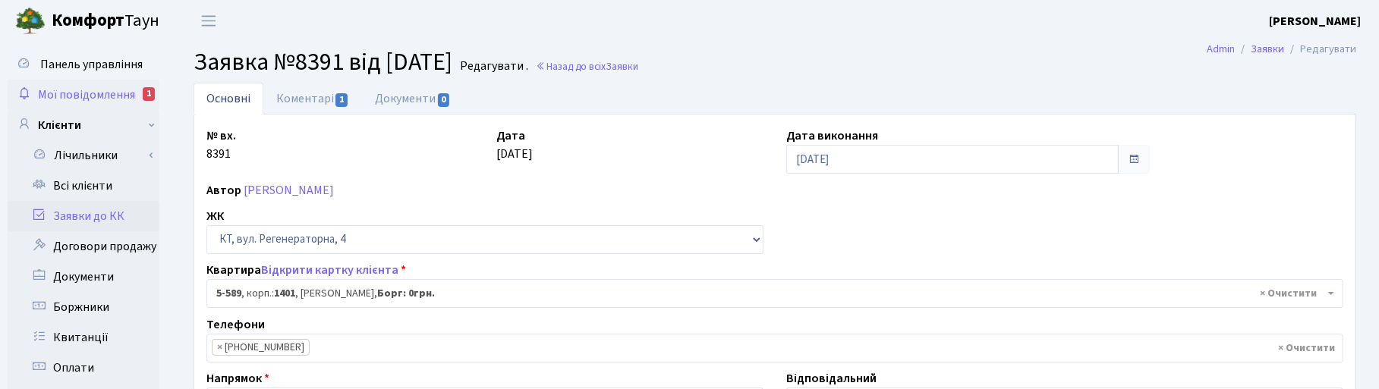
click at [108, 88] on span "Мої повідомлення" at bounding box center [86, 94] width 97 height 17
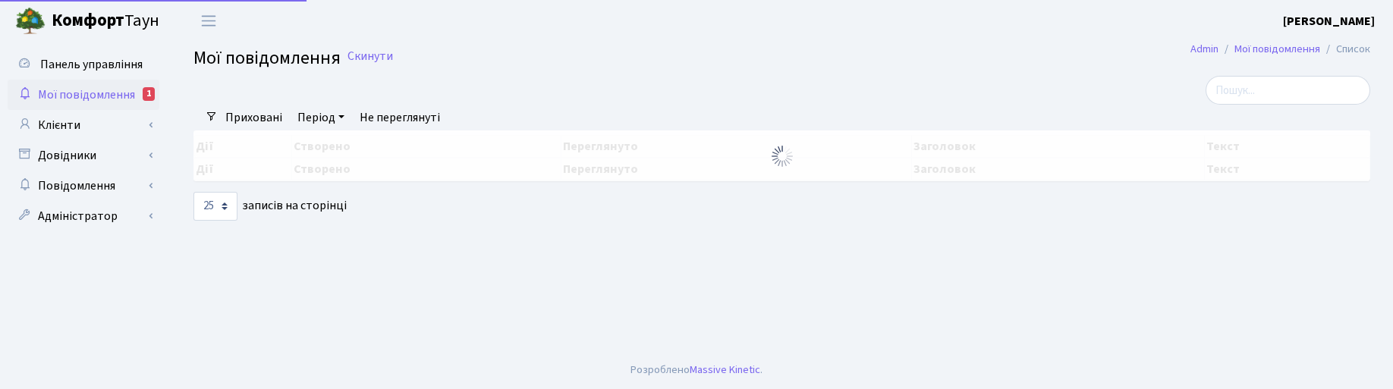
select select "25"
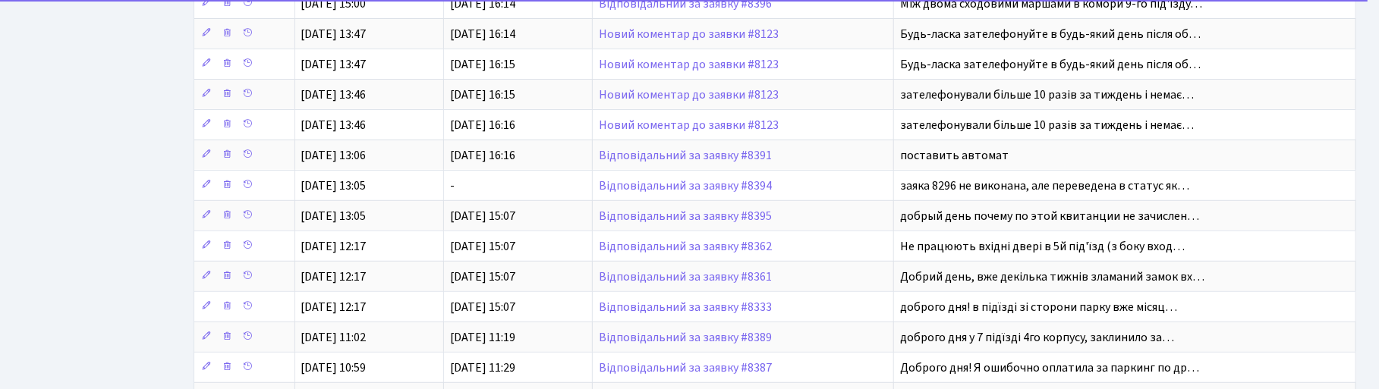
scroll to position [190, 0]
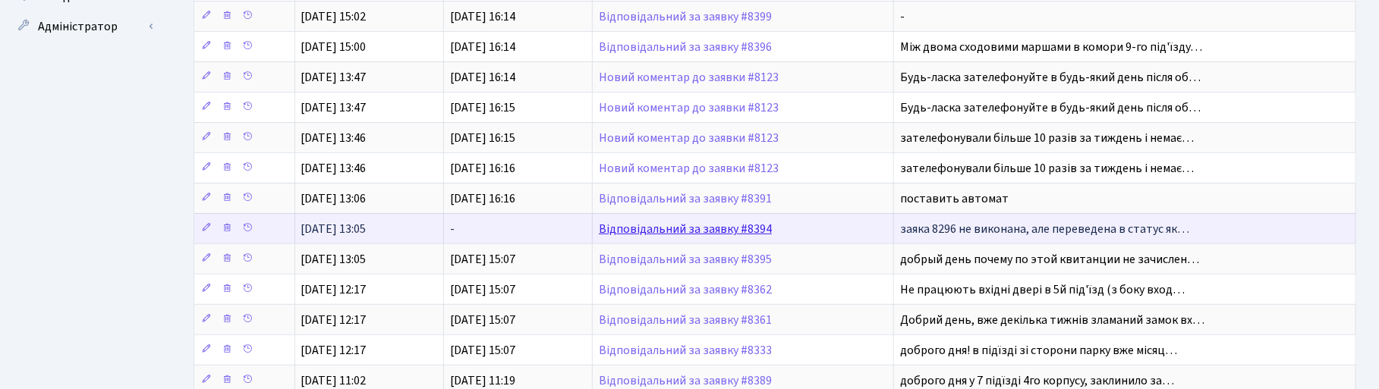
click at [689, 232] on link "Відповідальний за заявку #8394" at bounding box center [685, 229] width 173 height 17
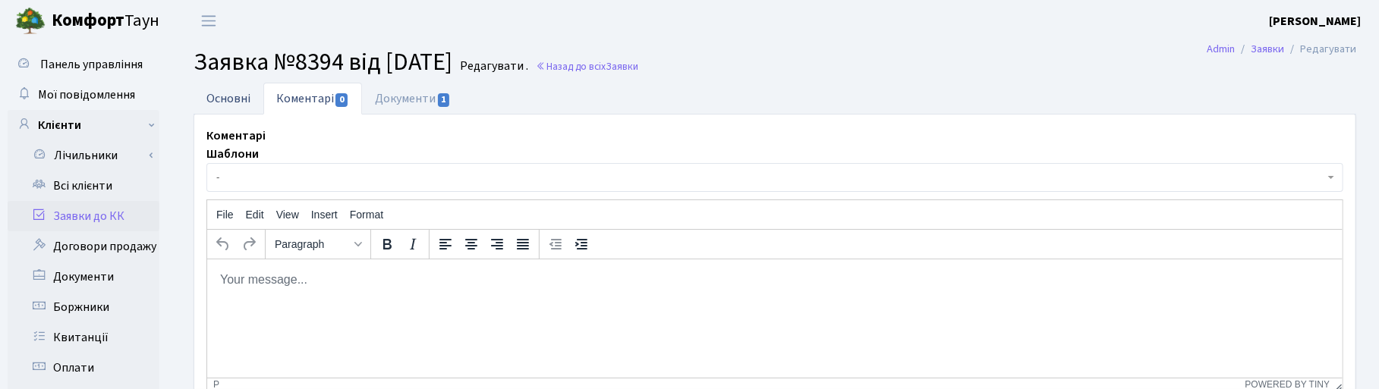
click at [221, 96] on link "Основні" at bounding box center [228, 98] width 70 height 31
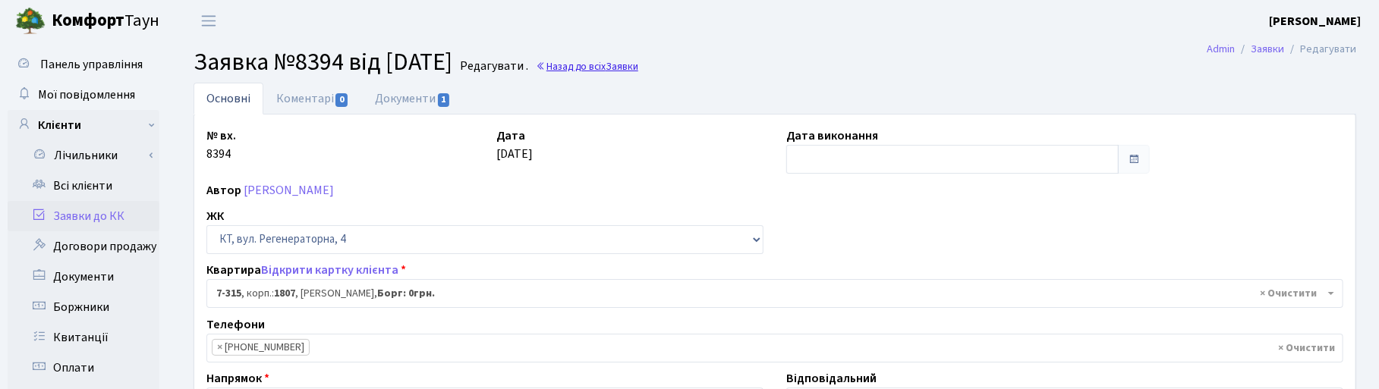
click at [638, 68] on link "Назад до всіх Заявки" at bounding box center [587, 66] width 102 height 14
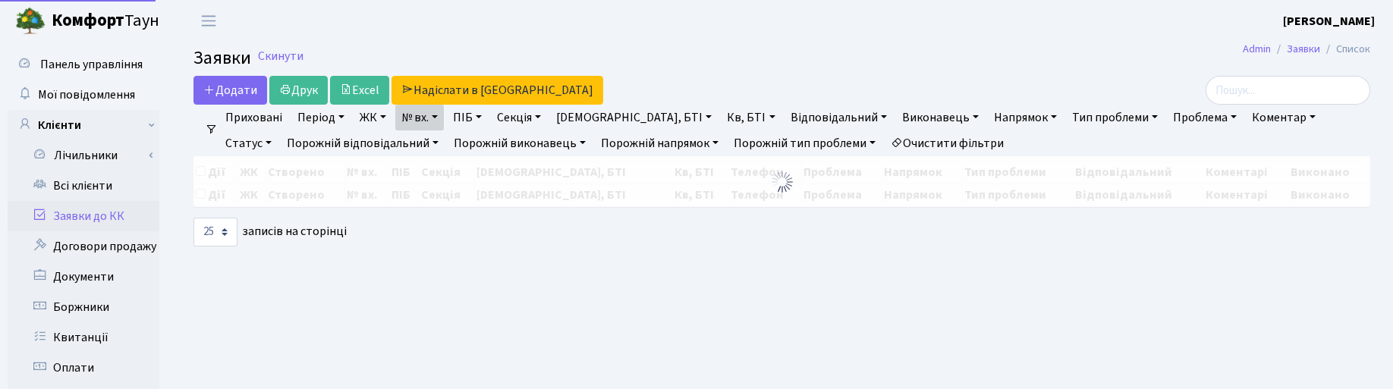
select select "25"
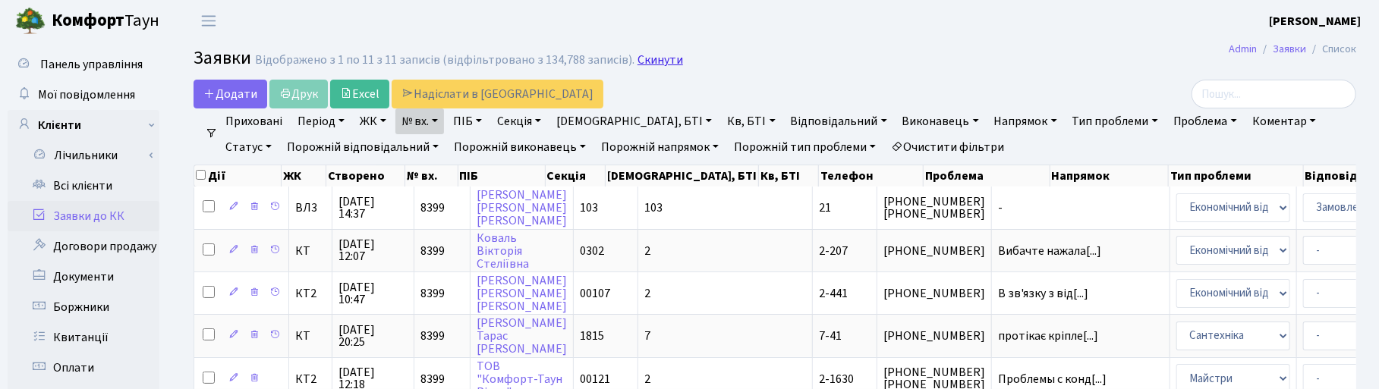
click at [662, 58] on link "Скинути" at bounding box center [660, 60] width 46 height 14
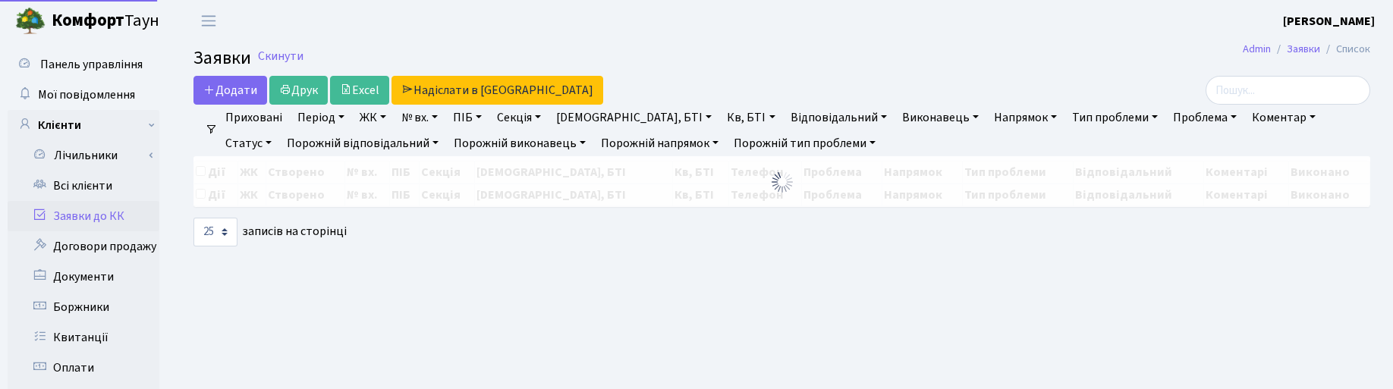
select select "25"
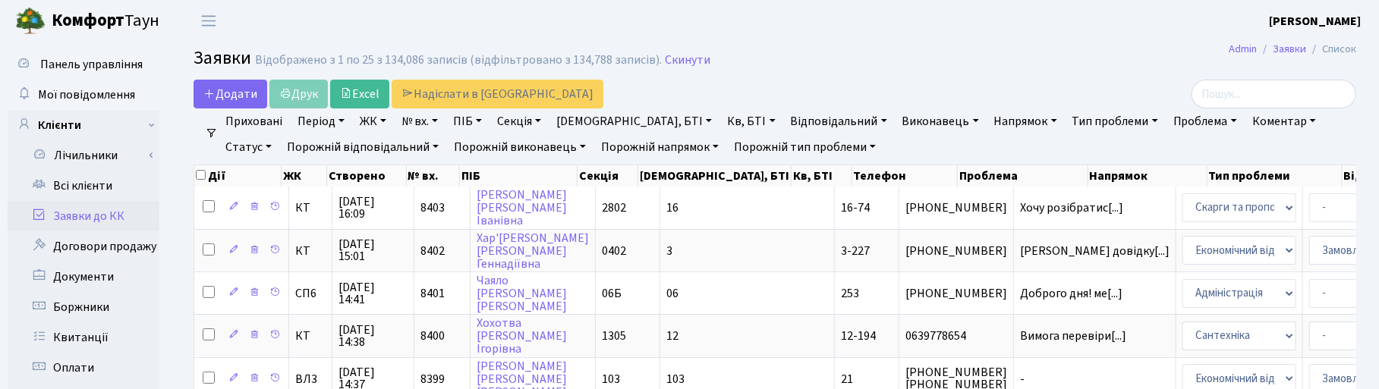
click at [721, 121] on link "Кв, БТІ" at bounding box center [751, 121] width 60 height 26
drag, startPoint x: 647, startPoint y: 149, endPoint x: 623, endPoint y: 126, distance: 33.3
click at [722, 149] on input "text" at bounding box center [766, 151] width 89 height 29
type input "2-961"
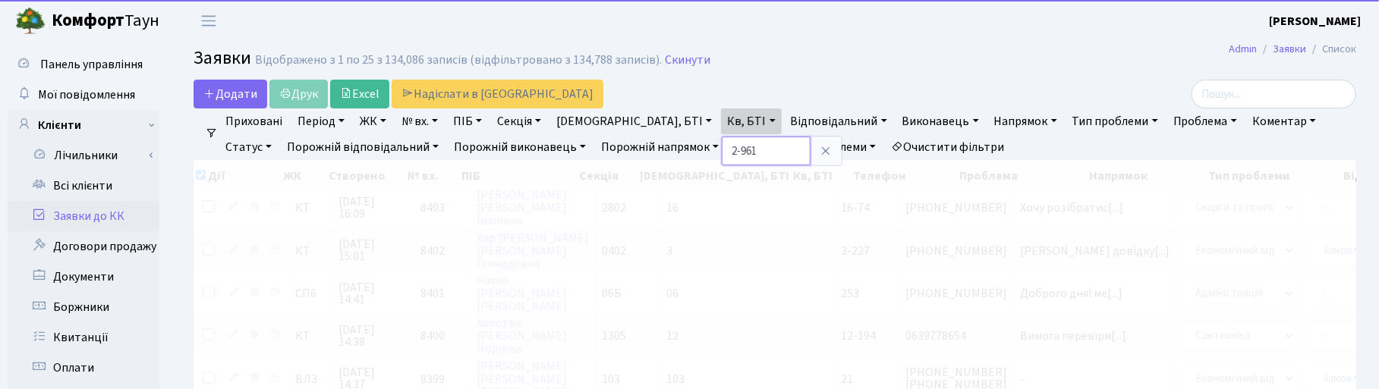
checkbox input "true"
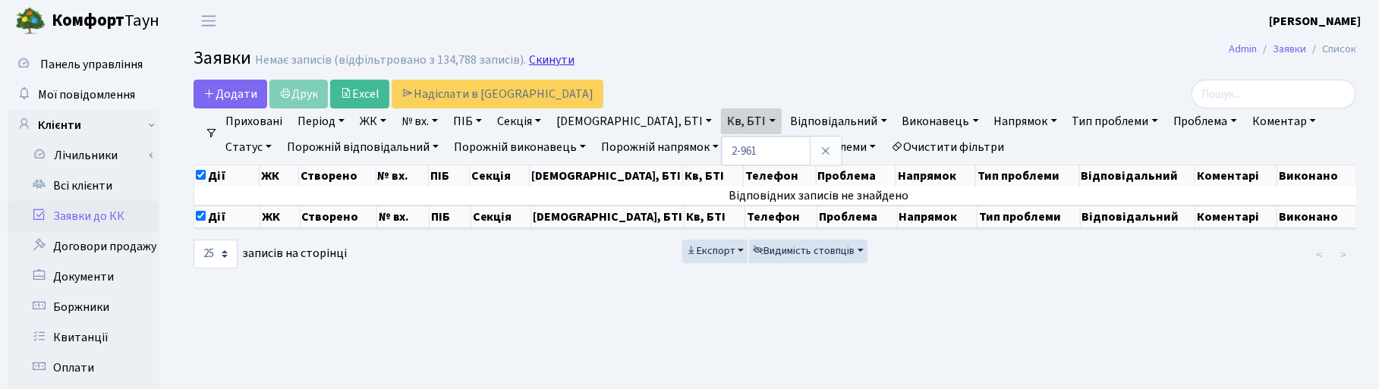
click at [539, 64] on link "Скинути" at bounding box center [552, 60] width 46 height 14
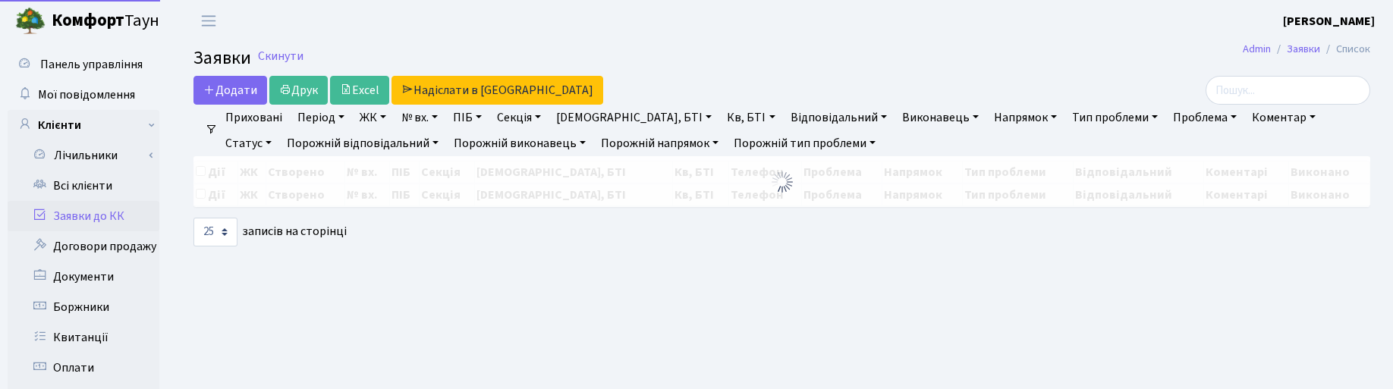
select select "25"
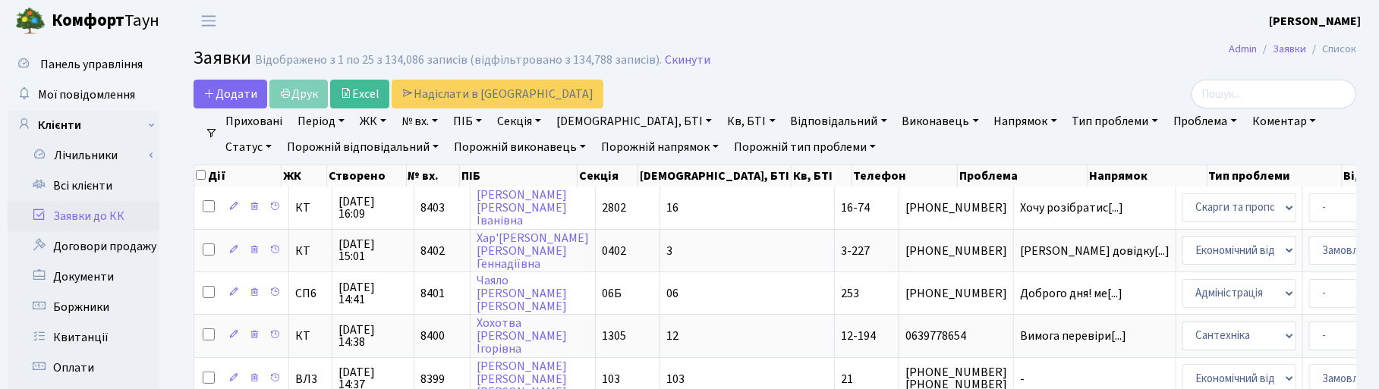
click at [721, 120] on link "Кв, БТІ" at bounding box center [751, 121] width 60 height 26
click at [722, 149] on input "text" at bounding box center [766, 151] width 89 height 29
type input "5-324"
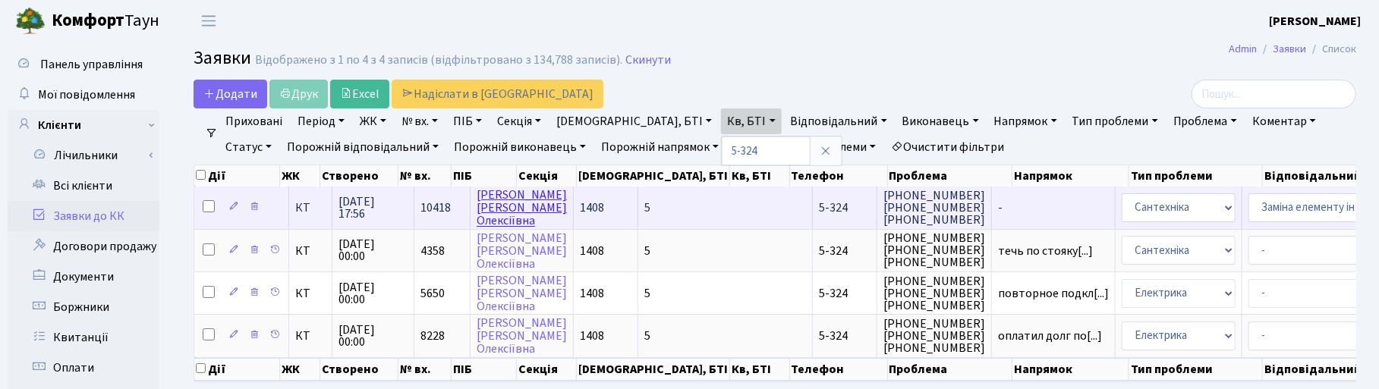
click at [499, 210] on link "[PERSON_NAME]" at bounding box center [521, 208] width 90 height 42
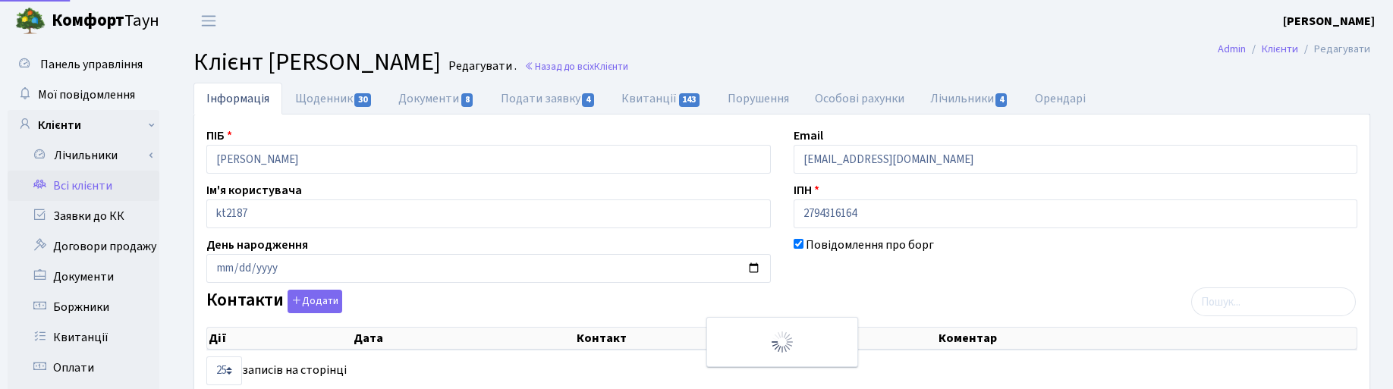
select select "25"
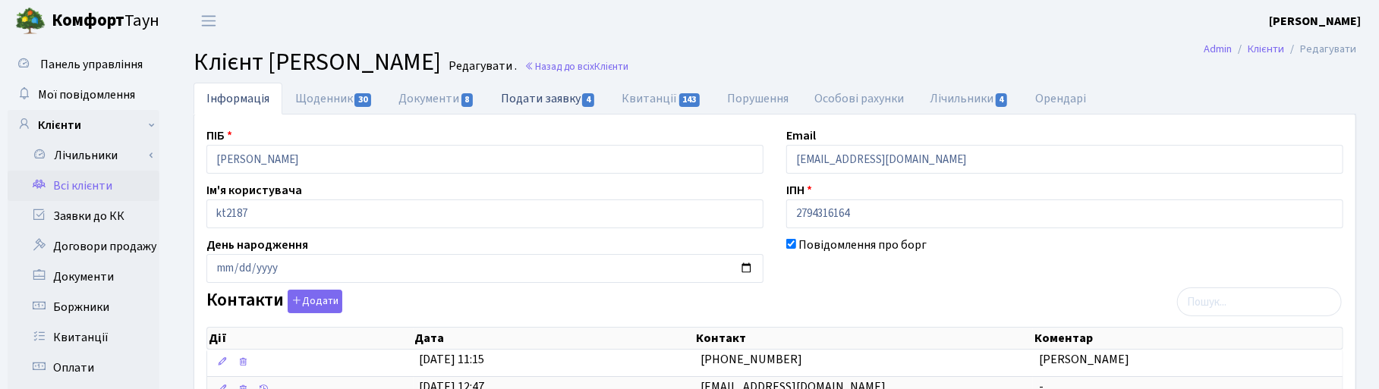
click at [550, 96] on link "Подати заявку 4" at bounding box center [548, 98] width 121 height 31
select select "25"
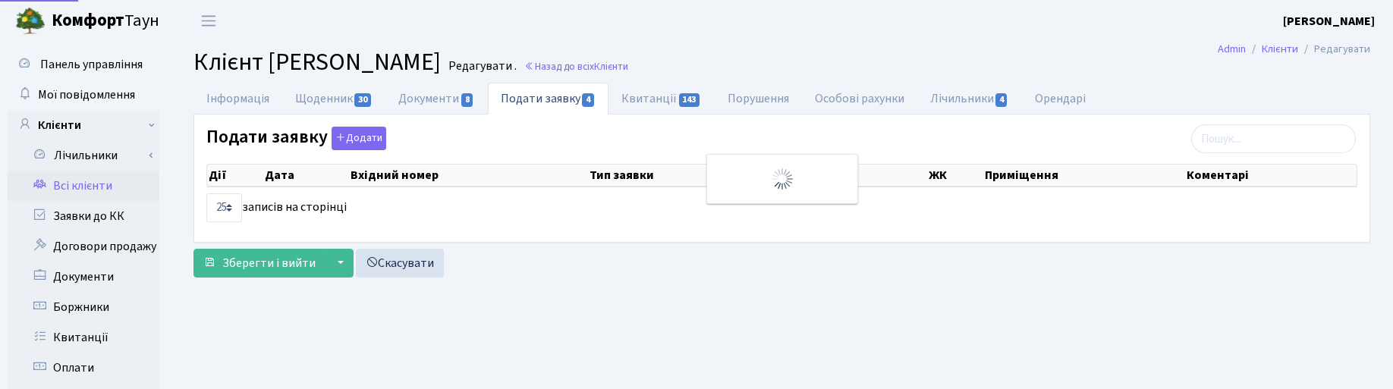
select select "25"
